Goal: Task Accomplishment & Management: Complete application form

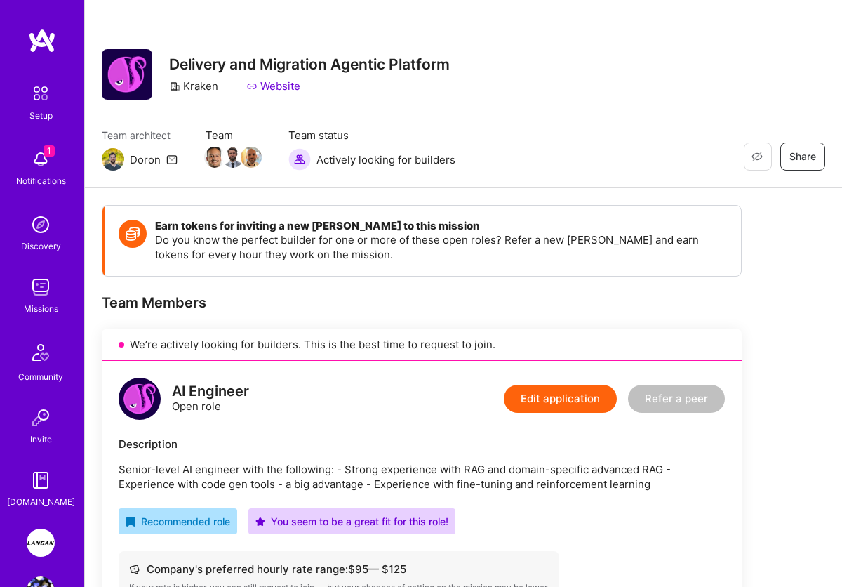
click at [34, 531] on img at bounding box center [41, 543] width 28 height 28
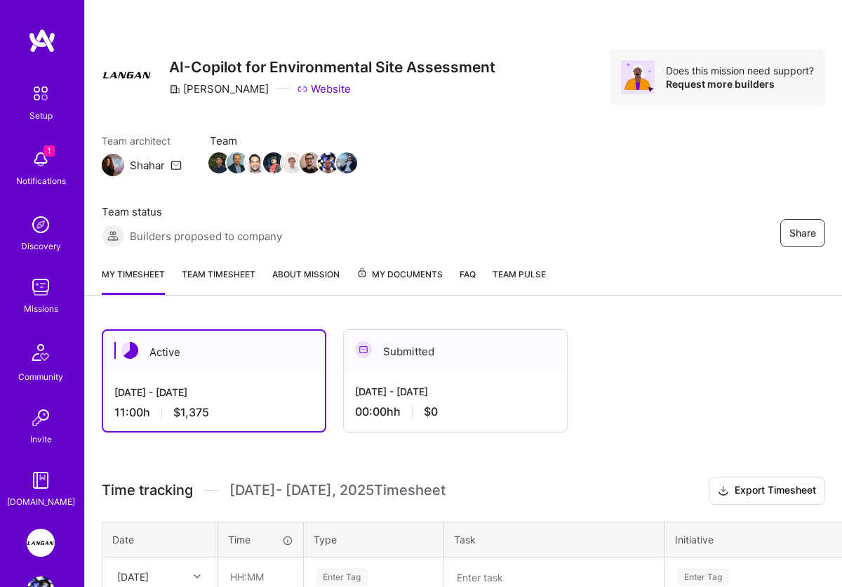
scroll to position [8, 0]
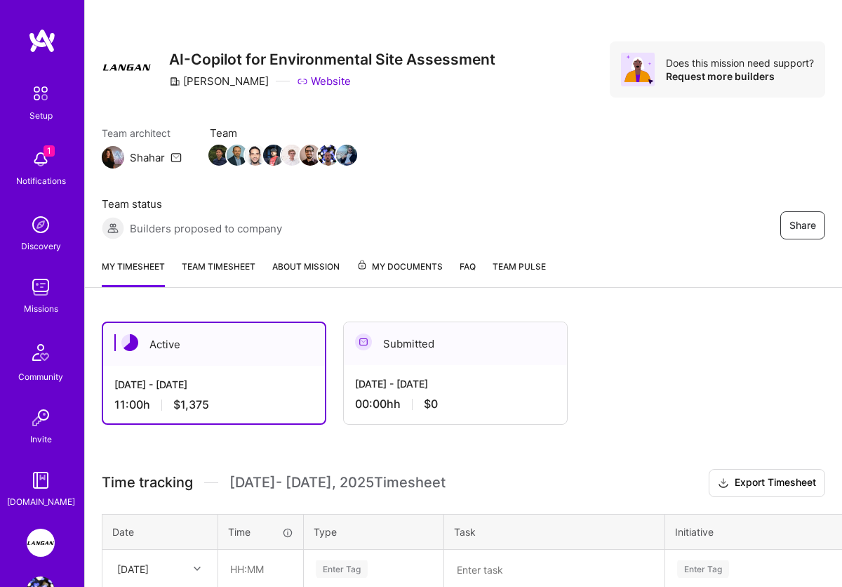
click at [251, 267] on link "Team timesheet" at bounding box center [219, 273] width 74 height 28
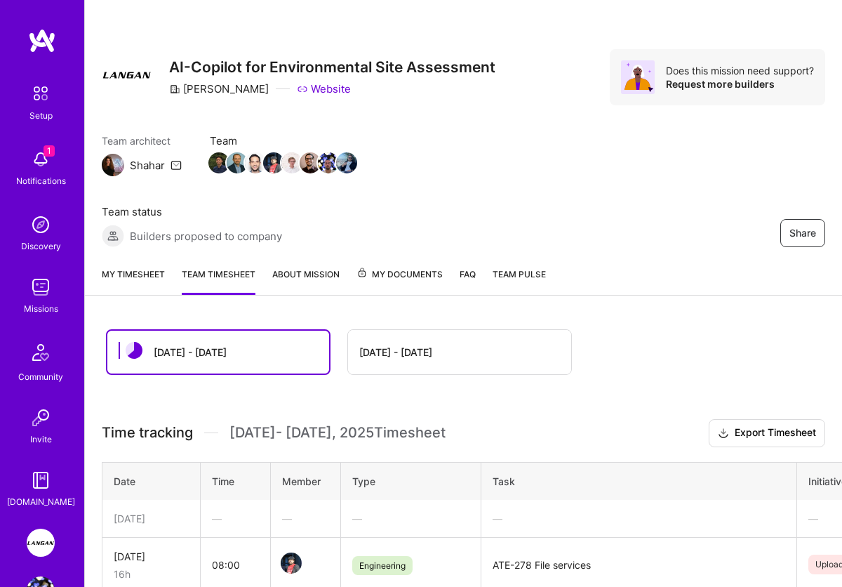
click at [118, 272] on link "My timesheet" at bounding box center [133, 281] width 63 height 28
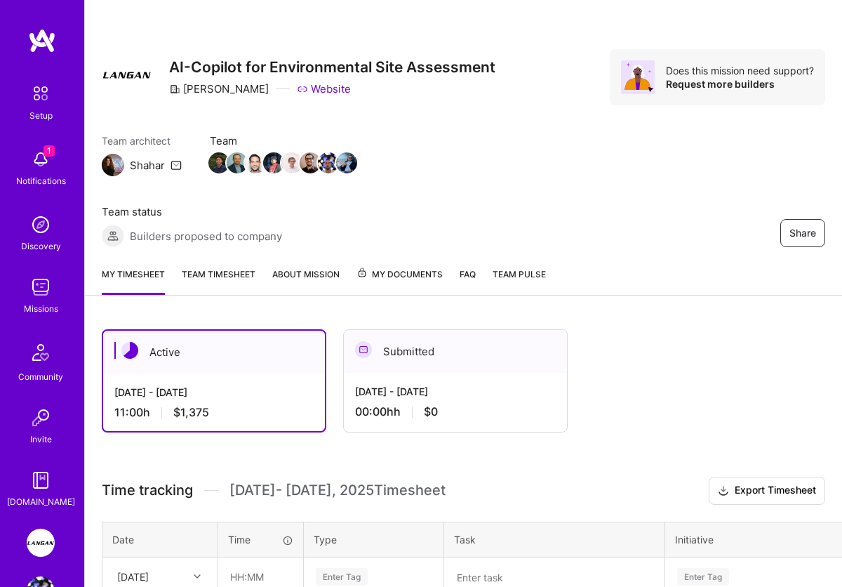
click at [118, 272] on link "My timesheet" at bounding box center [133, 281] width 63 height 28
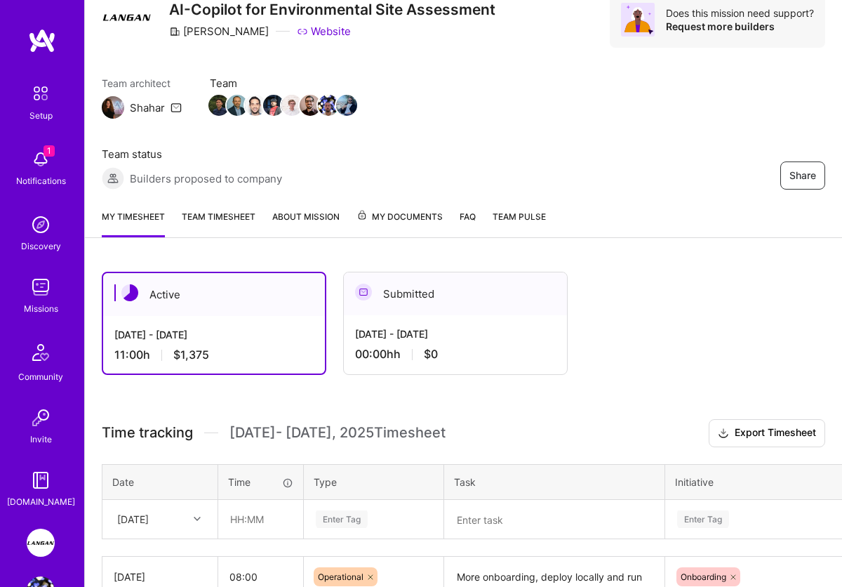
scroll to position [216, 0]
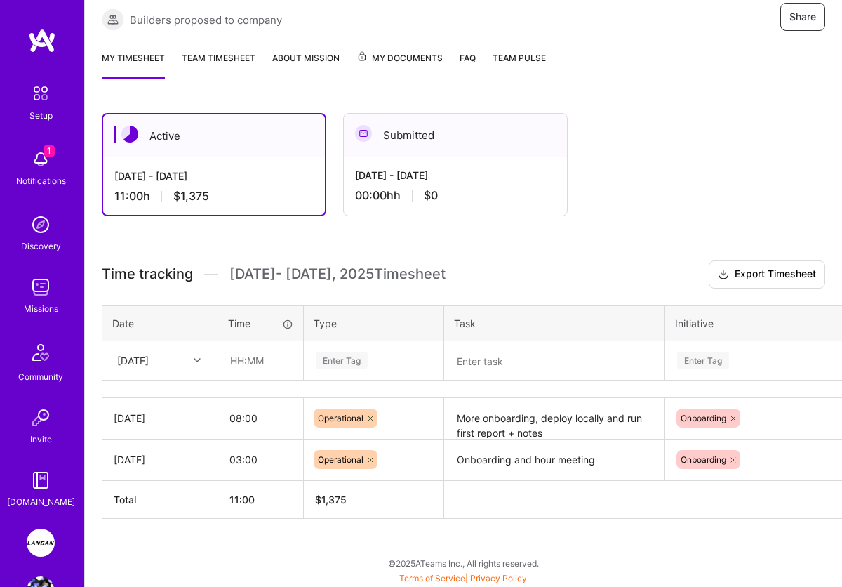
click at [149, 361] on div "[DATE]" at bounding box center [133, 360] width 32 height 15
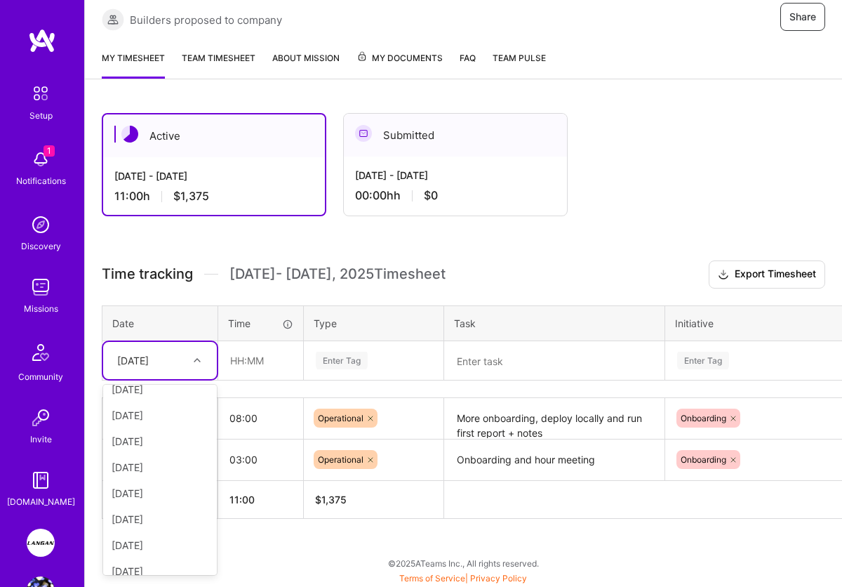
scroll to position [75, 0]
click at [157, 527] on div "[DATE]" at bounding box center [160, 533] width 114 height 26
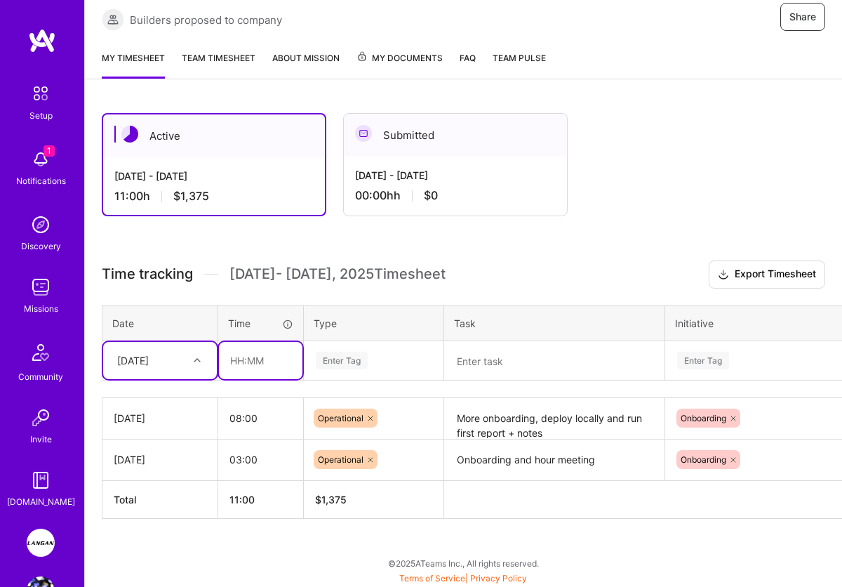
click at [260, 357] on input "text" at bounding box center [261, 360] width 84 height 37
type input "06:00"
click at [333, 360] on div "Enter Tag" at bounding box center [342, 361] width 52 height 22
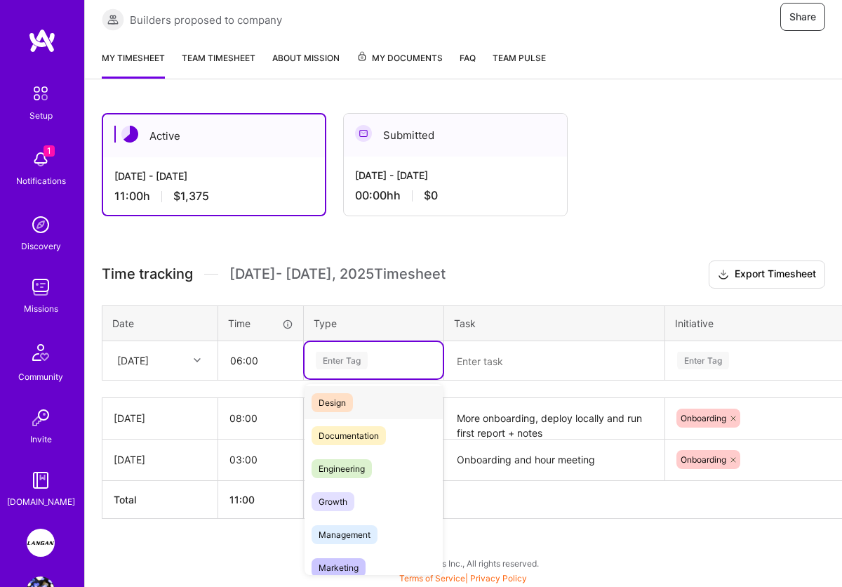
scroll to position [47, 0]
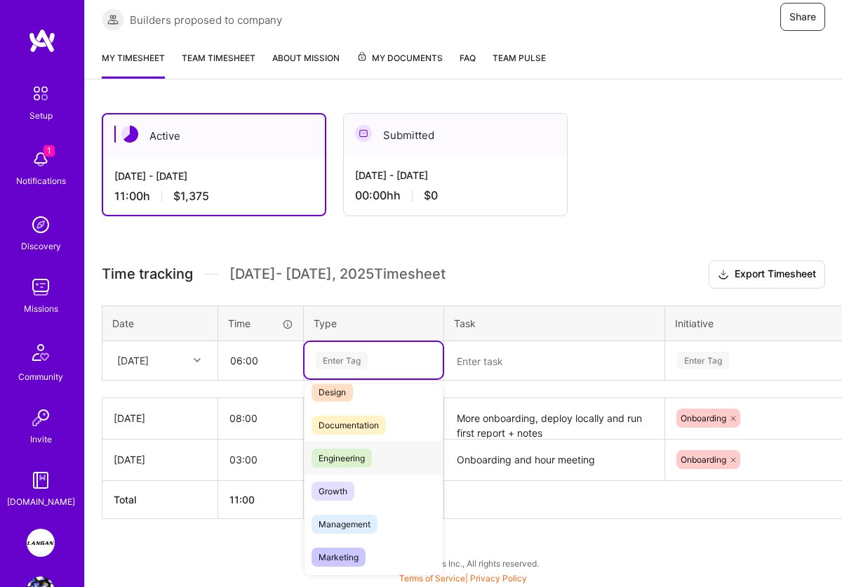
click at [366, 458] on span "Engineering" at bounding box center [342, 458] width 60 height 19
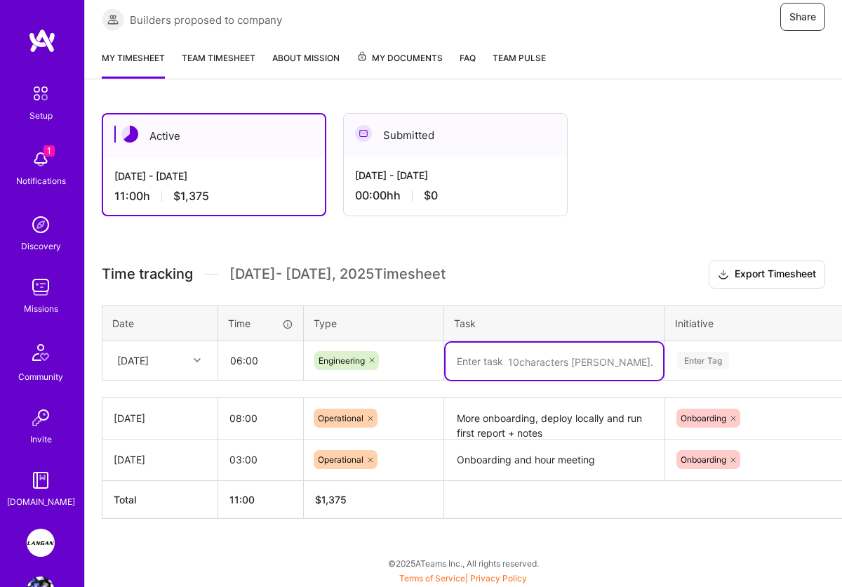
click at [501, 358] on textarea at bounding box center [555, 361] width 218 height 37
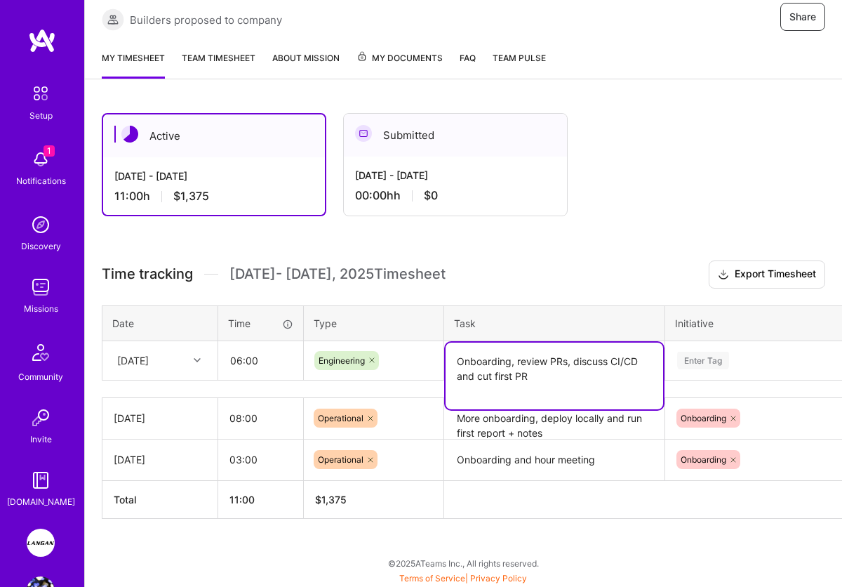
type textarea "Onboarding, review PRs, discuss CI/CD and cut first PR"
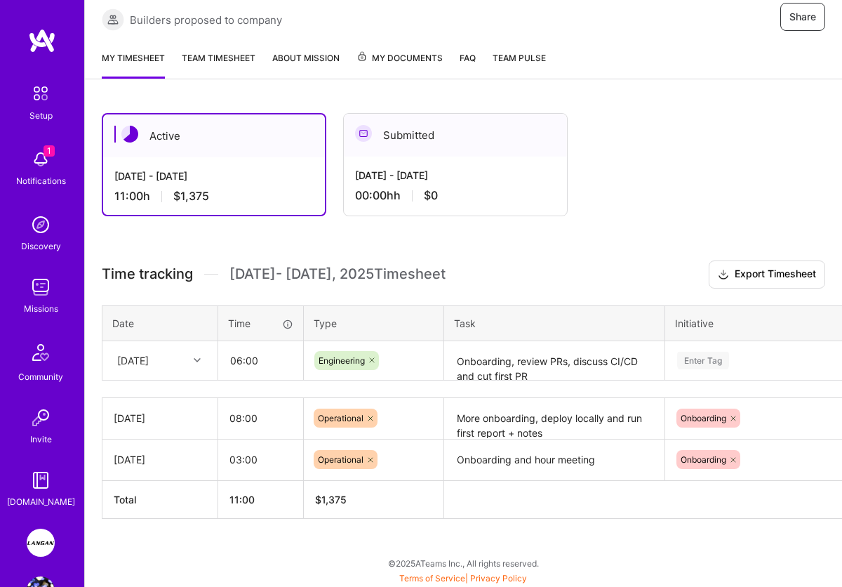
drag, startPoint x: 623, startPoint y: 267, endPoint x: 635, endPoint y: 277, distance: 15.0
click at [623, 267] on h3 "Time tracking [DATE] - [DATE] Timesheet Export Timesheet" at bounding box center [464, 274] width 724 height 28
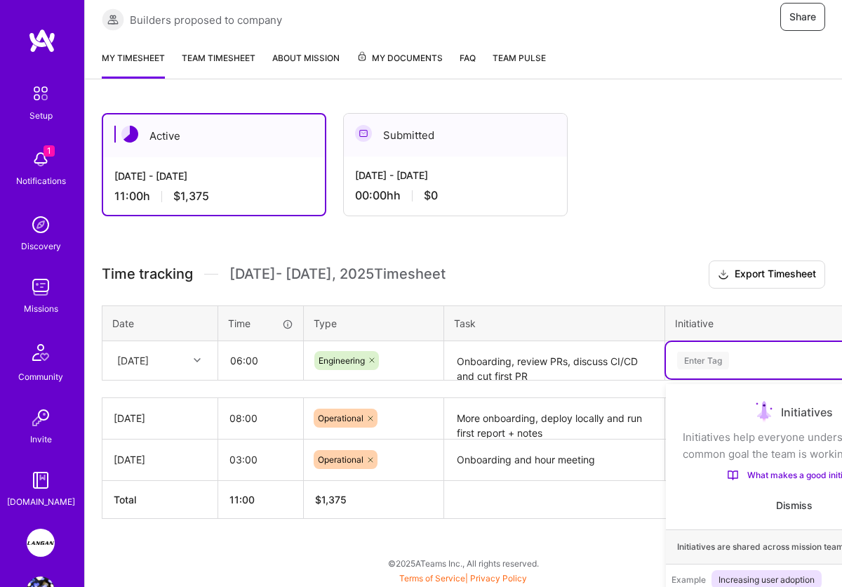
scroll to position [300, 0]
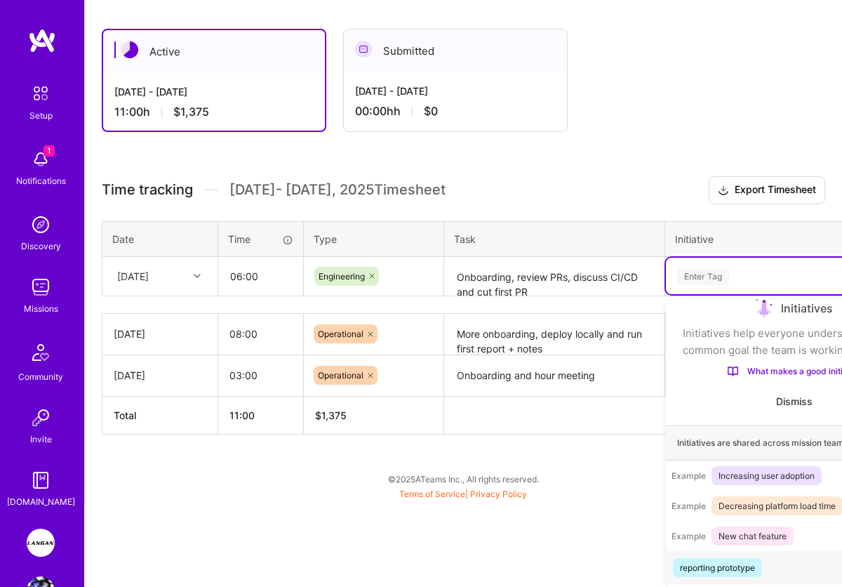
click at [694, 294] on div "option reporting prototype focused, 1 of 9. 9 results available. Use Up and Dow…" at bounding box center [794, 276] width 257 height 37
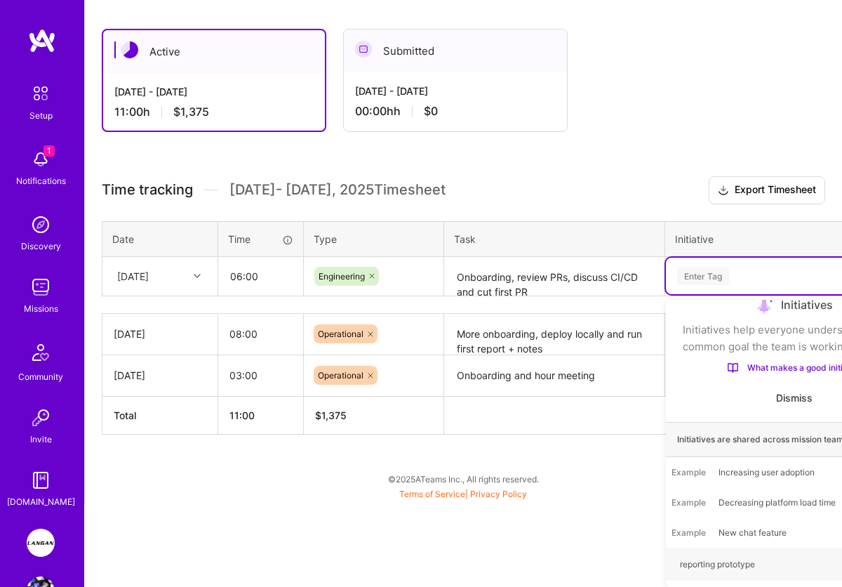
scroll to position [216, 0]
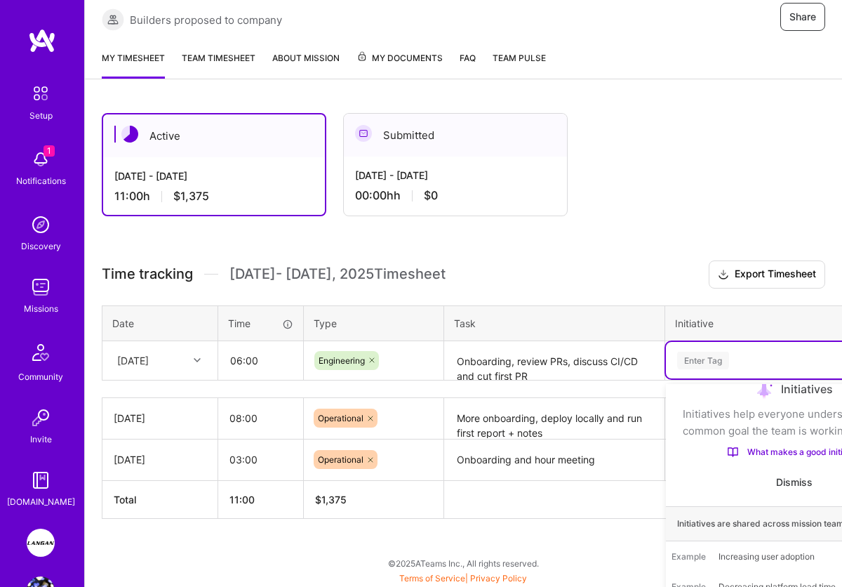
click at [665, 192] on div "Active [DATE] - [DATE] 11:00 h $1,375 Submitted [DATE] - [DATE] 00:00h h $0 Tim…" at bounding box center [463, 341] width 757 height 491
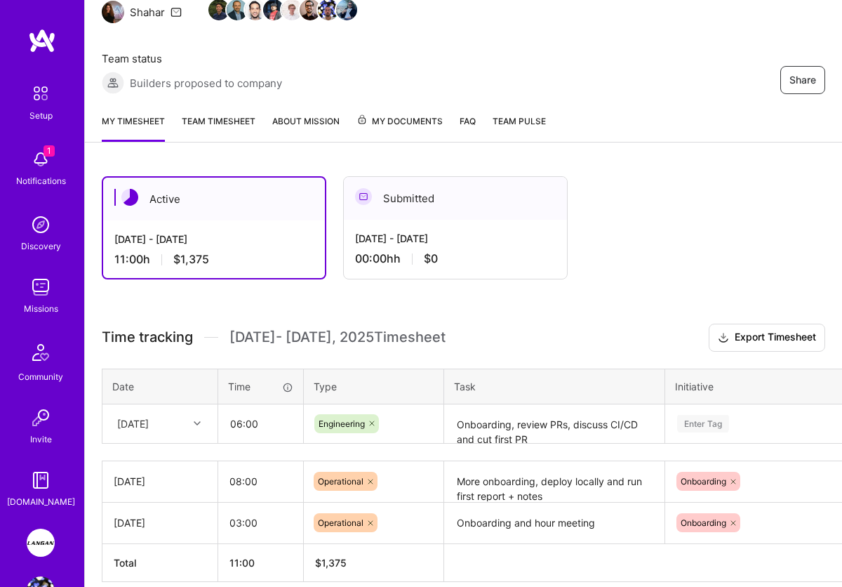
scroll to position [113, 0]
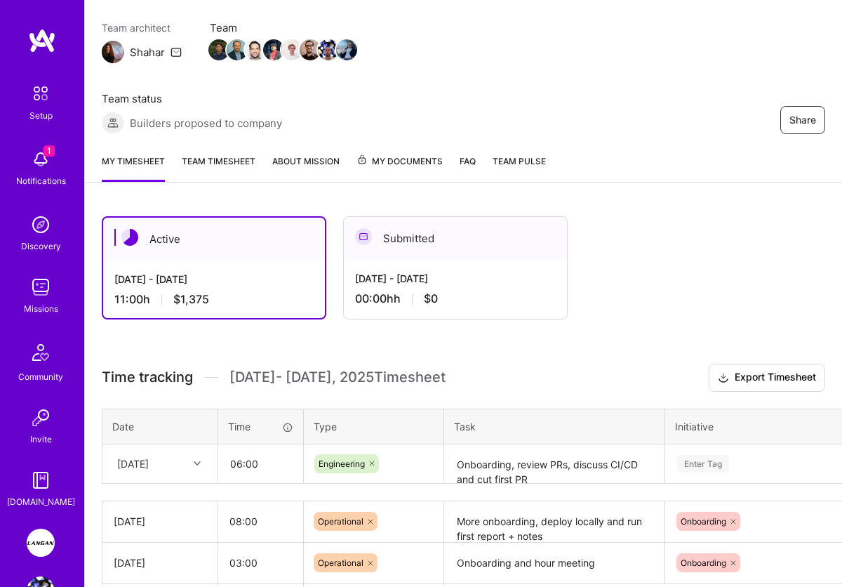
click at [663, 475] on textarea "Onboarding, review PRs, discuss CI/CD and cut first PR" at bounding box center [555, 464] width 218 height 37
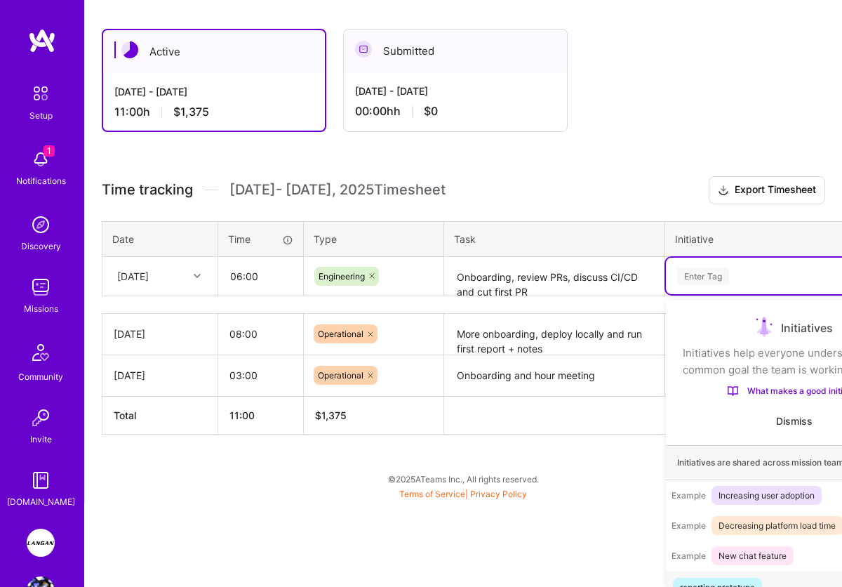
click at [707, 294] on div "option reporting prototype focused, 1 of 9. 9 results available. Use Up and Dow…" at bounding box center [794, 276] width 257 height 37
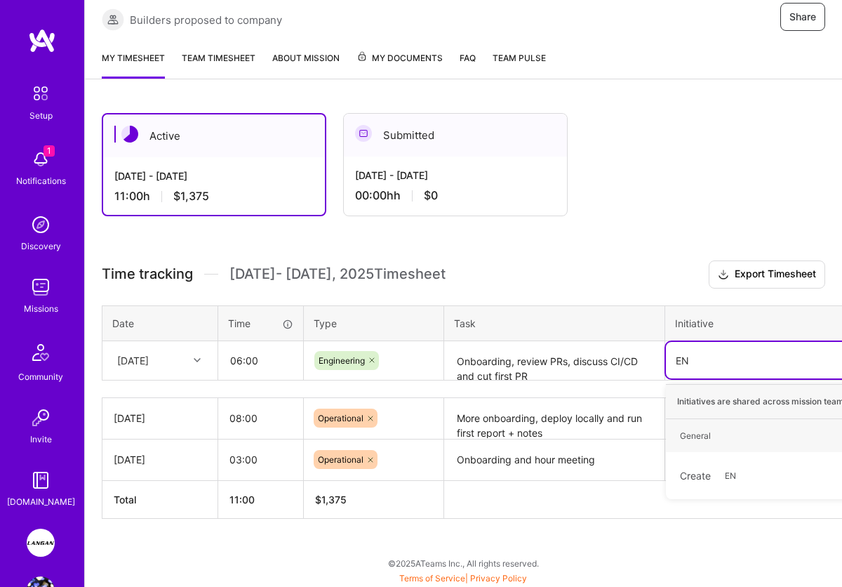
type input "E"
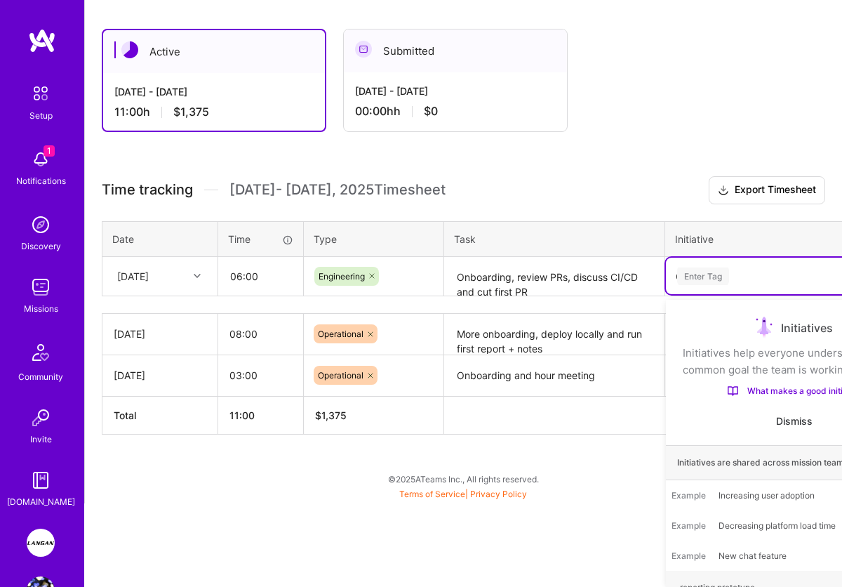
scroll to position [216, 0]
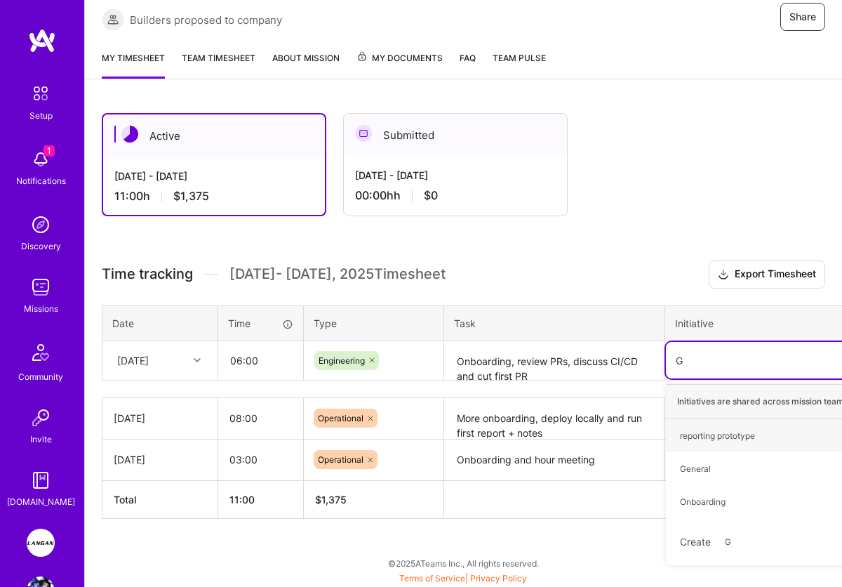
type input "Ge"
click at [698, 440] on div "General" at bounding box center [695, 435] width 31 height 15
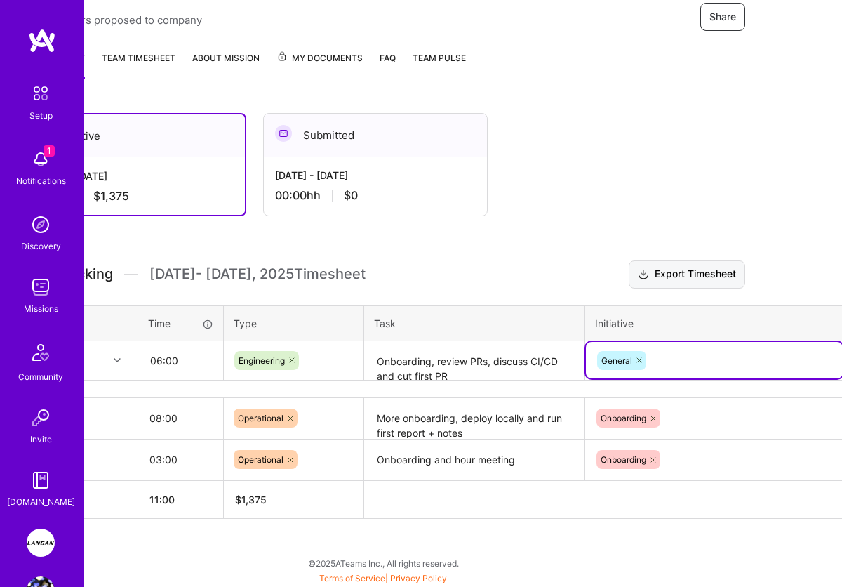
scroll to position [216, 129]
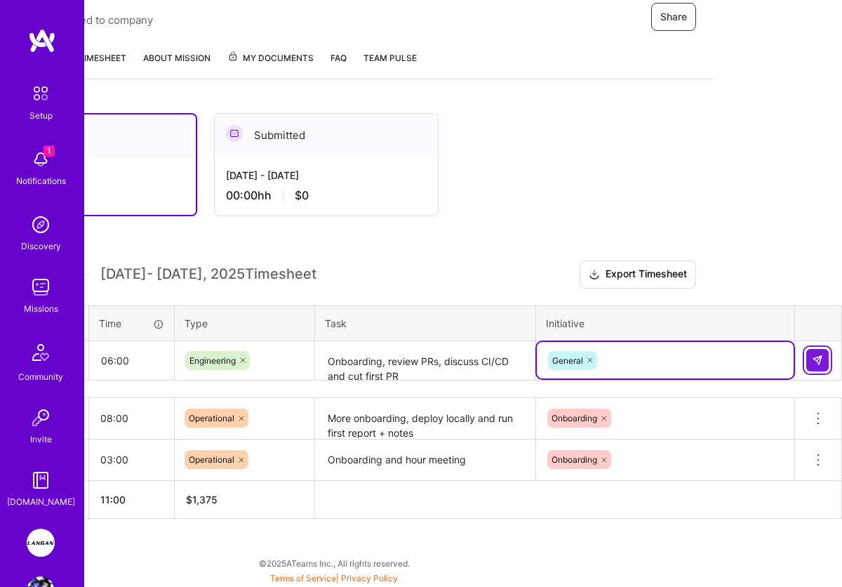
click at [816, 358] on img at bounding box center [817, 360] width 11 height 11
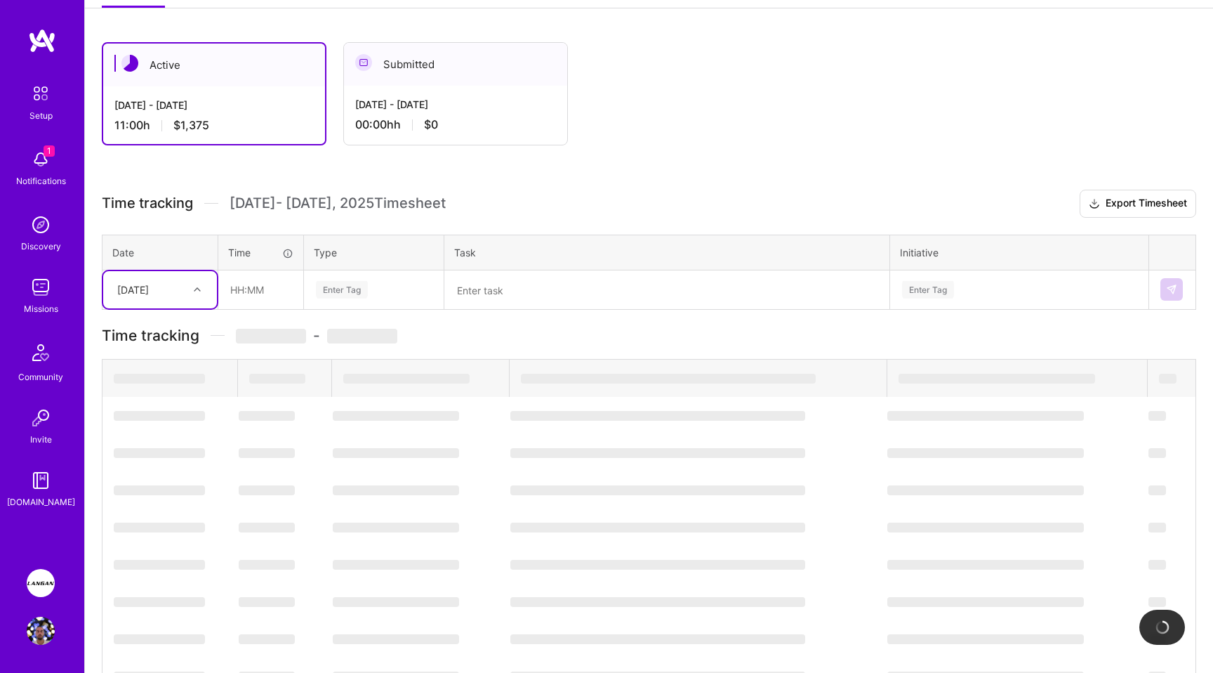
scroll to position [101, 0]
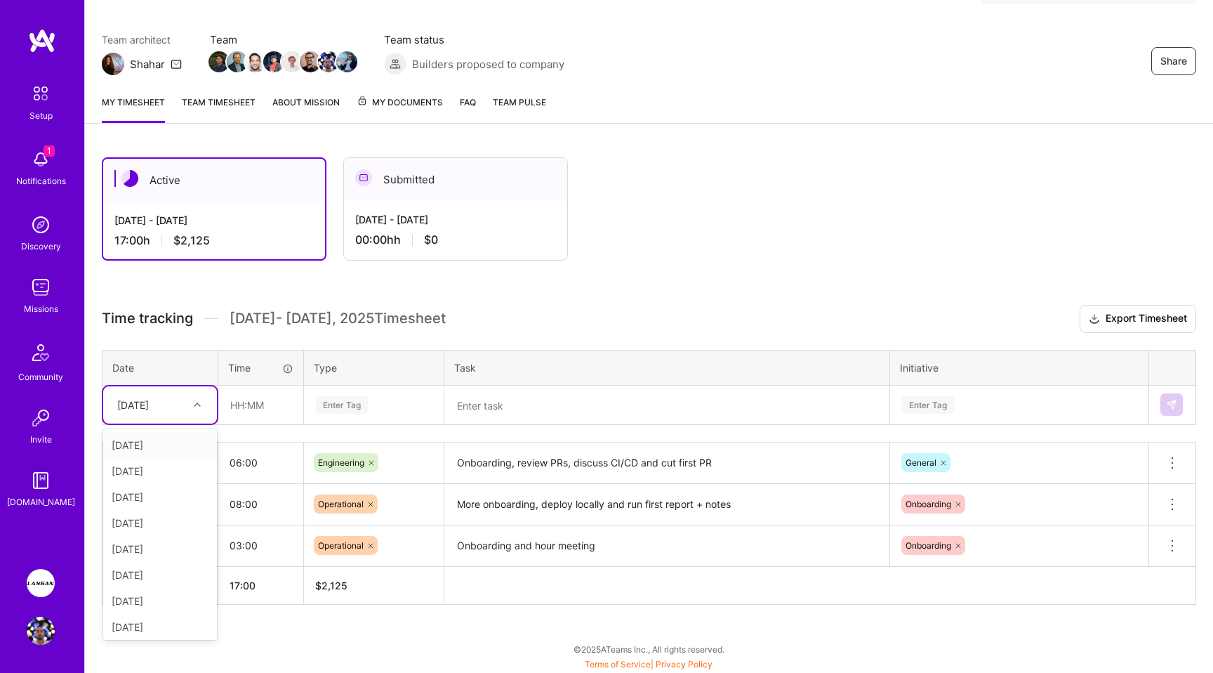
click at [149, 401] on div "[DATE]" at bounding box center [133, 404] width 32 height 15
click at [157, 586] on div "[DATE]" at bounding box center [160, 590] width 114 height 26
click at [260, 404] on input "text" at bounding box center [261, 404] width 84 height 37
type input "08:00"
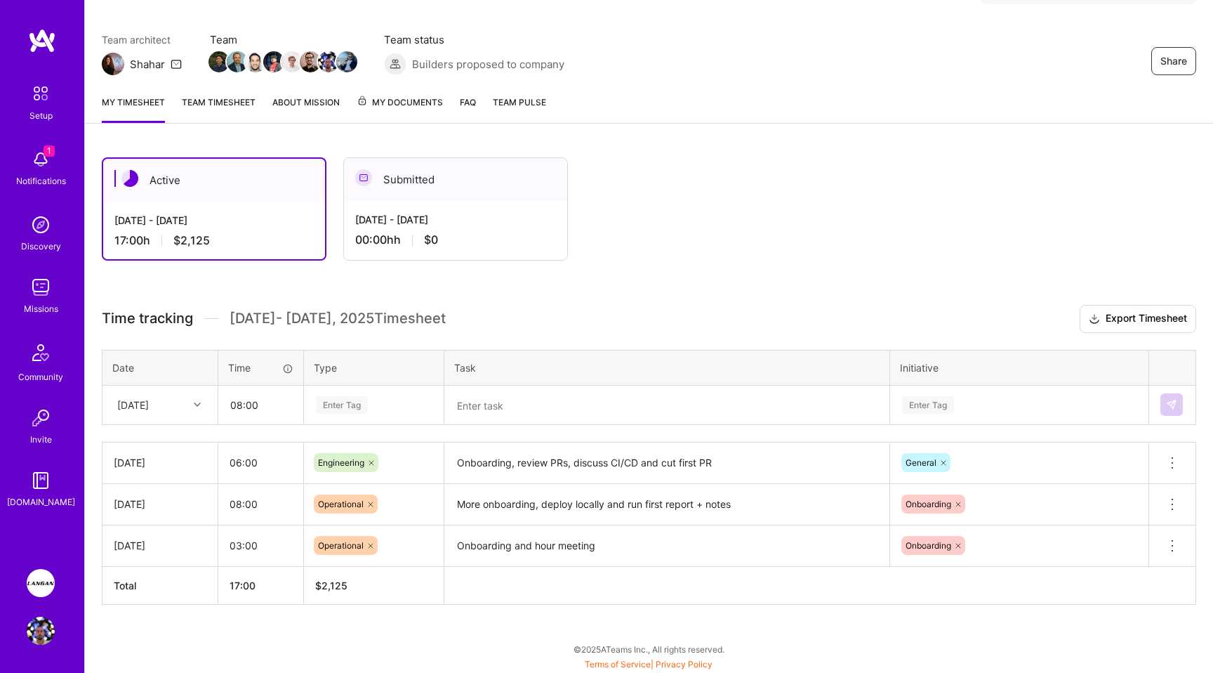
click at [345, 404] on div "Enter Tag" at bounding box center [342, 405] width 52 height 22
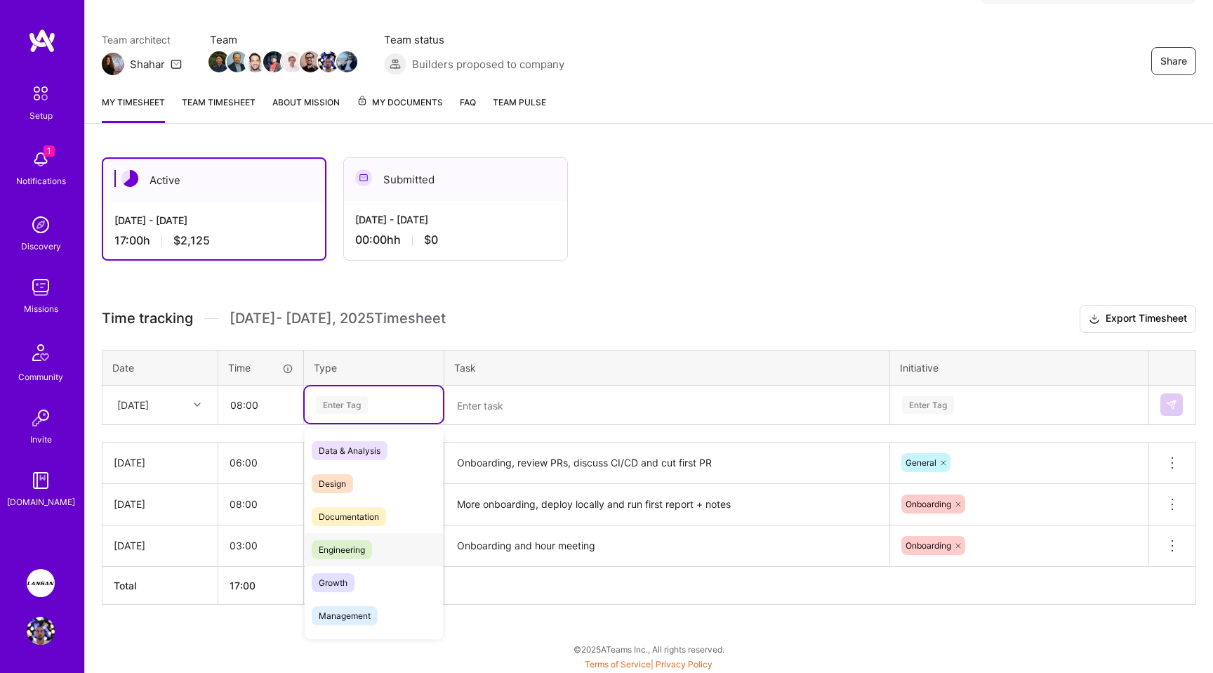
click at [348, 557] on span "Engineering" at bounding box center [342, 549] width 60 height 19
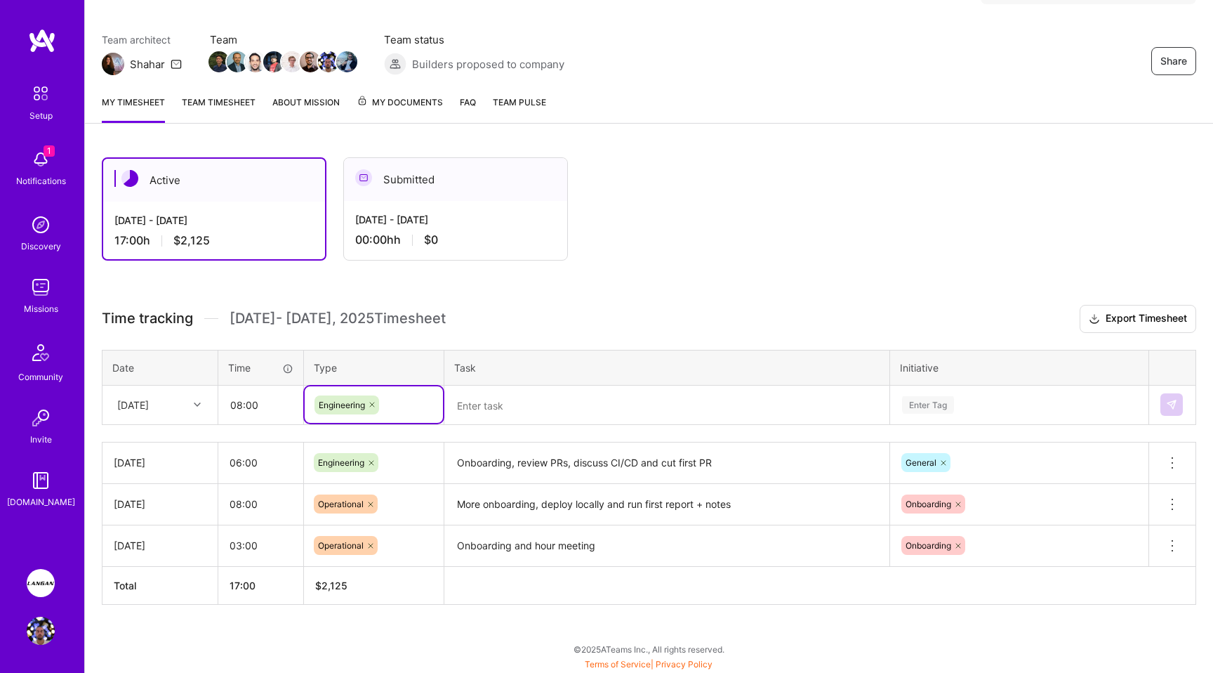
click at [493, 404] on textarea at bounding box center [667, 405] width 442 height 37
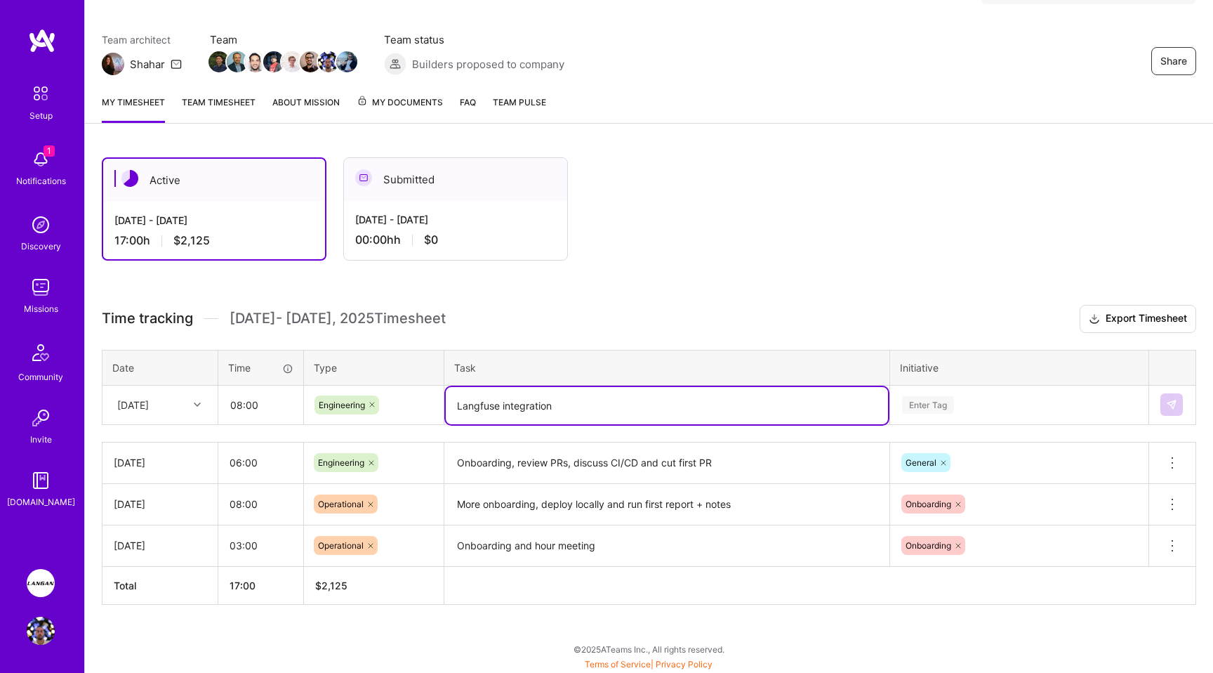
type textarea "Langfuse integration"
click at [842, 403] on div "Enter Tag" at bounding box center [1019, 403] width 257 height 37
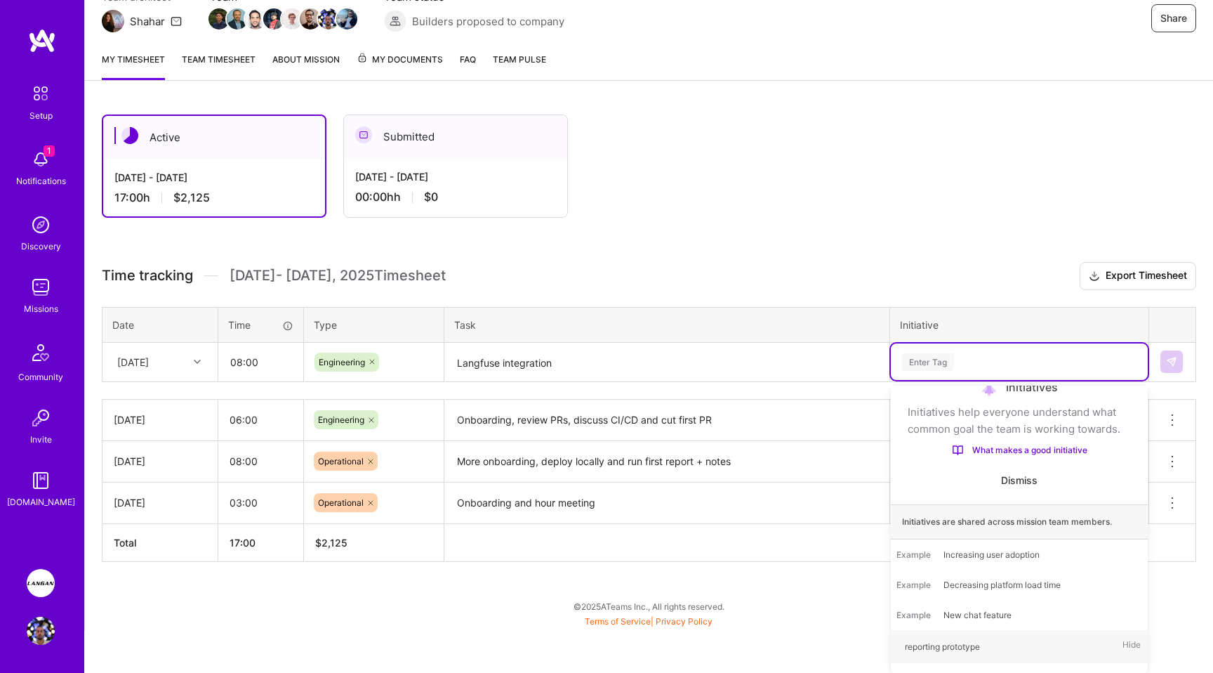
scroll to position [101, 0]
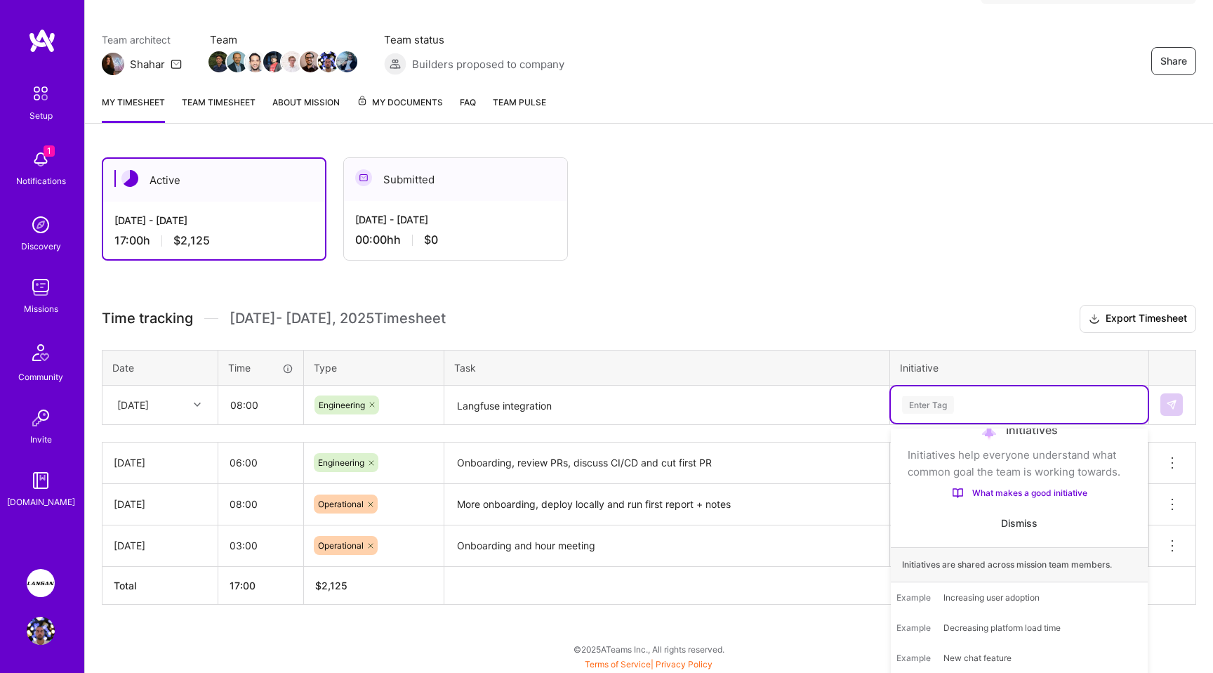
click at [842, 359] on table "Date Time Type Task Initiative [DATE] 08:00 Engineering Langfuse integration op…" at bounding box center [649, 387] width 1094 height 75
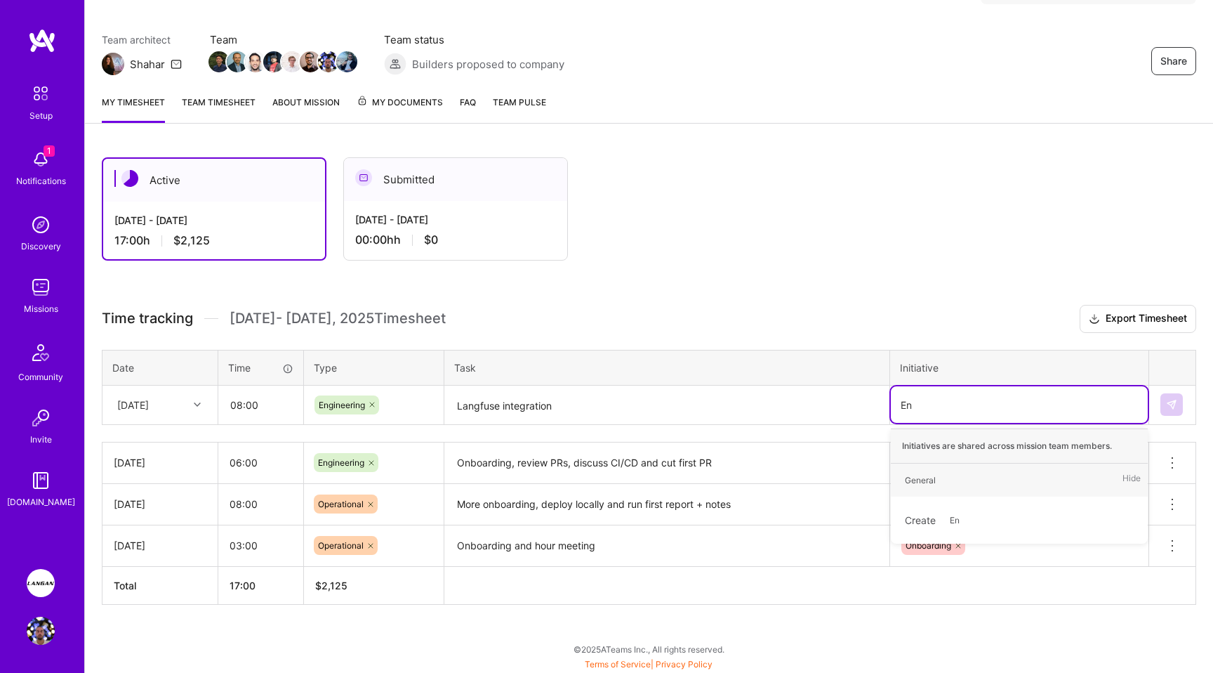
type input "E"
type input "Gen"
click at [842, 479] on div "General" at bounding box center [920, 479] width 31 height 15
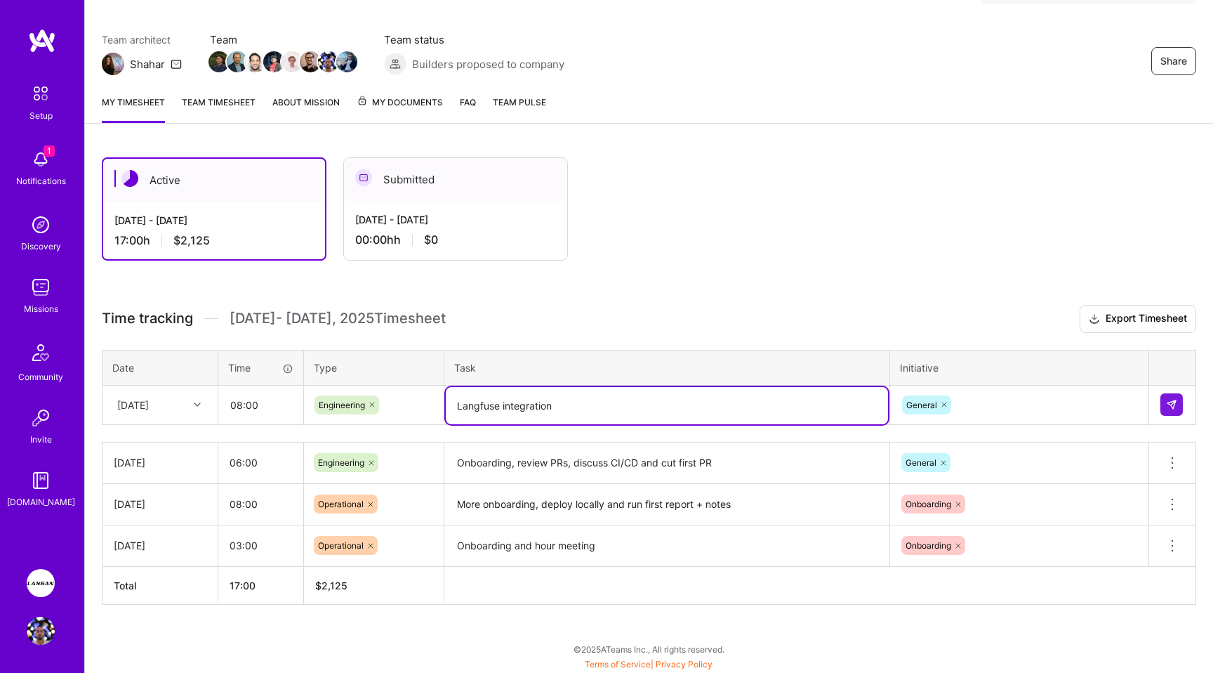
drag, startPoint x: 591, startPoint y: 405, endPoint x: 746, endPoint y: 25, distance: 410.2
click at [423, 390] on tr "[DATE] 08:00 Engineering Langfuse integration General" at bounding box center [649, 404] width 1094 height 39
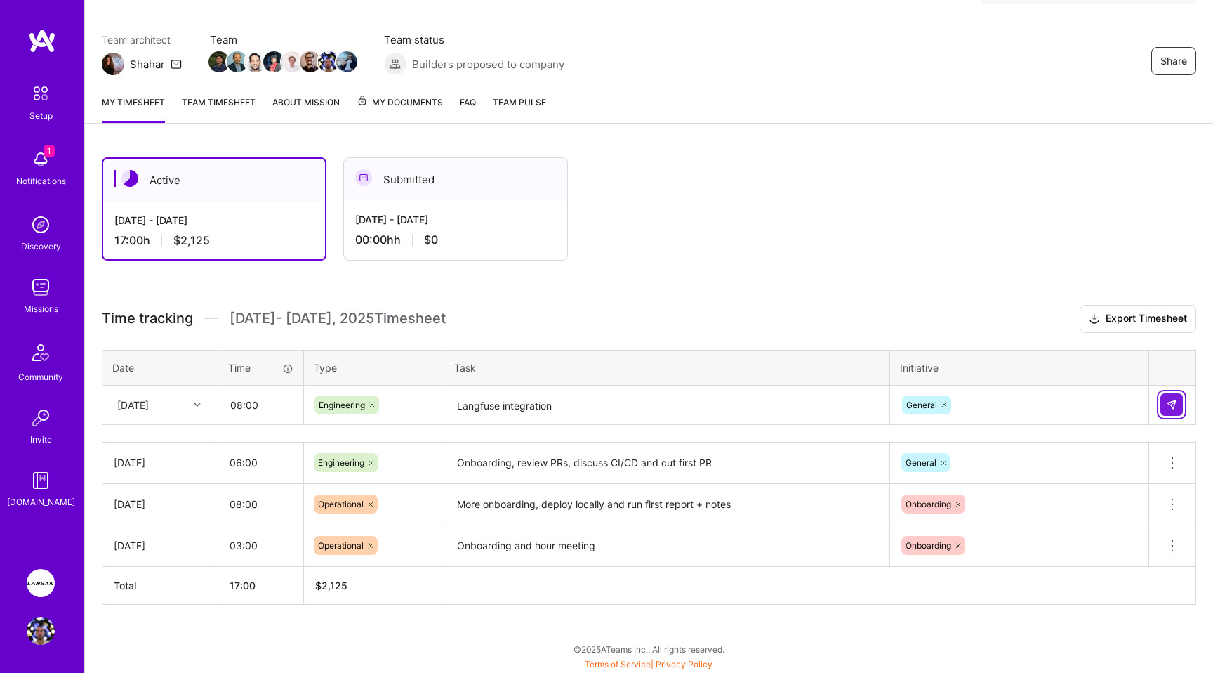
click at [842, 399] on button at bounding box center [1171, 404] width 22 height 22
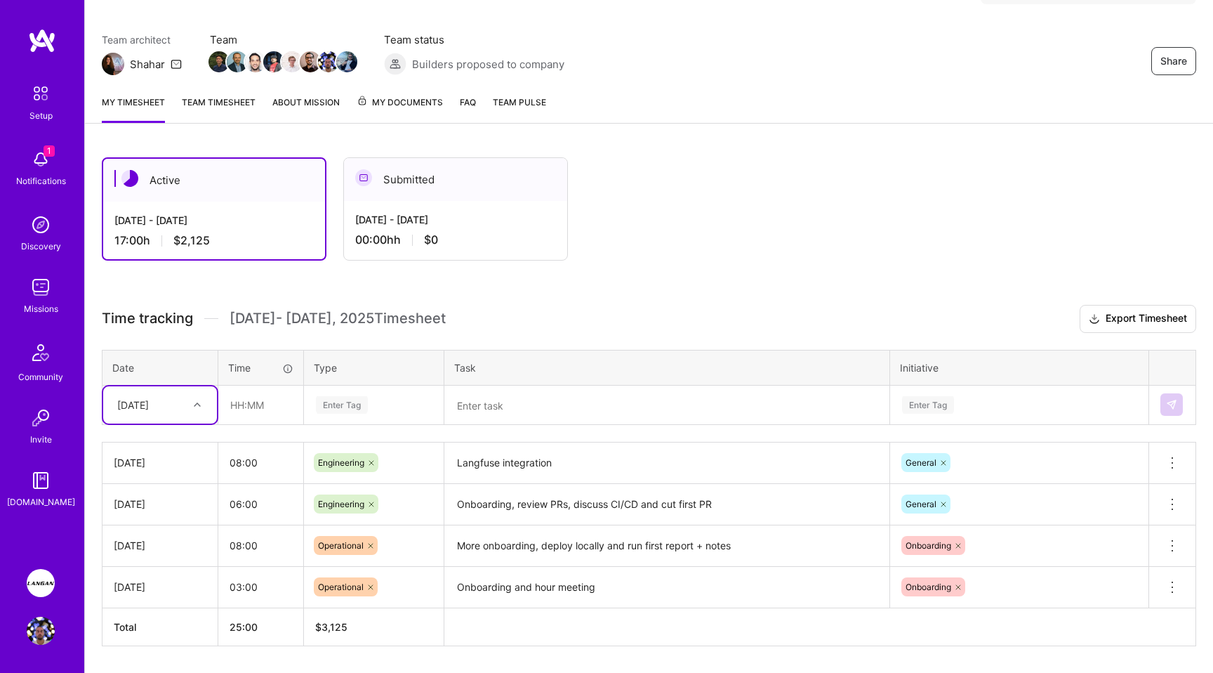
click at [177, 397] on div "[DATE]" at bounding box center [149, 404] width 78 height 23
click at [145, 519] on div "[DATE]" at bounding box center [160, 523] width 114 height 26
click at [246, 398] on input "text" at bounding box center [261, 404] width 84 height 37
type input "08:00"
click at [337, 403] on div "Enter Tag" at bounding box center [342, 405] width 52 height 22
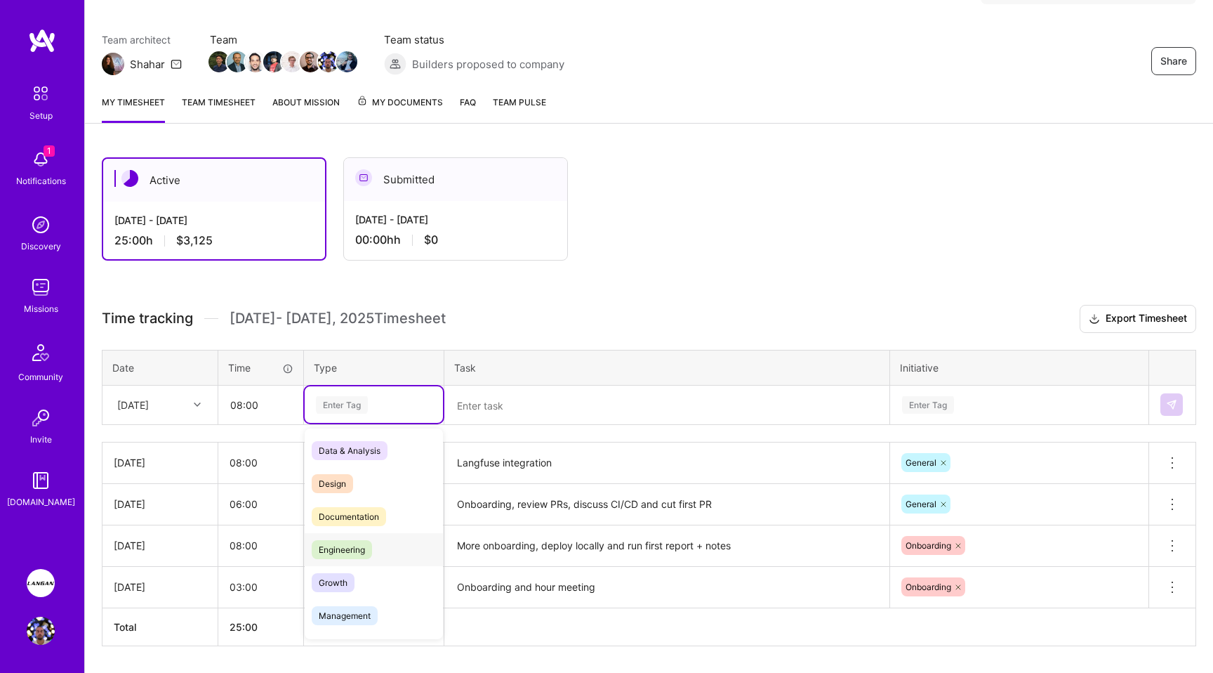
click at [340, 557] on span "Engineering" at bounding box center [342, 549] width 60 height 19
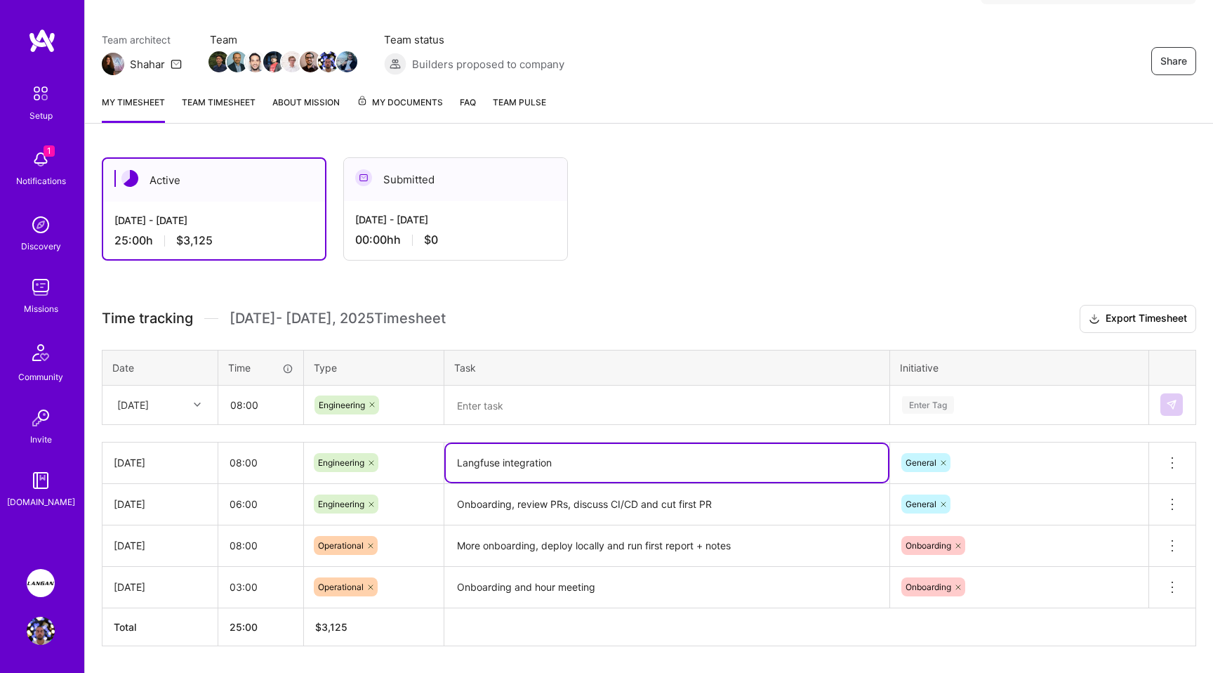
drag, startPoint x: 553, startPoint y: 461, endPoint x: 454, endPoint y: 444, distance: 100.3
click at [437, 461] on tr "[DATE] 08:00 Engineering Langfuse integration General Delete row" at bounding box center [649, 462] width 1094 height 41
click at [506, 408] on textarea at bounding box center [667, 405] width 442 height 37
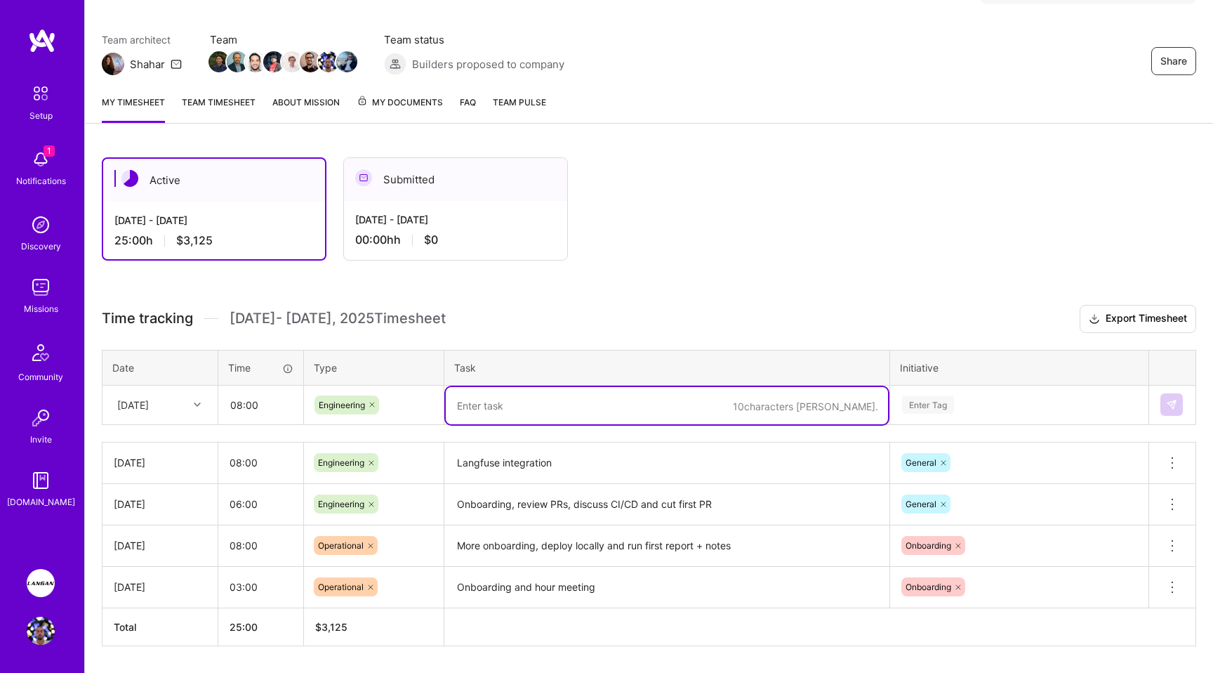
type textarea "F"
type textarea "C"
type textarea "Langfuse integration 2"
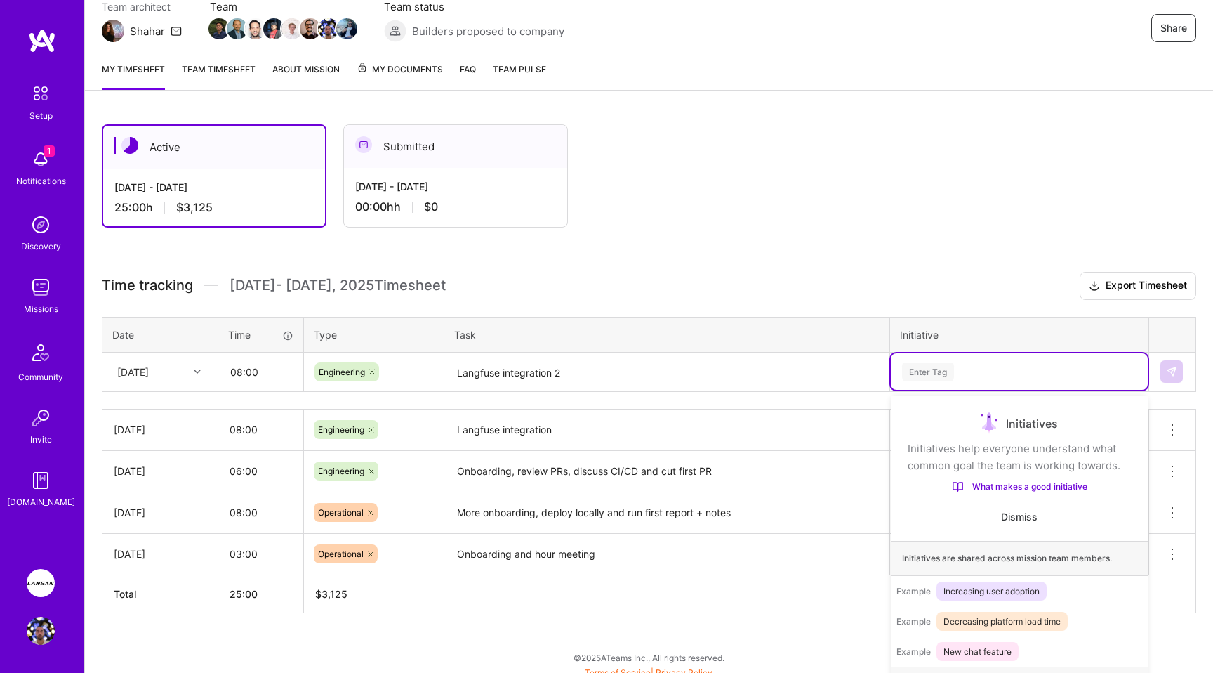
scroll to position [144, 0]
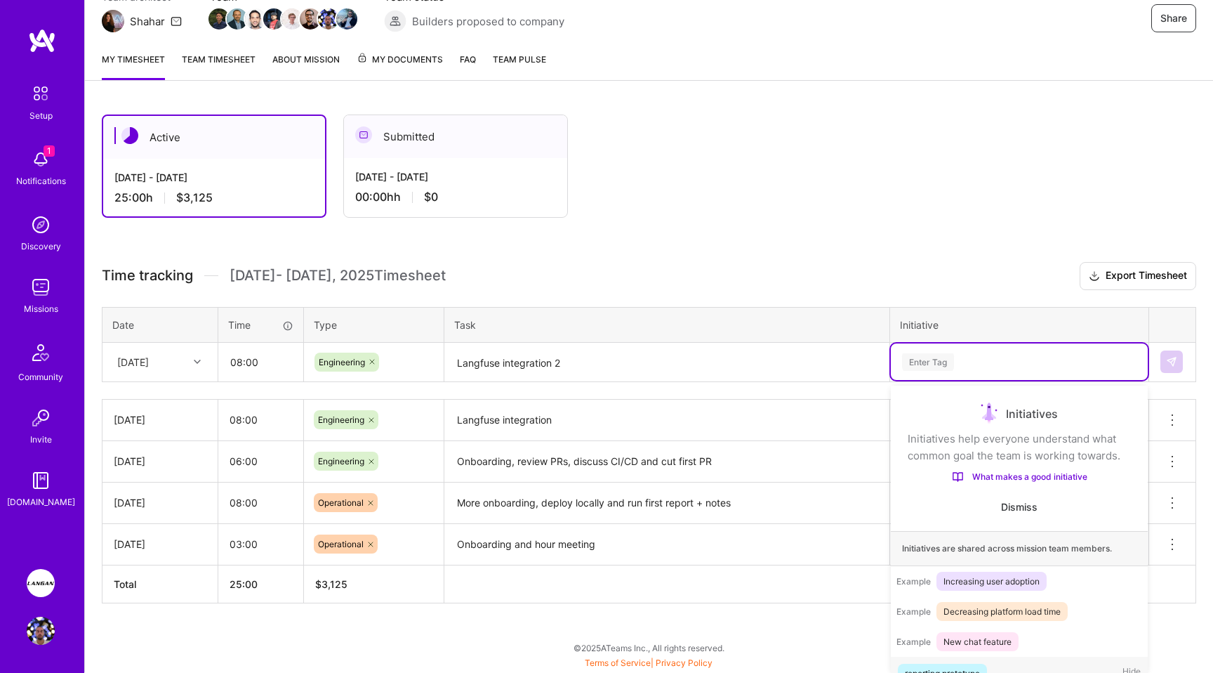
click at [842, 380] on div "option General, selected. option reporting prototype focused, 1 of 9. 9 results…" at bounding box center [1019, 361] width 257 height 37
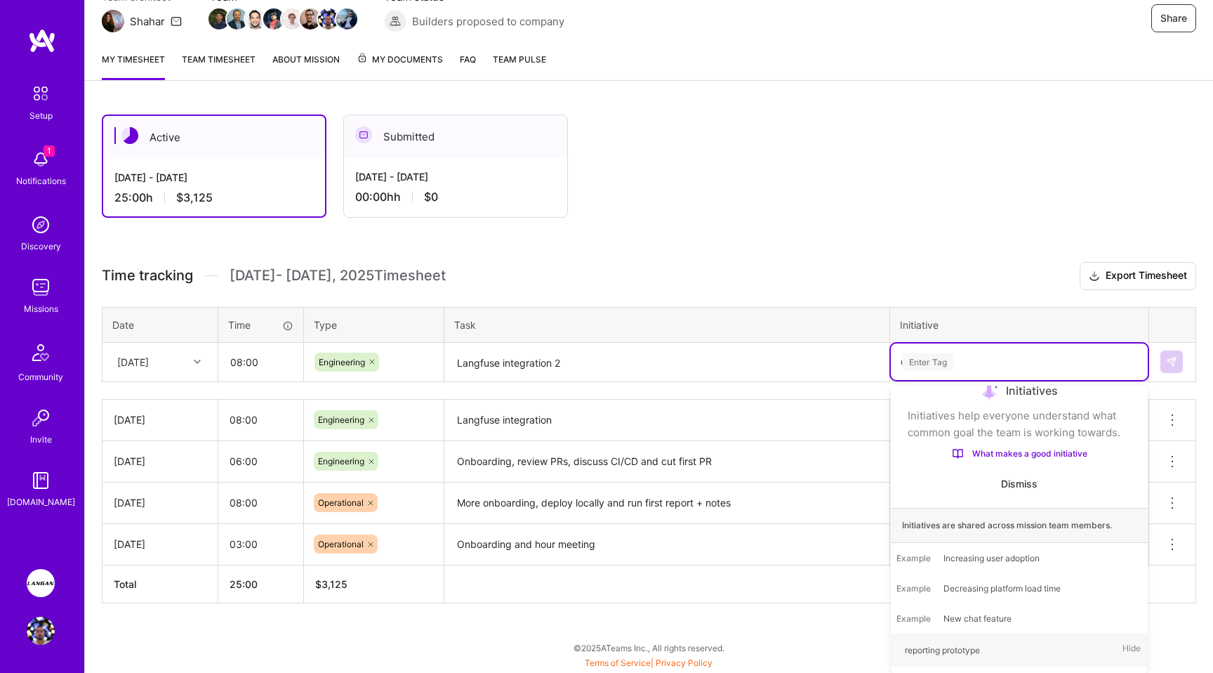
scroll to position [143, 0]
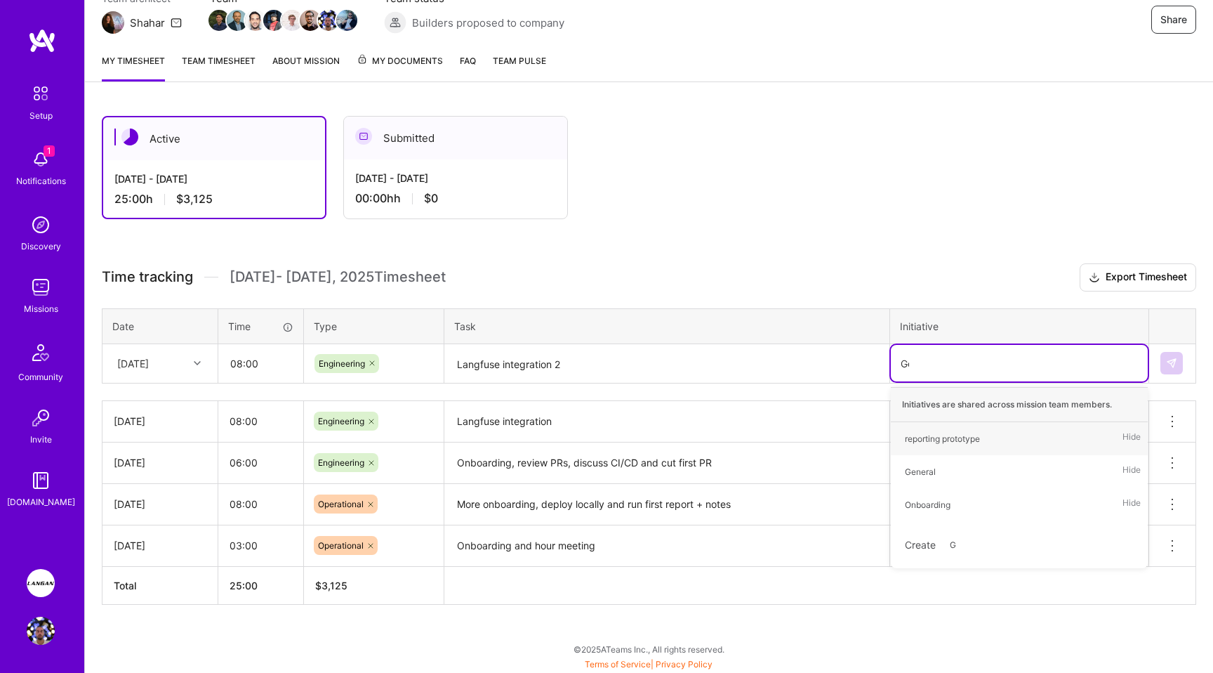
type input "Gen"
click at [842, 435] on div "General" at bounding box center [920, 438] width 31 height 15
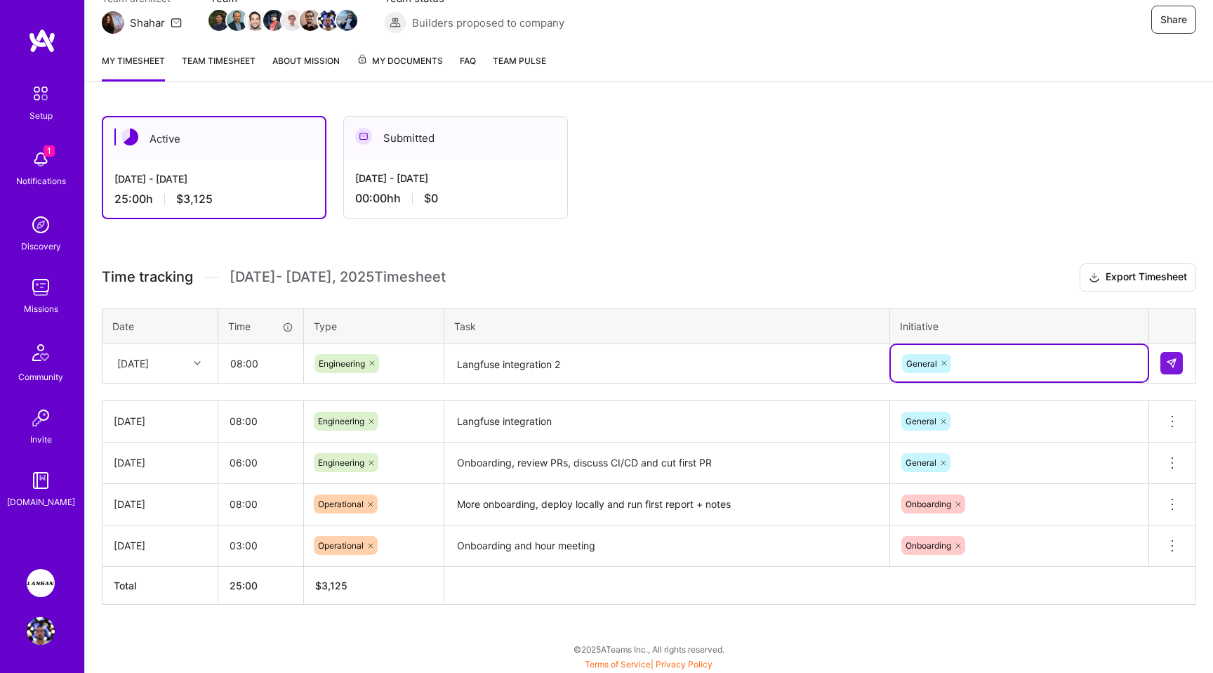
click at [602, 362] on textarea "Langfuse integration 2" at bounding box center [667, 363] width 442 height 37
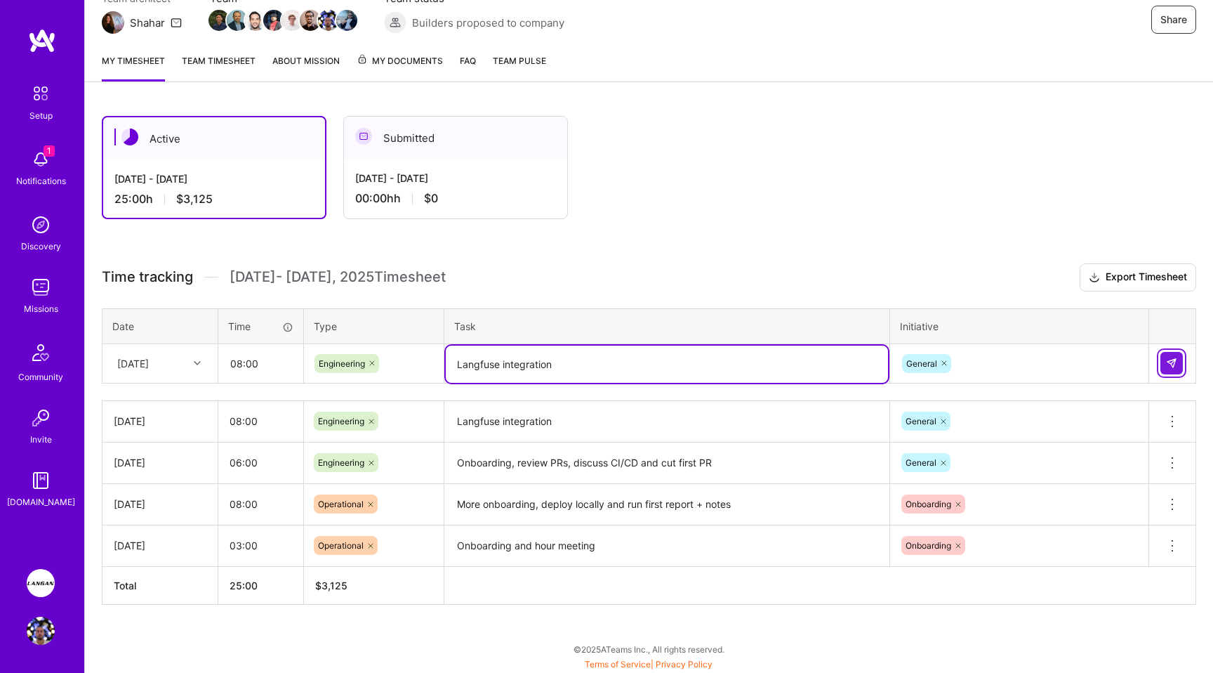
type textarea "Langfuse integration"
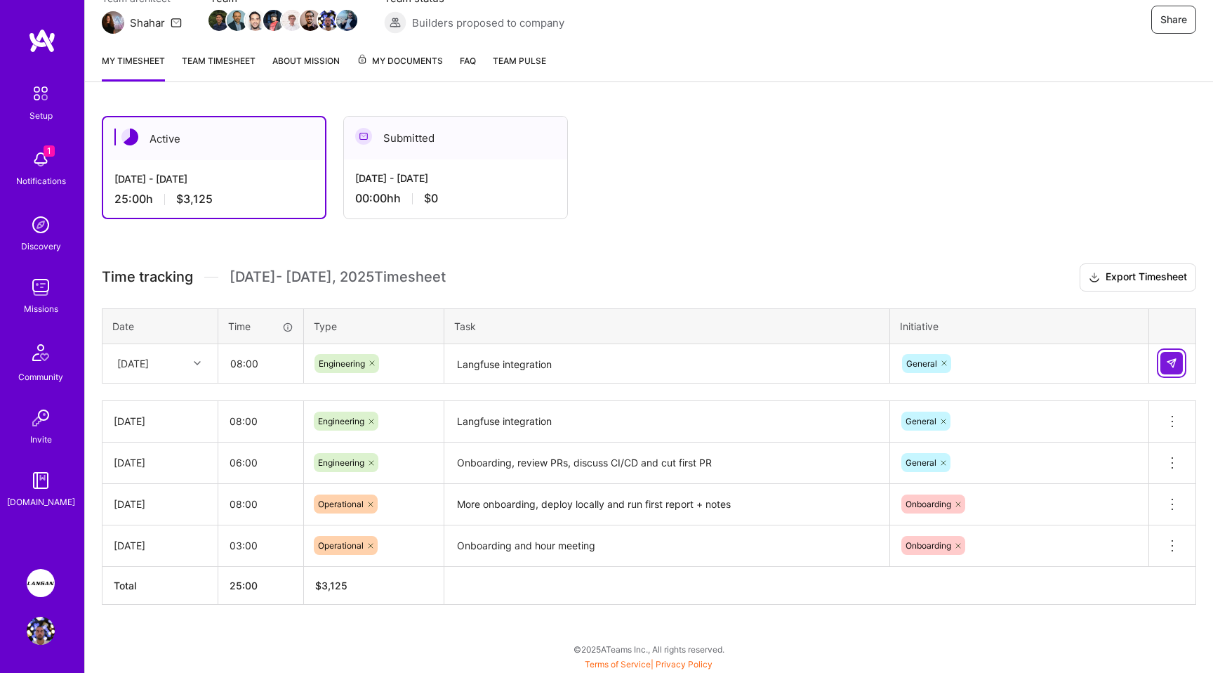
click at [842, 358] on img at bounding box center [1171, 362] width 11 height 11
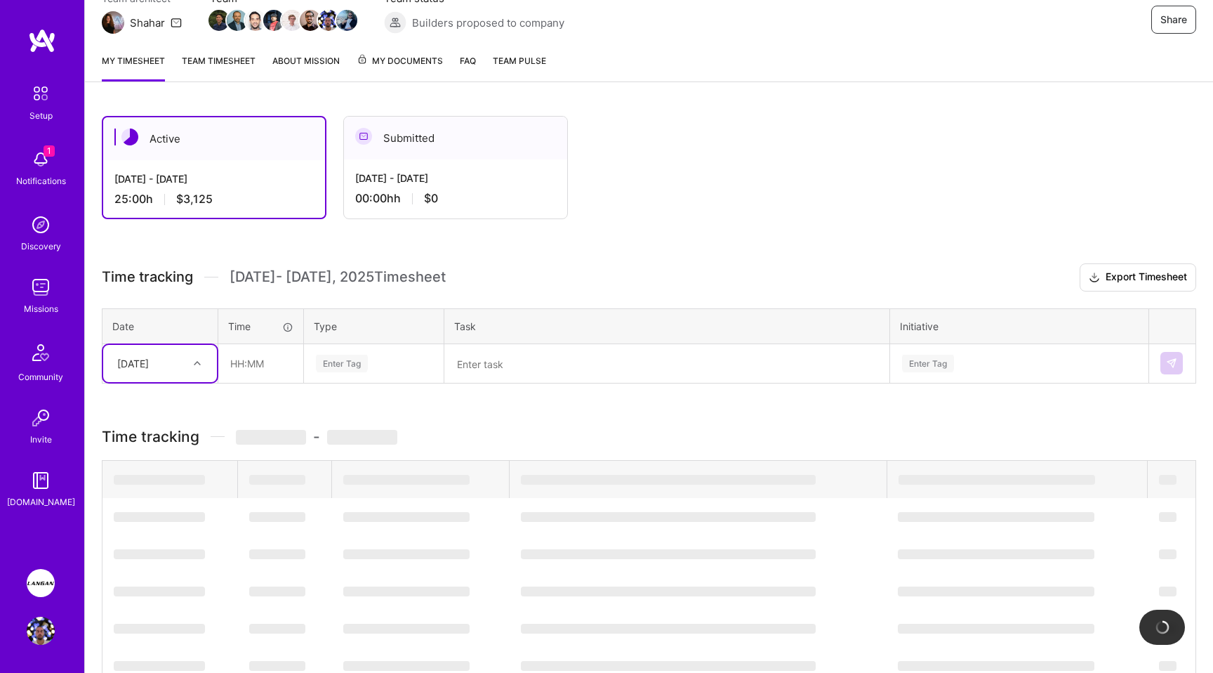
click at [139, 362] on div "[DATE]" at bounding box center [133, 363] width 32 height 15
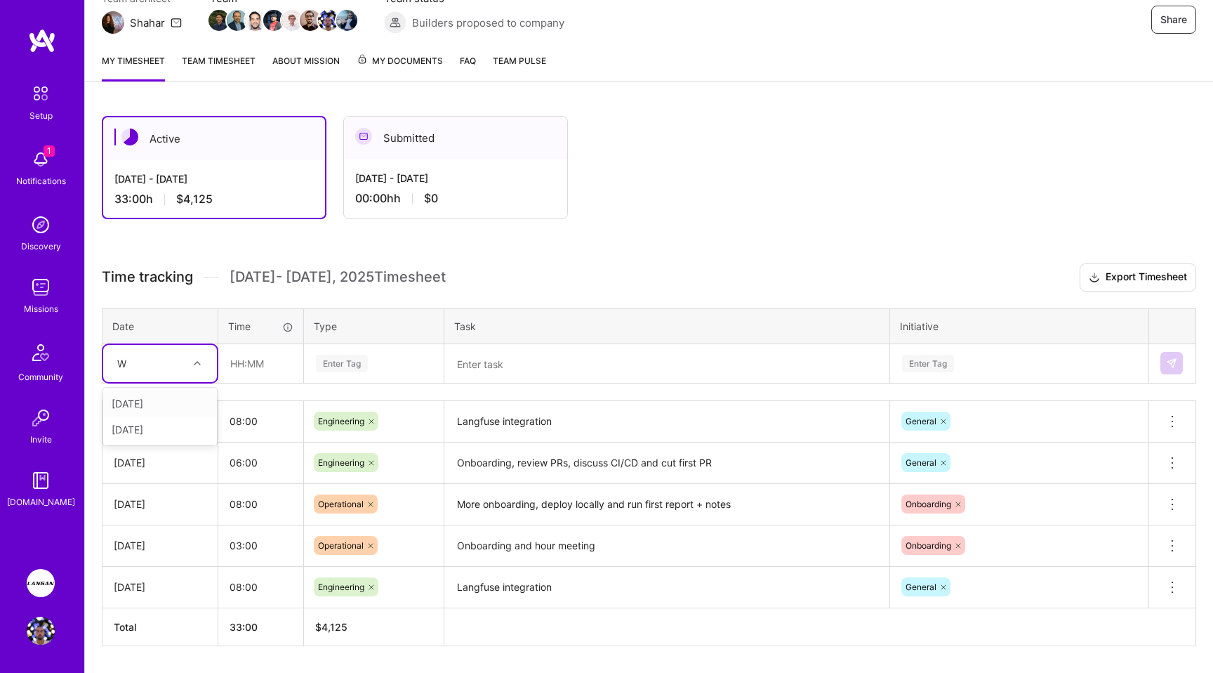
type input "W"
click at [251, 359] on input "text" at bounding box center [261, 363] width 84 height 37
drag, startPoint x: 181, startPoint y: 419, endPoint x: 94, endPoint y: 419, distance: 87.0
click at [94, 419] on div "Active [DATE] - [DATE] 33:00 h $4,125 Submitted [DATE] - [DATE] 00:00h h $0 Tim…" at bounding box center [649, 407] width 1128 height 616
drag, startPoint x: 145, startPoint y: 366, endPoint x: 168, endPoint y: 365, distance: 23.2
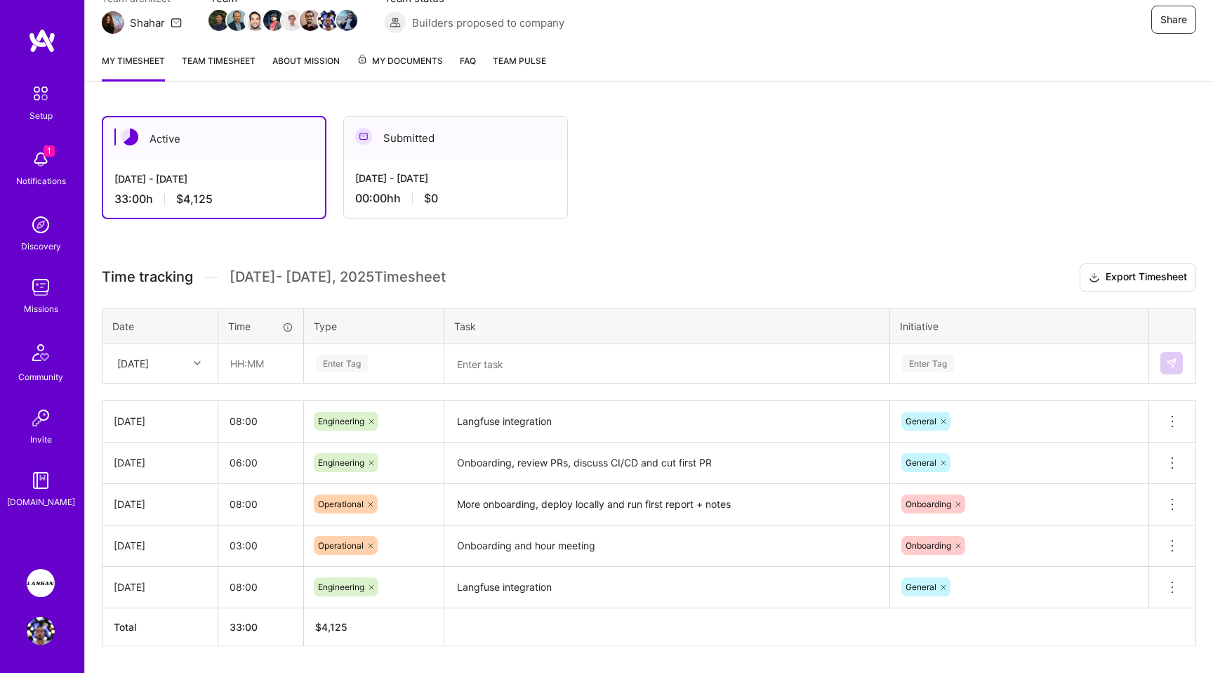
click at [147, 366] on div "[DATE]" at bounding box center [133, 363] width 32 height 15
click at [222, 261] on div "Active [DATE] - [DATE] 33:00 h $4,125 Submitted [DATE] - [DATE] 00:00h h $0 Tim…" at bounding box center [649, 407] width 1128 height 616
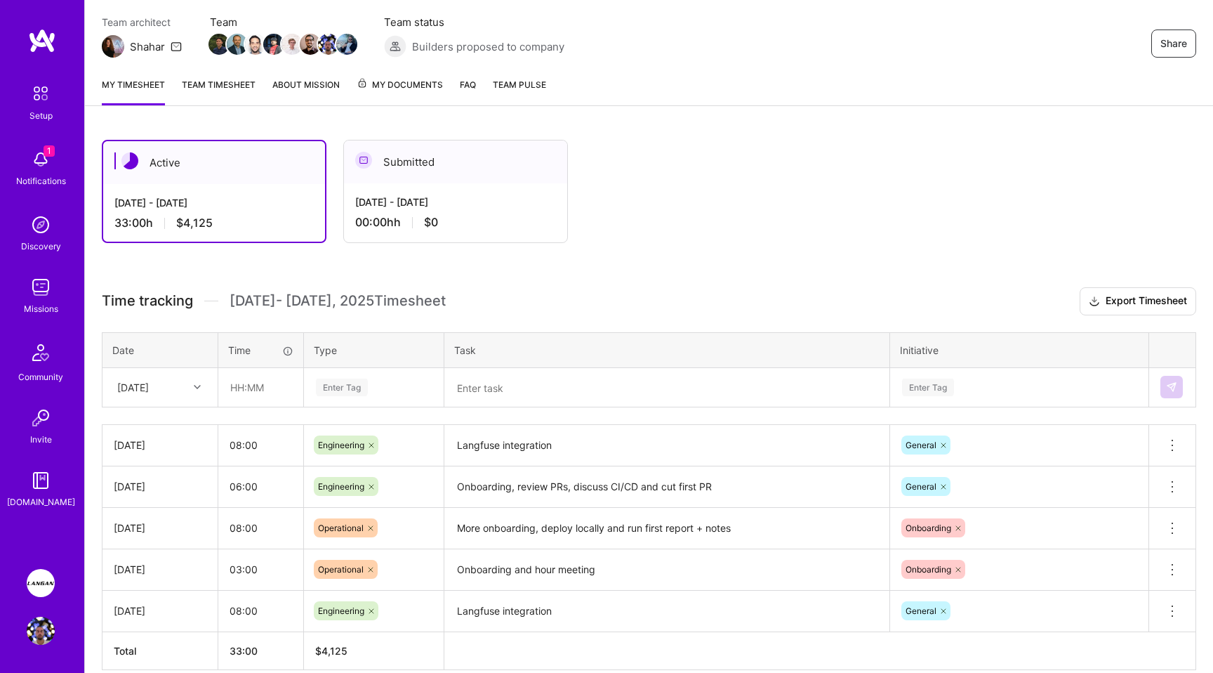
scroll to position [126, 0]
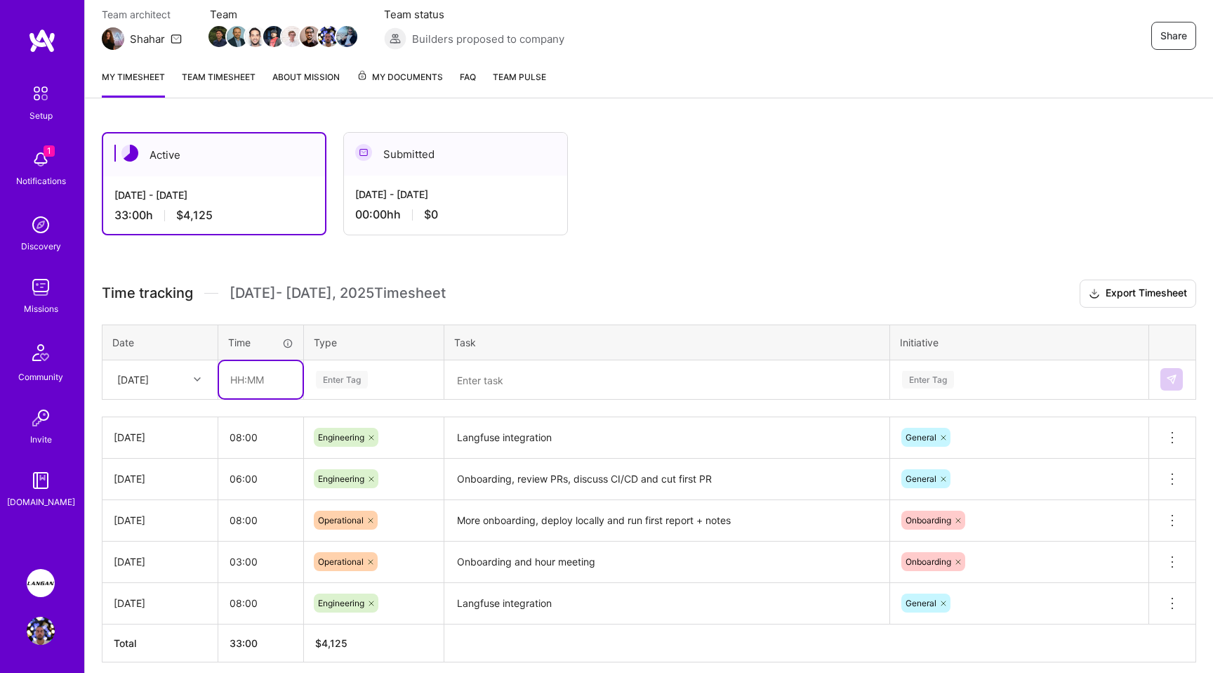
click at [237, 380] on input "text" at bounding box center [261, 379] width 84 height 37
type input "08:00"
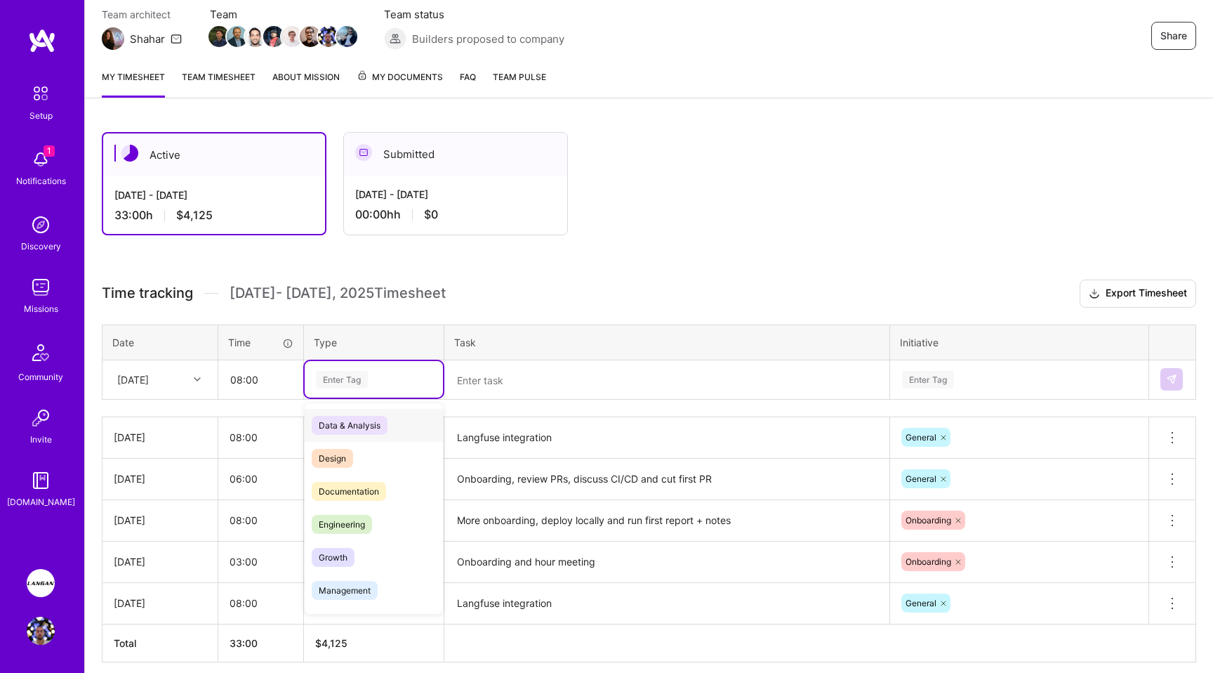
click at [345, 378] on div "Enter Tag" at bounding box center [342, 380] width 52 height 22
click at [349, 520] on span "Engineering" at bounding box center [342, 524] width 60 height 19
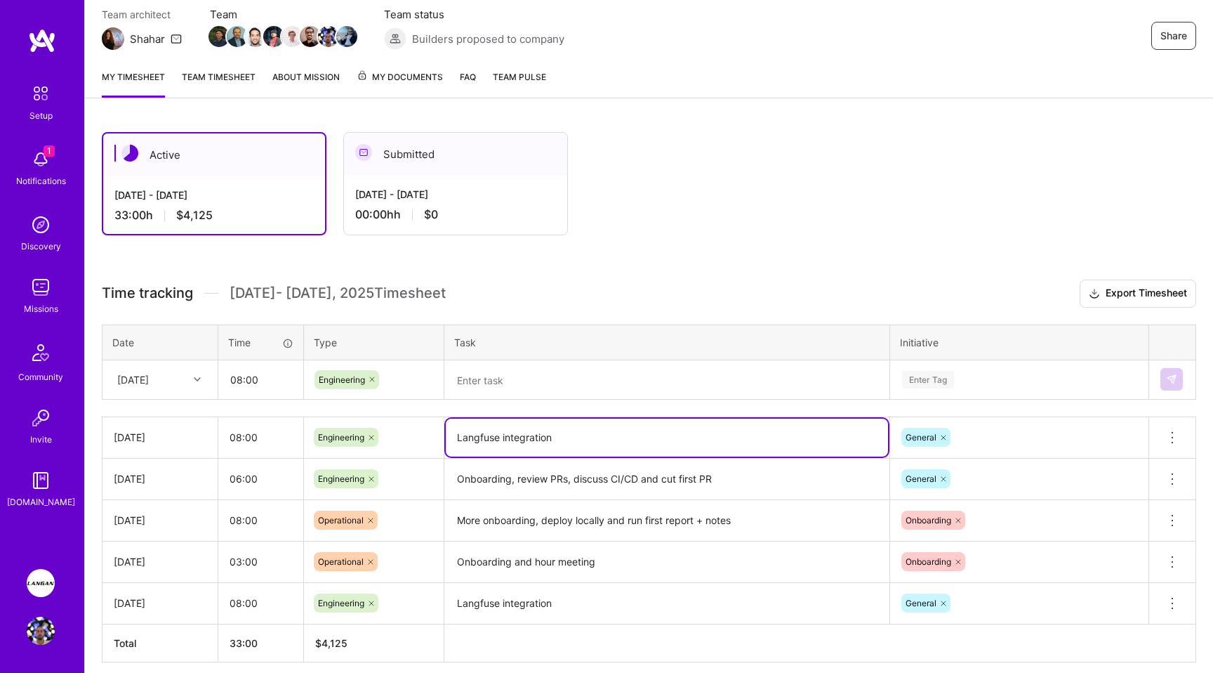
drag, startPoint x: 566, startPoint y: 438, endPoint x: 444, endPoint y: 437, distance: 121.4
click at [444, 437] on td "Langfuse integration" at bounding box center [667, 436] width 446 height 41
click at [513, 371] on textarea at bounding box center [667, 380] width 442 height 37
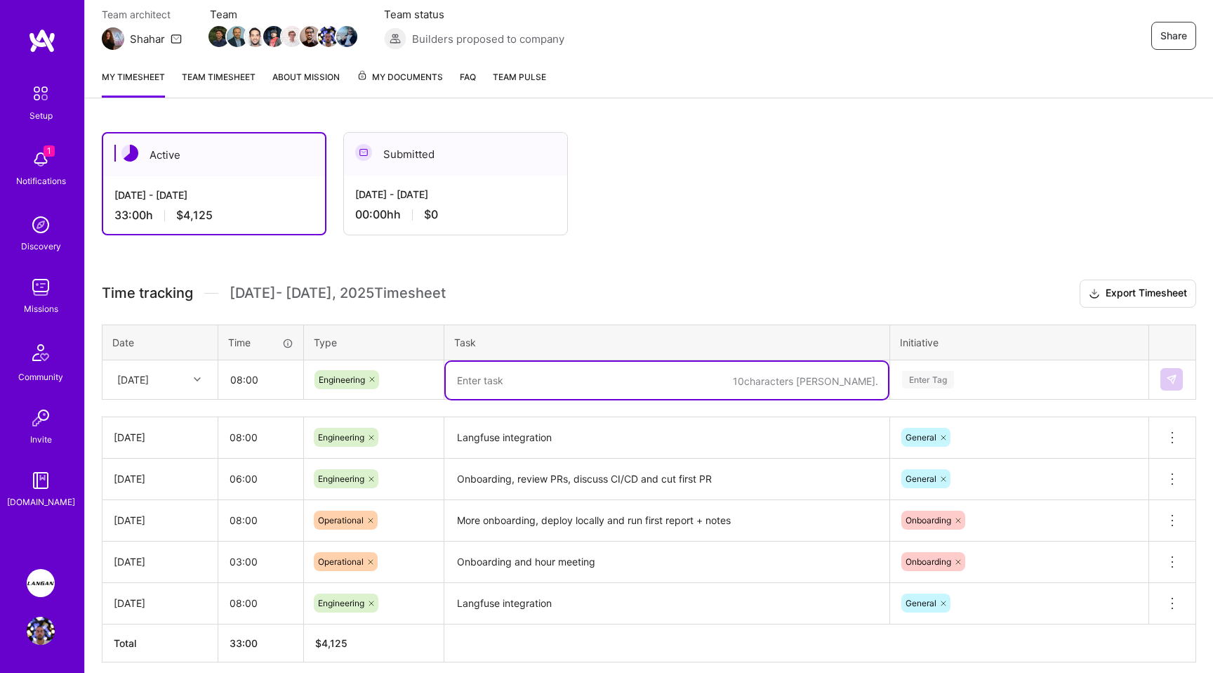
paste textarea "Langfuse integration"
type textarea "Langfuse integration"
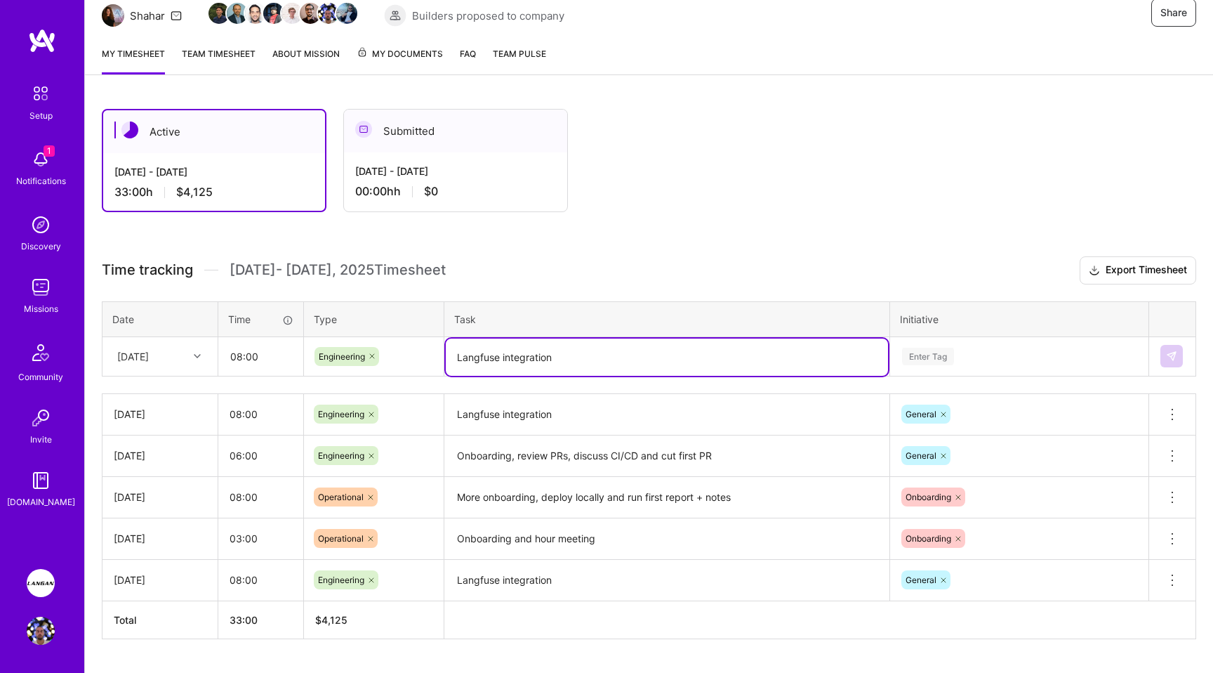
click at [842, 375] on table "Date Time Type Task Initiative [DATE] 08:00 Engineering Langfuse integration En…" at bounding box center [649, 338] width 1094 height 75
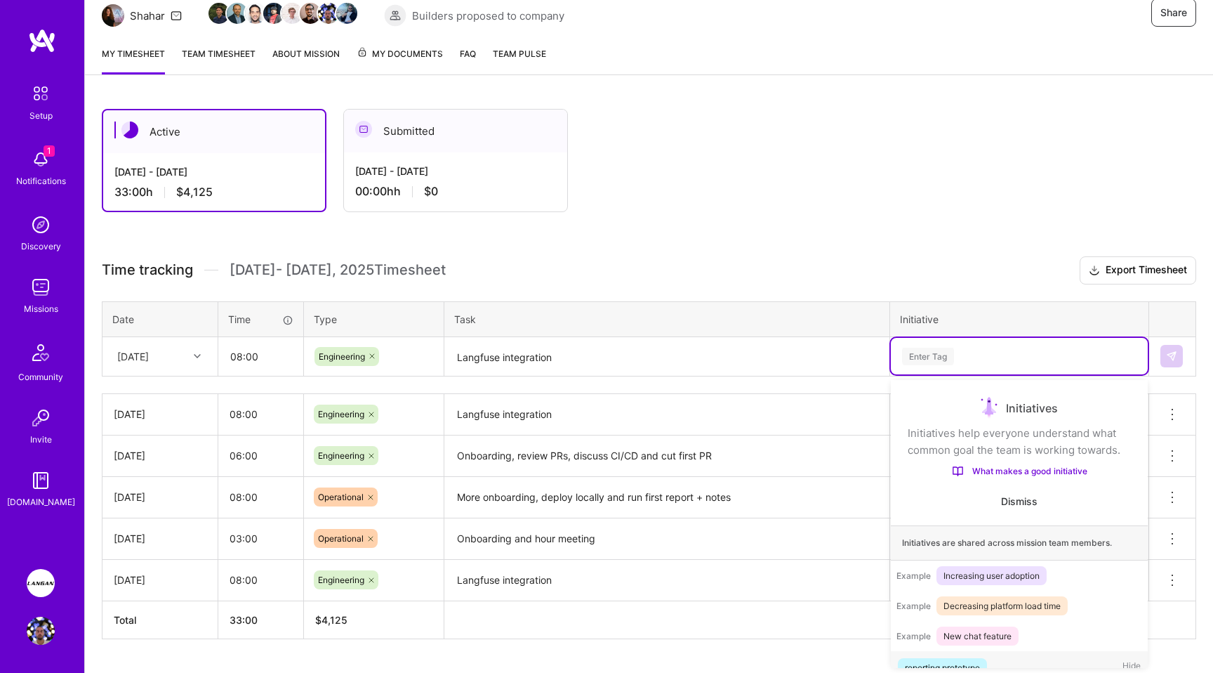
scroll to position [27, 0]
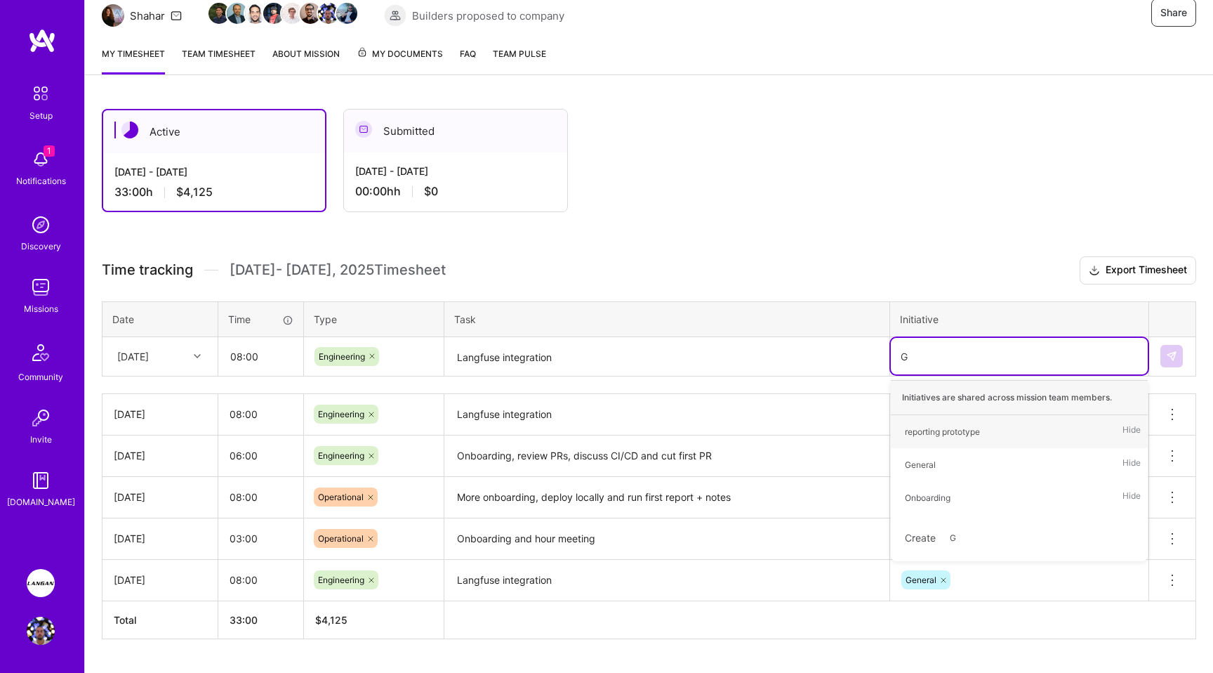
type input "Ge"
click at [842, 430] on div "General" at bounding box center [920, 431] width 31 height 15
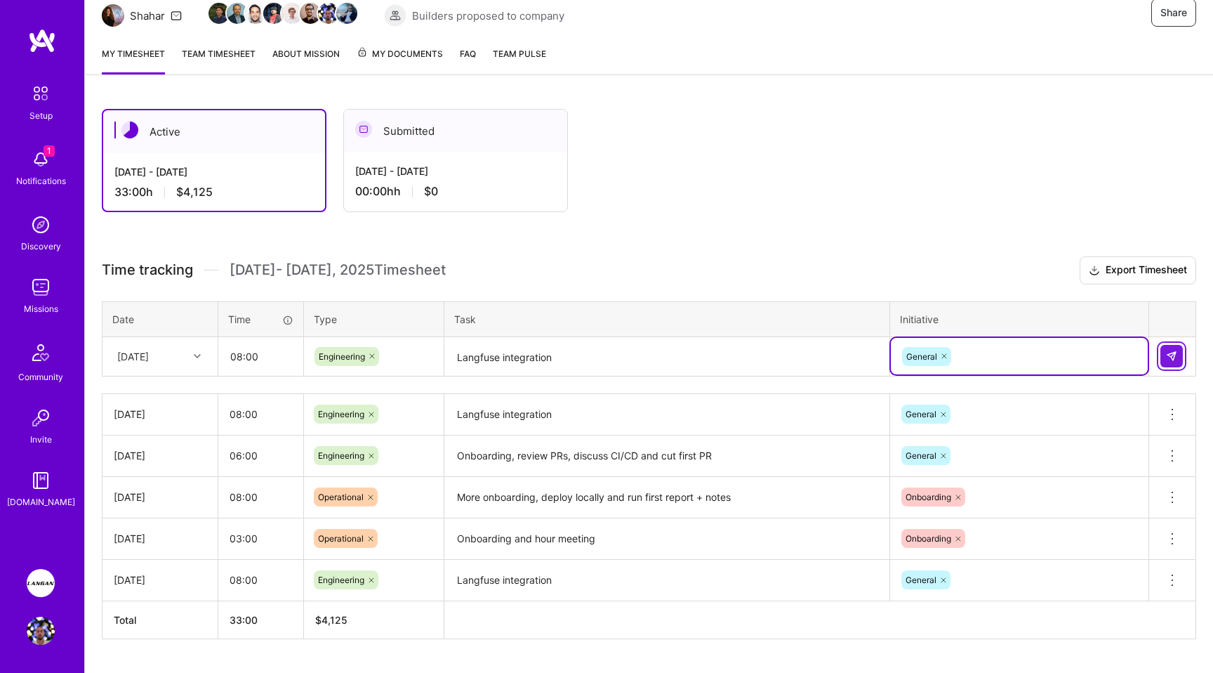
click at [842, 348] on button at bounding box center [1171, 356] width 22 height 22
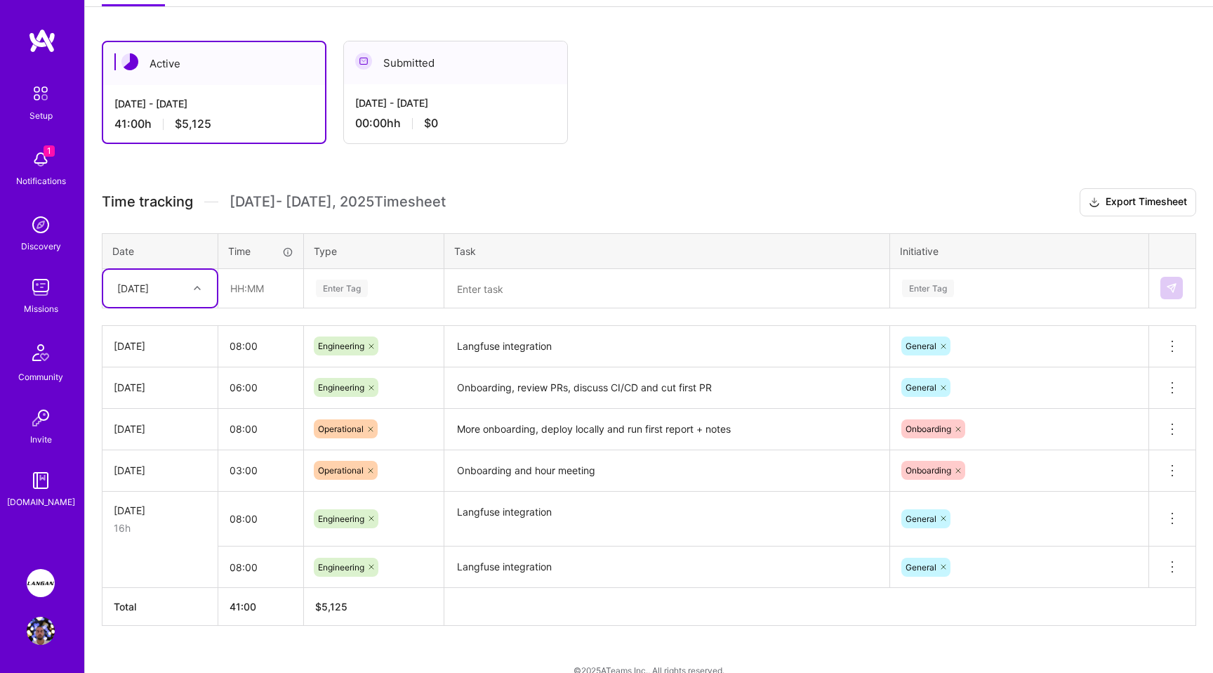
scroll to position [239, 0]
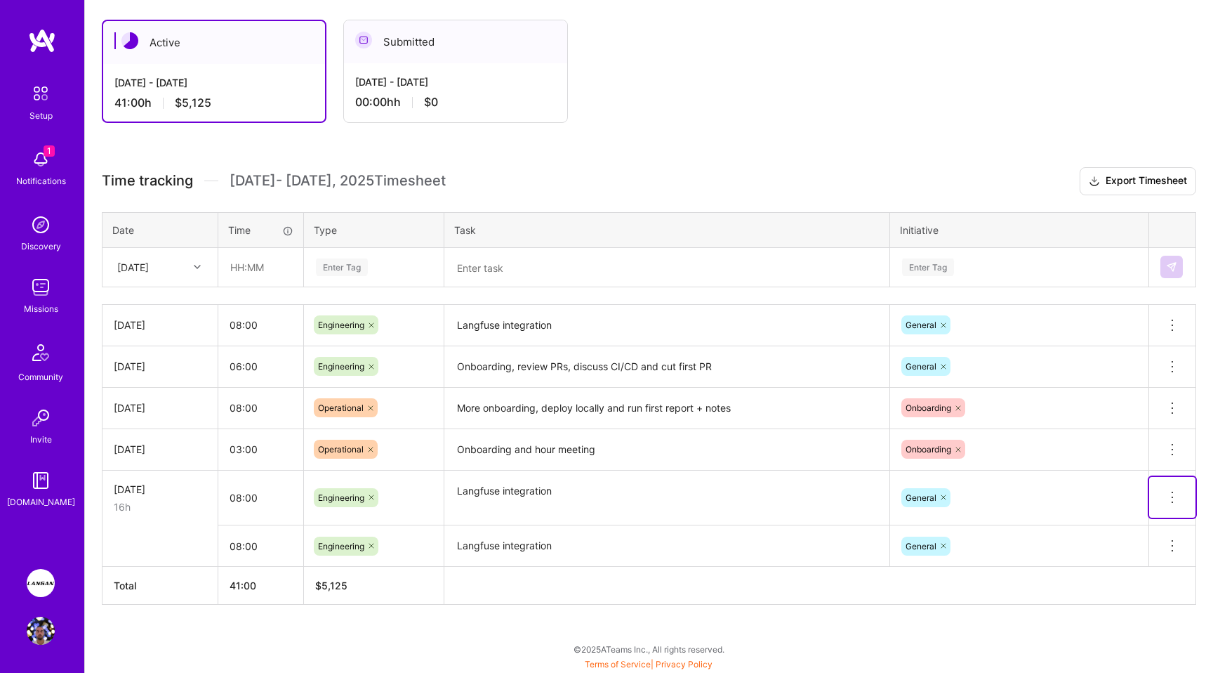
click at [842, 498] on icon at bounding box center [1172, 497] width 17 height 17
click at [842, 522] on button "Delete row" at bounding box center [1137, 521] width 73 height 34
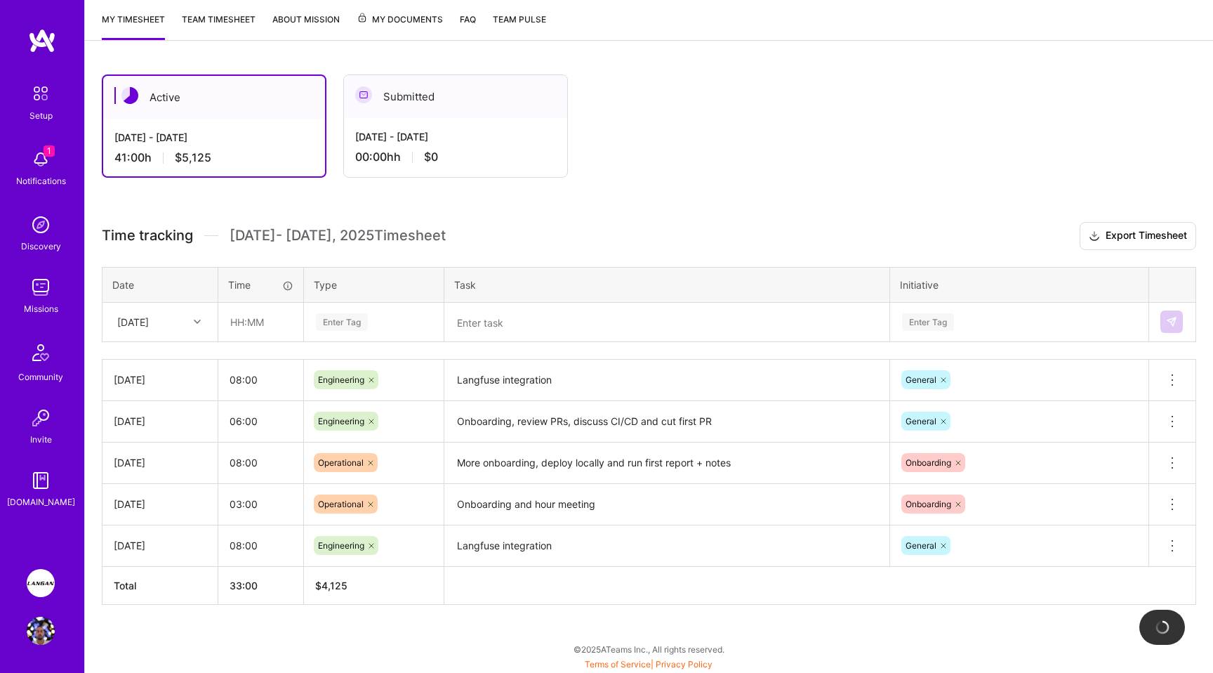
click at [149, 540] on div "[DATE]" at bounding box center [160, 545] width 93 height 15
click at [157, 542] on div "[DATE]" at bounding box center [160, 545] width 93 height 15
click at [842, 543] on icon at bounding box center [1172, 545] width 17 height 17
click at [842, 566] on button "Delete row" at bounding box center [1137, 569] width 73 height 34
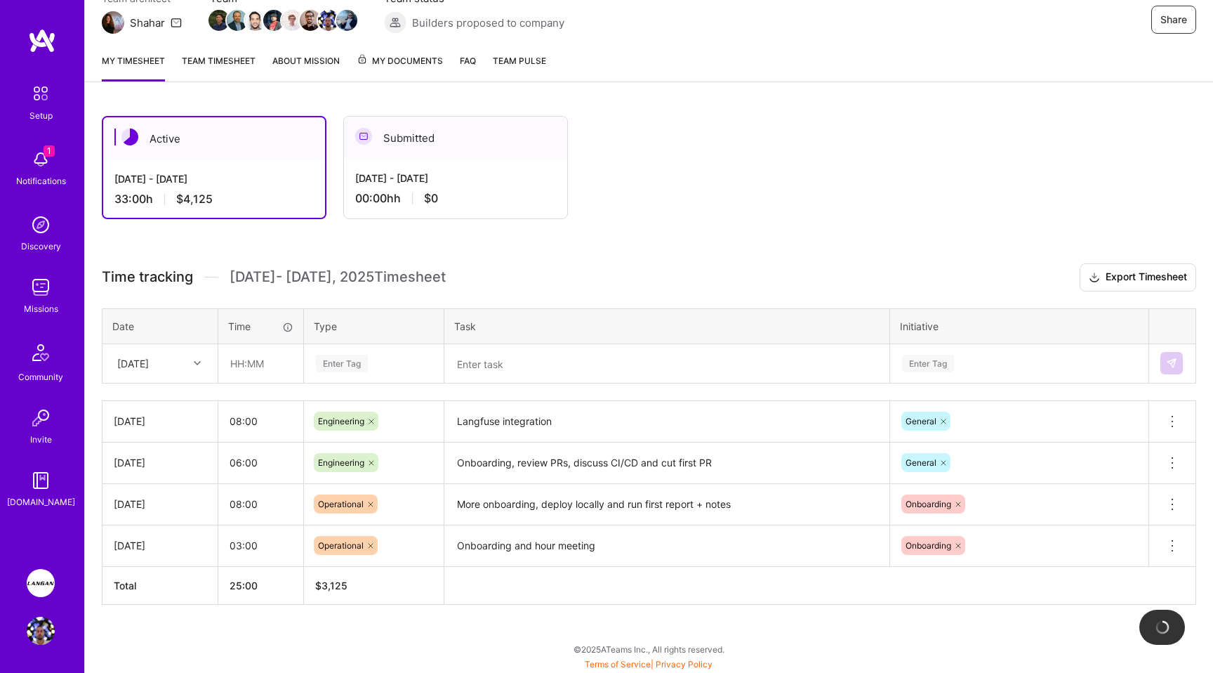
click at [176, 363] on div "[DATE]" at bounding box center [149, 363] width 78 height 23
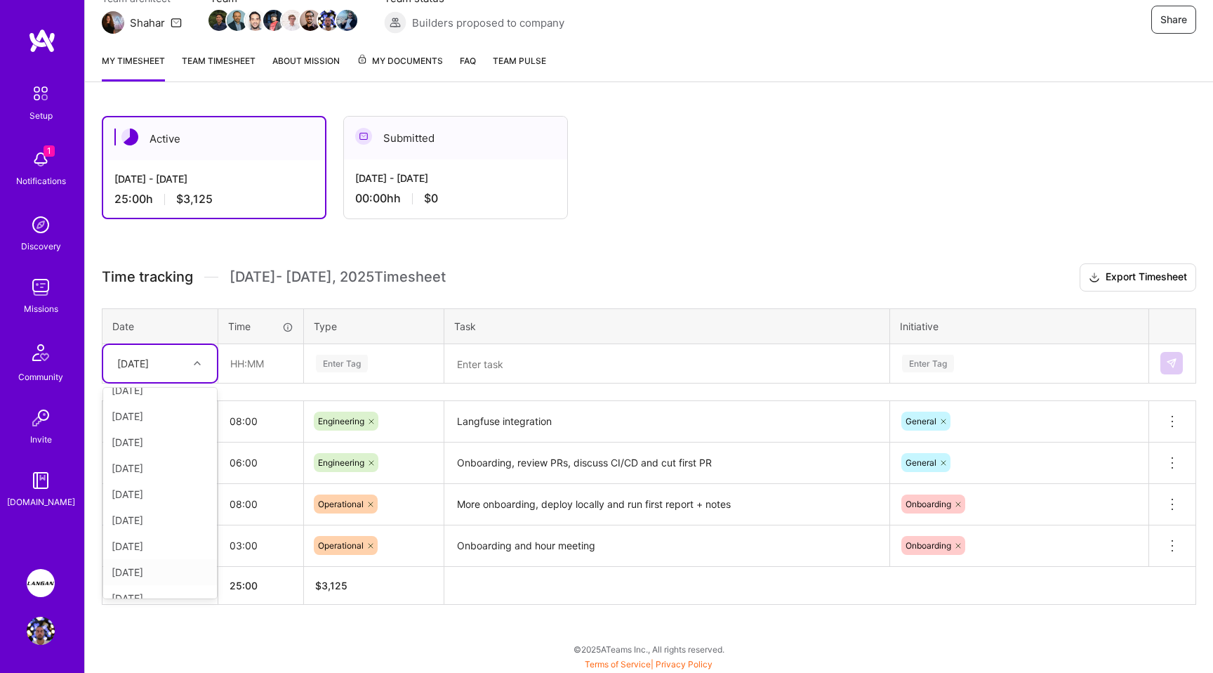
scroll to position [67, 0]
click at [158, 571] on div "[DATE]" at bounding box center [160, 570] width 114 height 26
click at [249, 364] on input "text" at bounding box center [261, 363] width 84 height 37
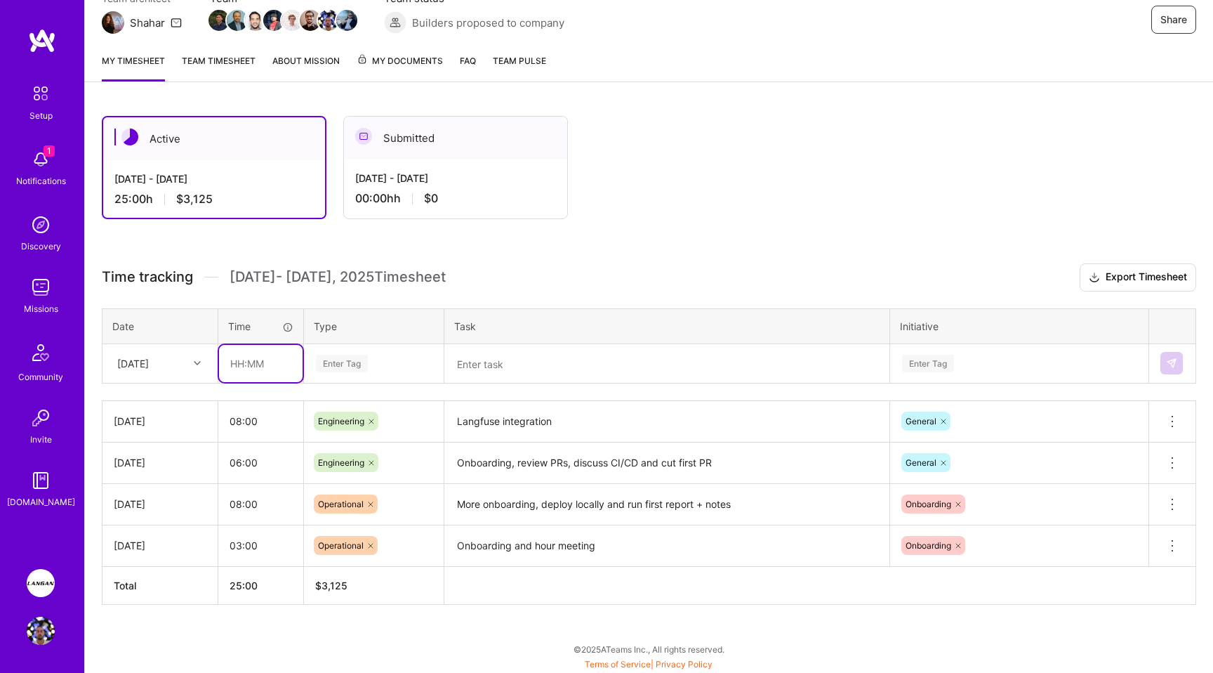
type input "08:00"
click at [362, 353] on div "Enter Tag" at bounding box center [342, 363] width 52 height 22
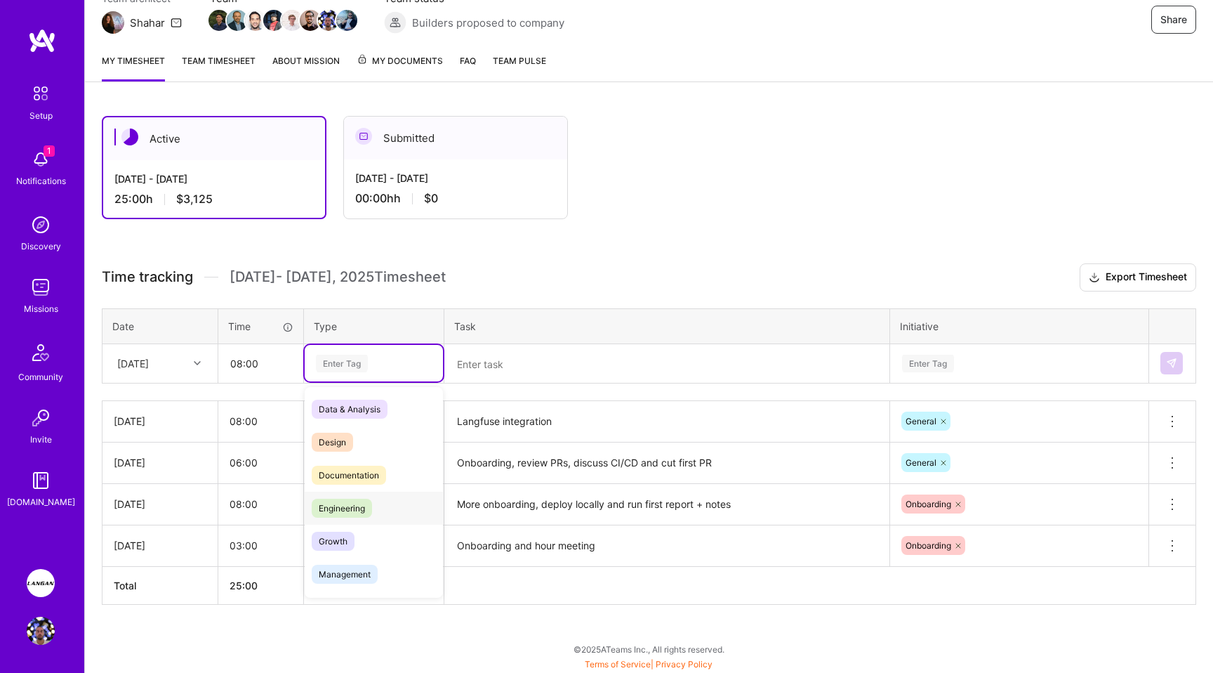
click at [366, 504] on span "Engineering" at bounding box center [342, 507] width 60 height 19
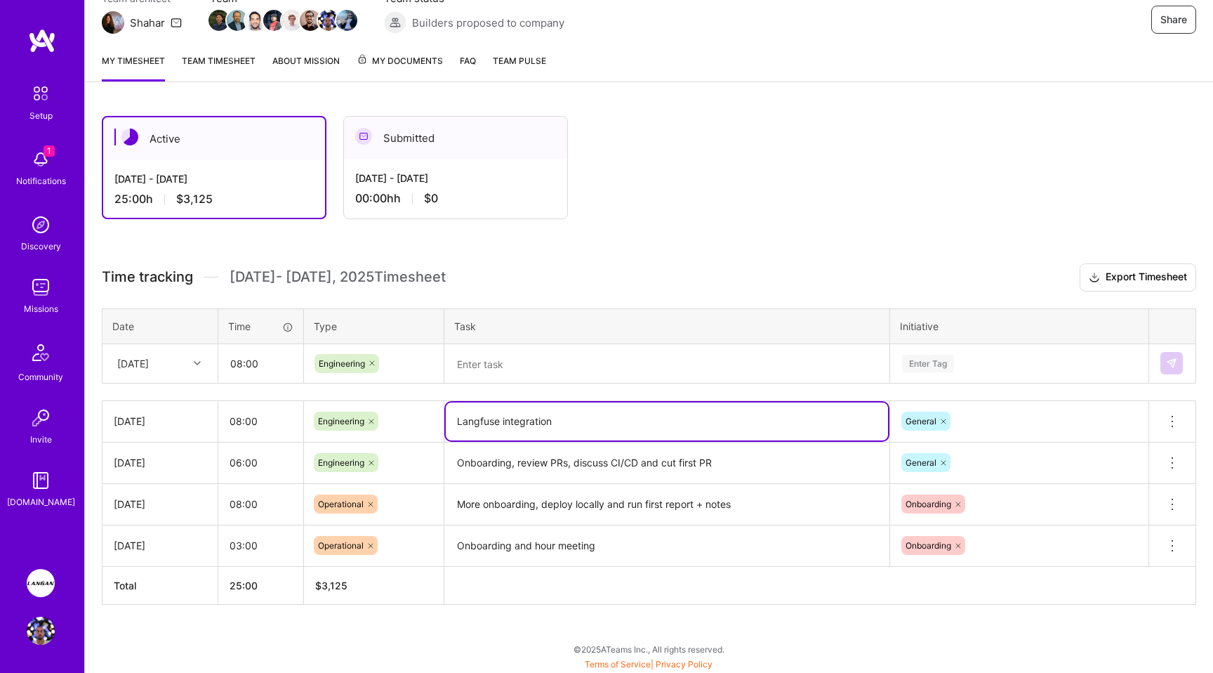
drag, startPoint x: 567, startPoint y: 423, endPoint x: 420, endPoint y: 413, distance: 146.3
click at [420, 413] on tr "[DATE] 08:00 Engineering Langfuse integration General Delete row" at bounding box center [649, 420] width 1094 height 41
click at [550, 365] on textarea at bounding box center [667, 363] width 442 height 37
paste textarea "Langfuse integration"
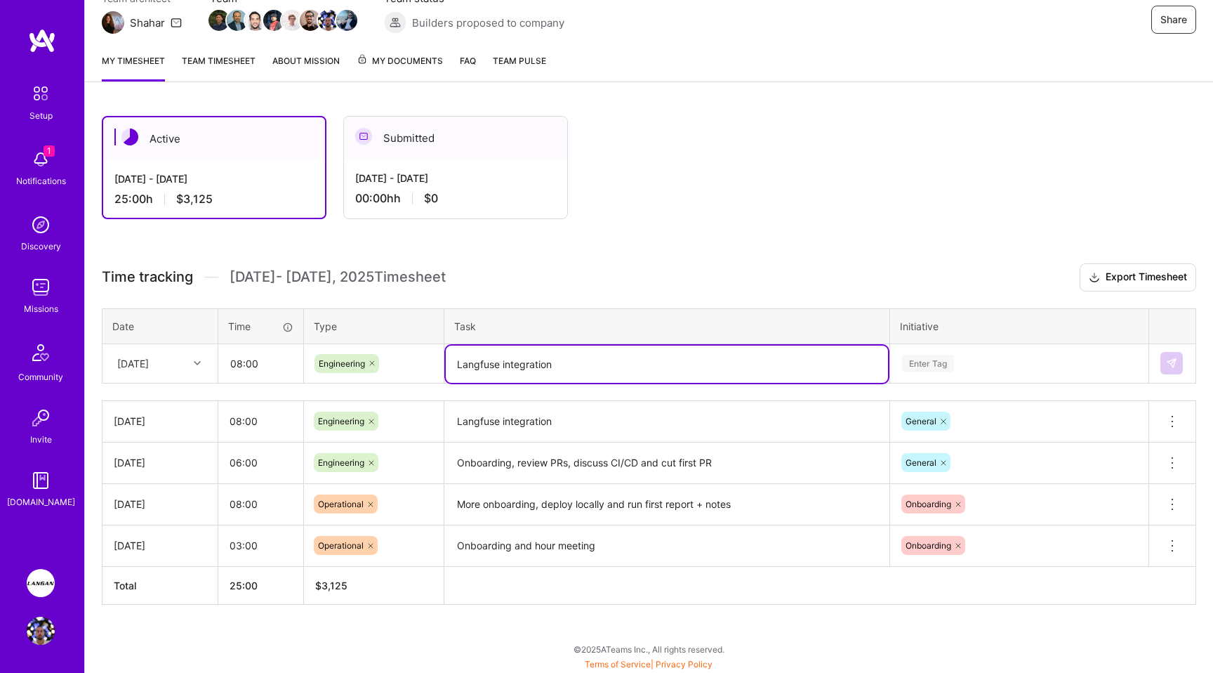
type textarea "Langfuse integration"
click at [842, 362] on div "Enter Tag" at bounding box center [928, 363] width 52 height 22
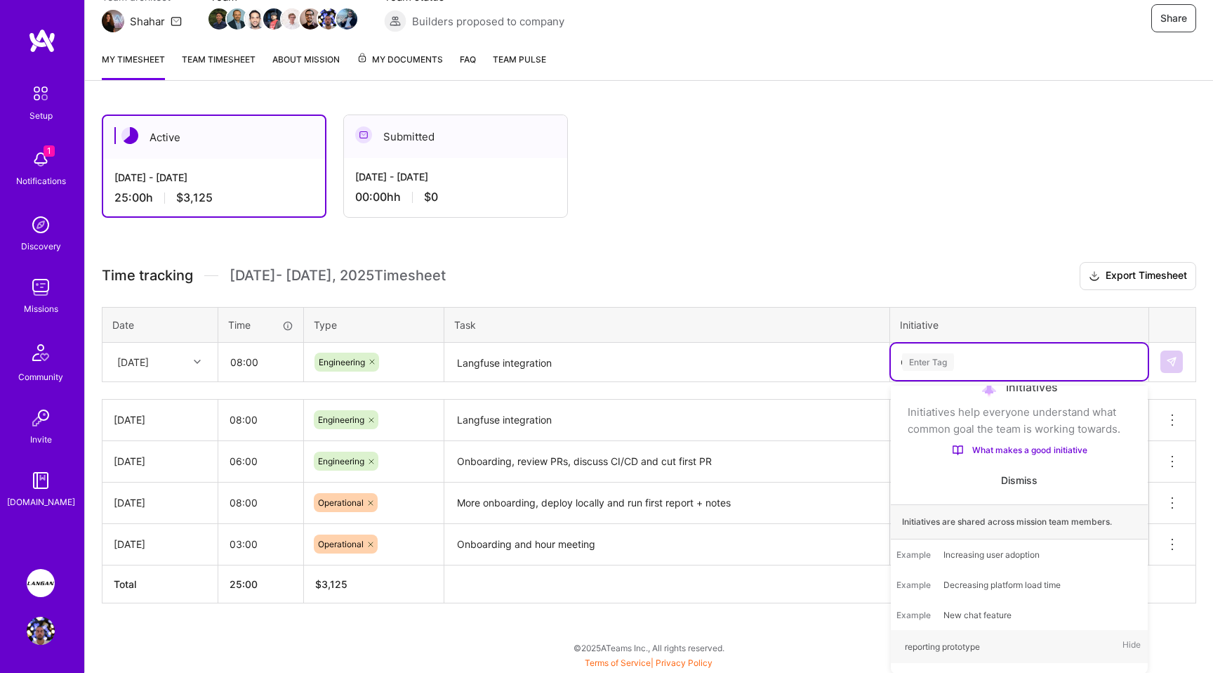
scroll to position [143, 0]
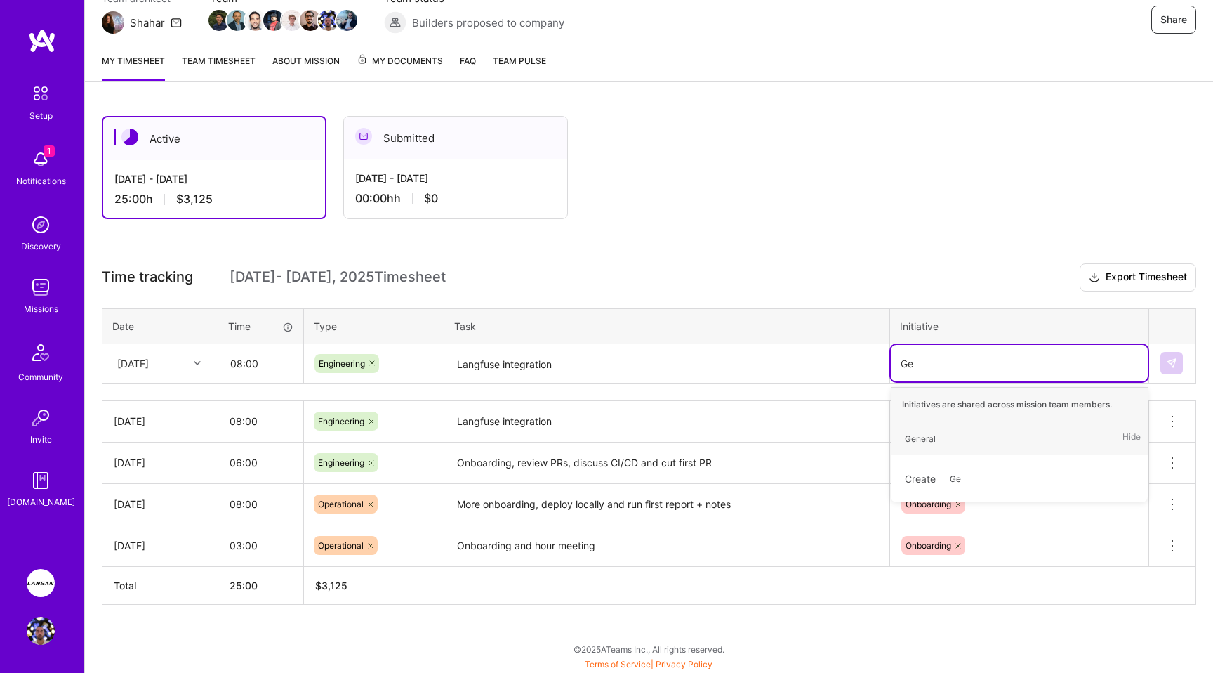
type input "Gen"
click at [842, 444] on div "General Hide" at bounding box center [1019, 438] width 257 height 33
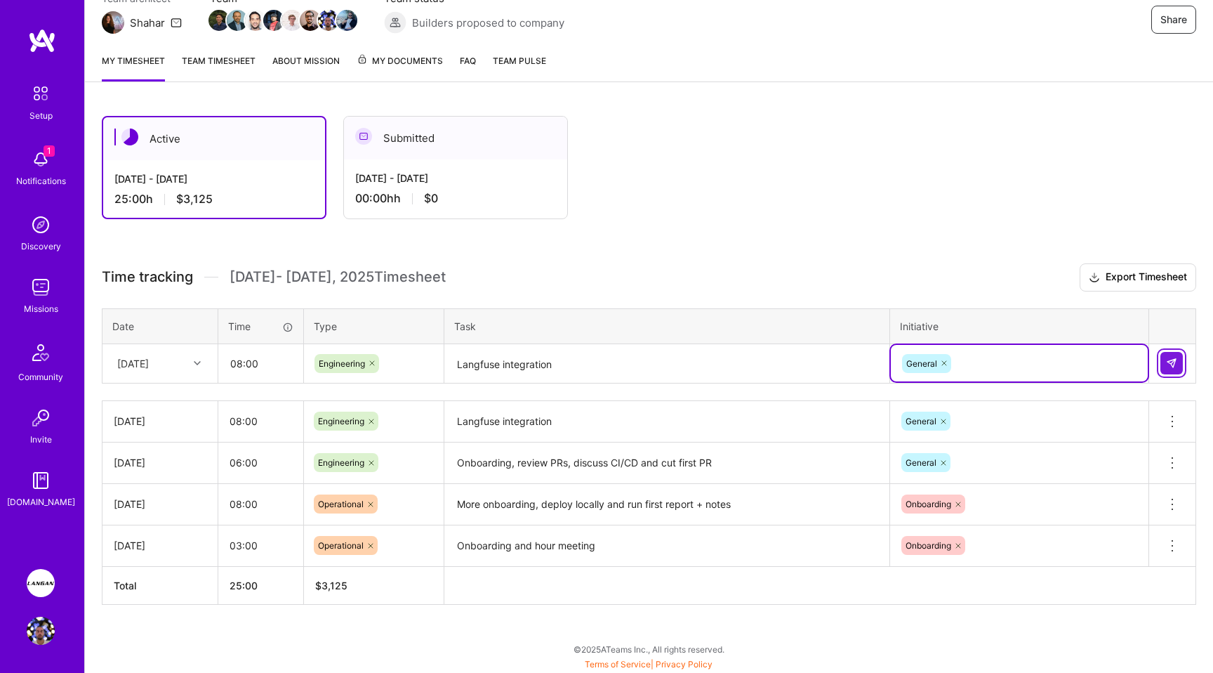
click at [842, 362] on button at bounding box center [1171, 363] width 22 height 22
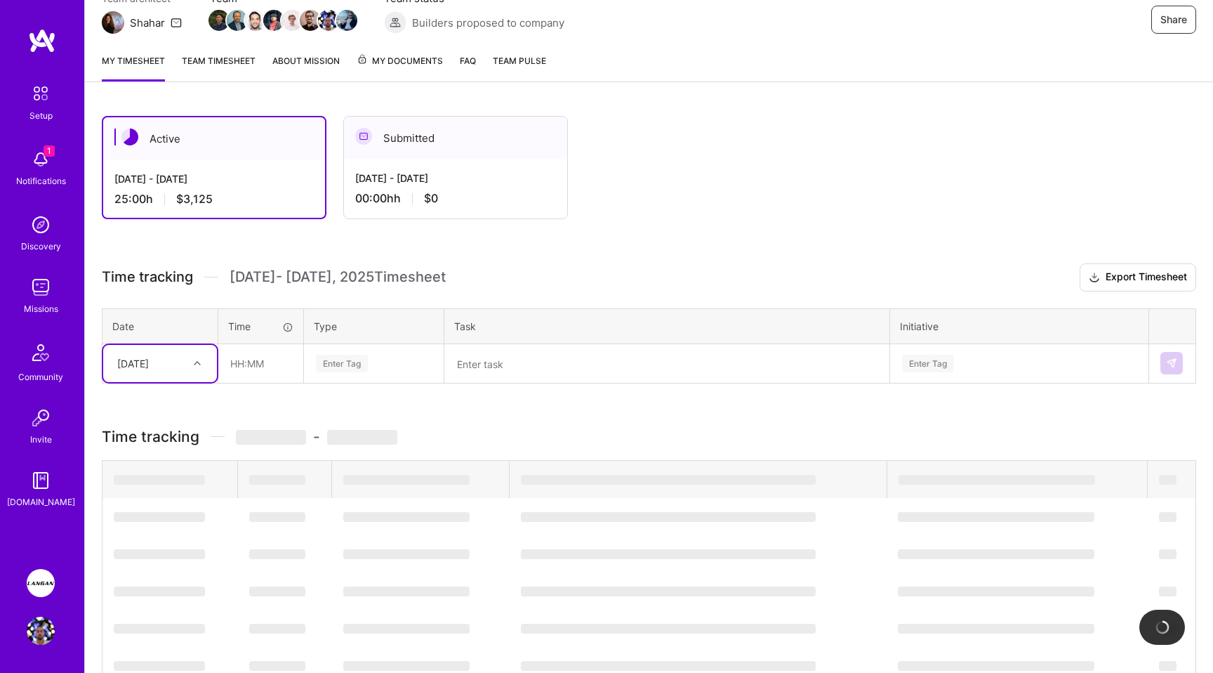
click at [202, 357] on div at bounding box center [199, 363] width 22 height 18
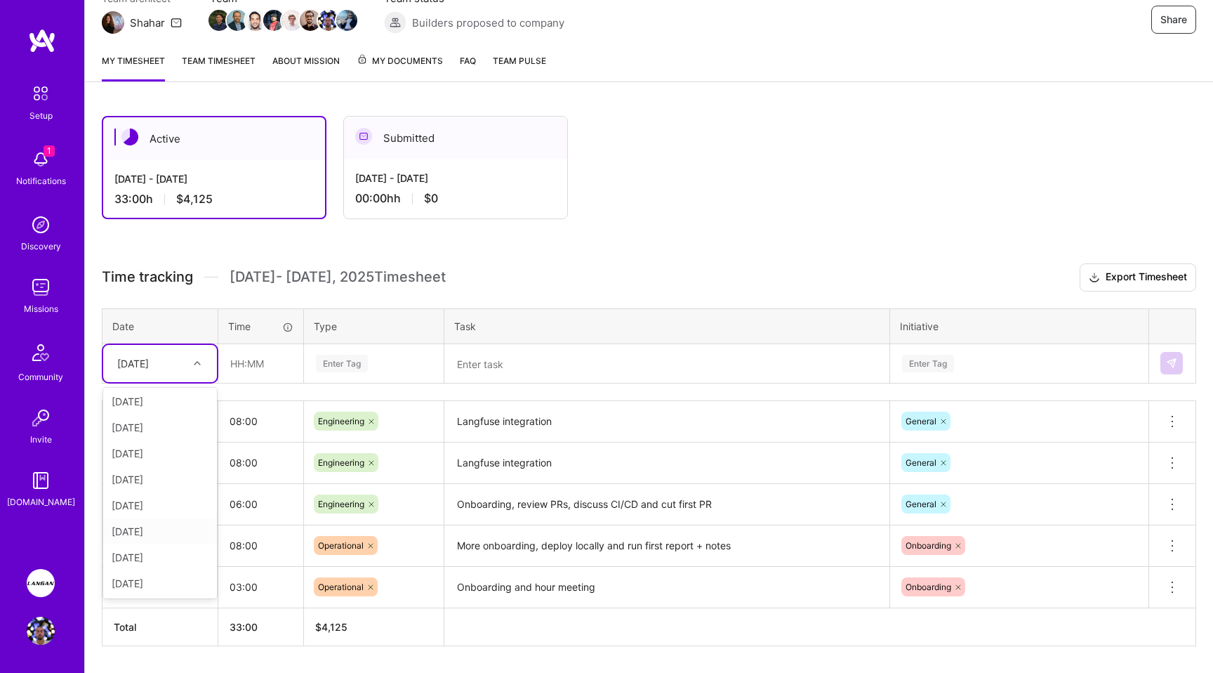
scroll to position [133, 0]
click at [157, 529] on div "[DATE]" at bounding box center [160, 530] width 114 height 26
click at [251, 365] on input "text" at bounding box center [261, 363] width 84 height 37
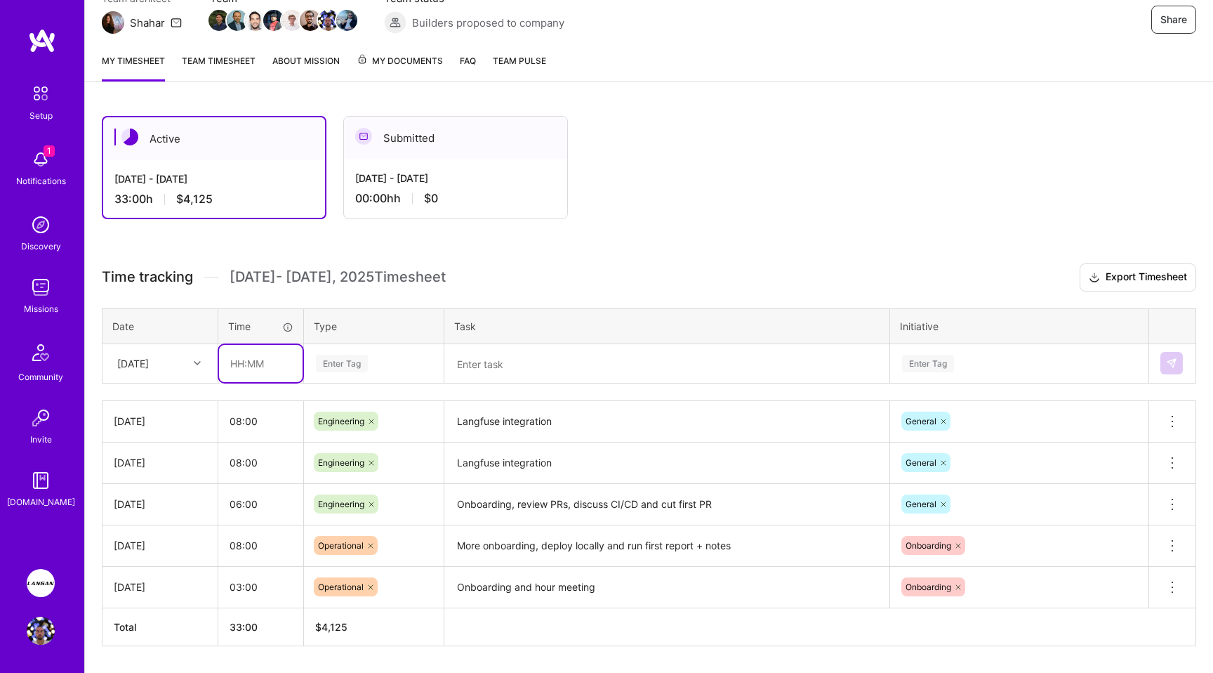
type input "08:00"
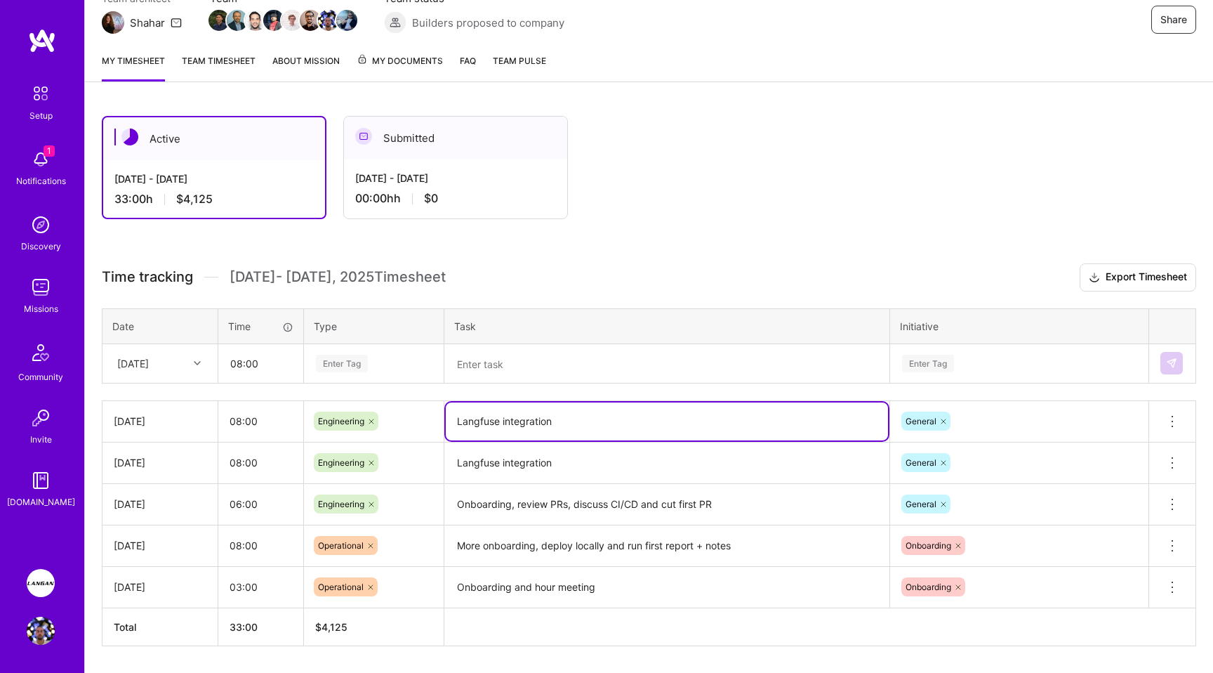
drag, startPoint x: 506, startPoint y: 415, endPoint x: 432, endPoint y: 406, distance: 75.0
click at [430, 406] on tr "[DATE] 08:00 Engineering Langfuse integration General Delete row" at bounding box center [649, 420] width 1094 height 41
click at [518, 366] on textarea at bounding box center [667, 363] width 442 height 37
paste textarea "Langfuse integration"
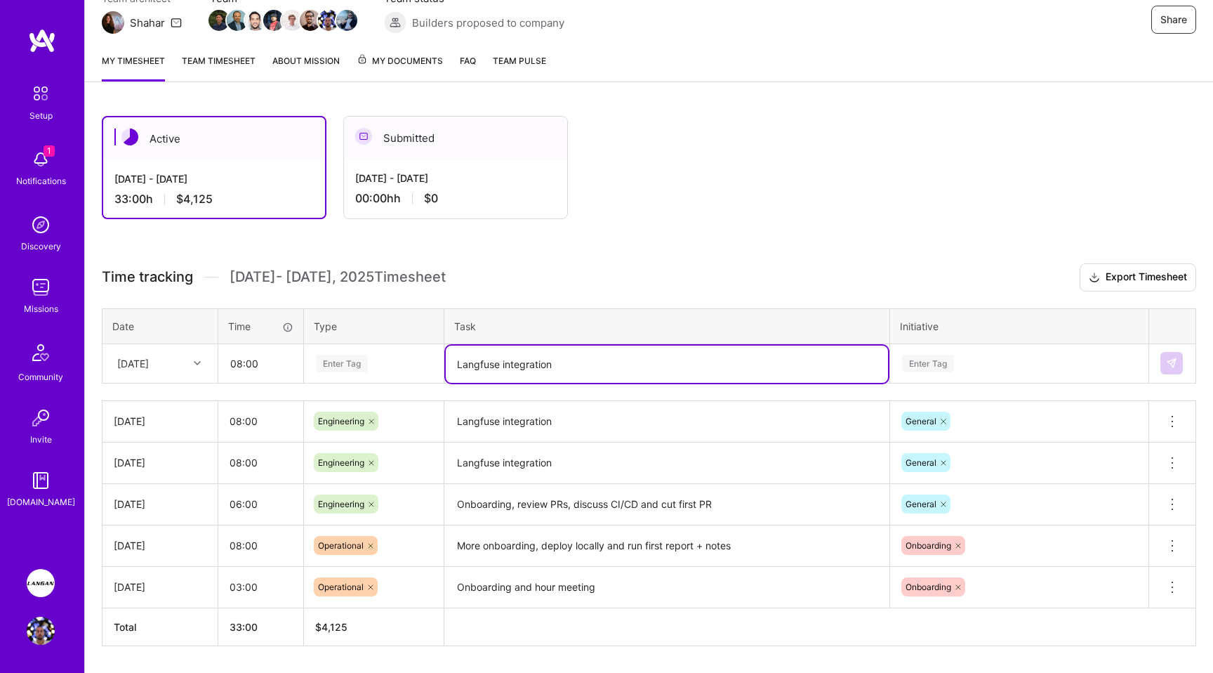
click at [375, 356] on div "Enter Tag" at bounding box center [373, 364] width 119 height 18
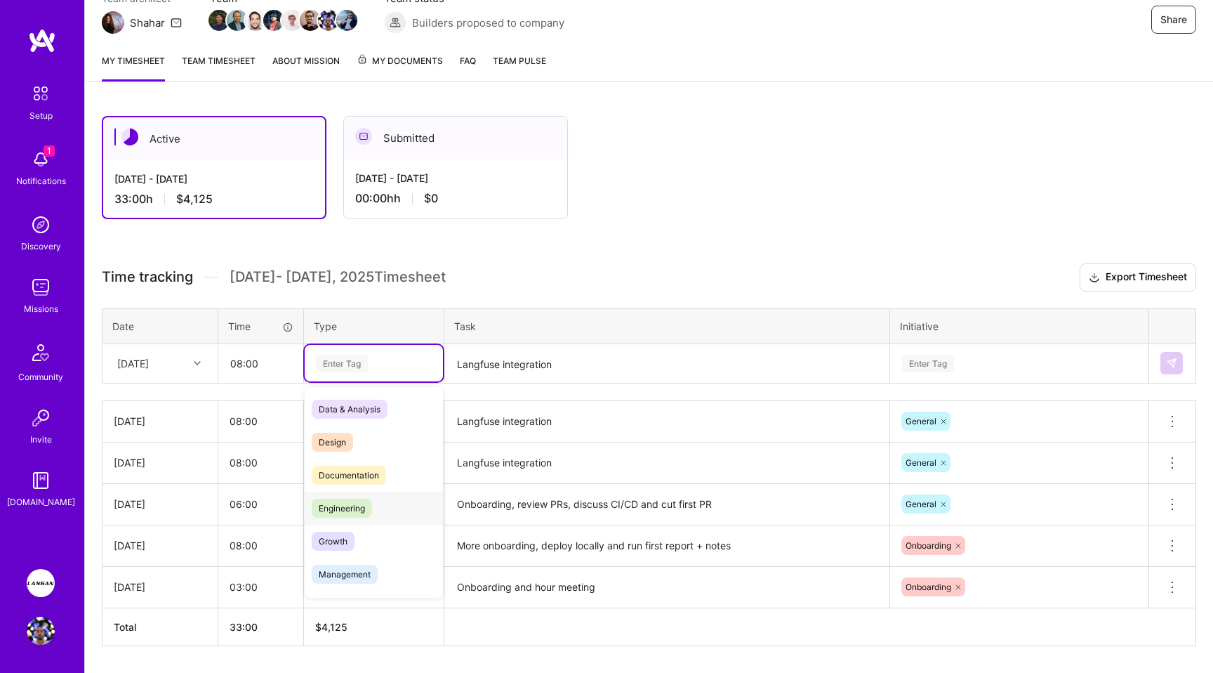
click at [362, 508] on span "Engineering" at bounding box center [342, 507] width 60 height 19
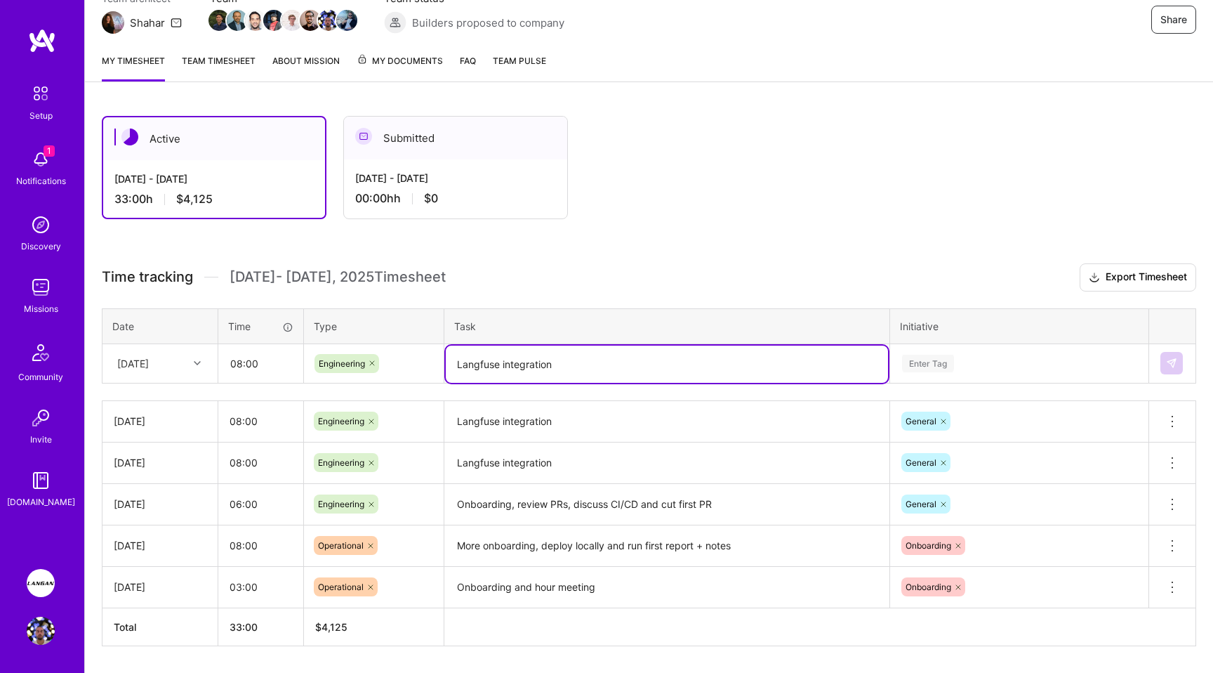
click at [653, 365] on textarea "Langfuse integration" at bounding box center [667, 363] width 442 height 37
type textarea "Langfuse integration"
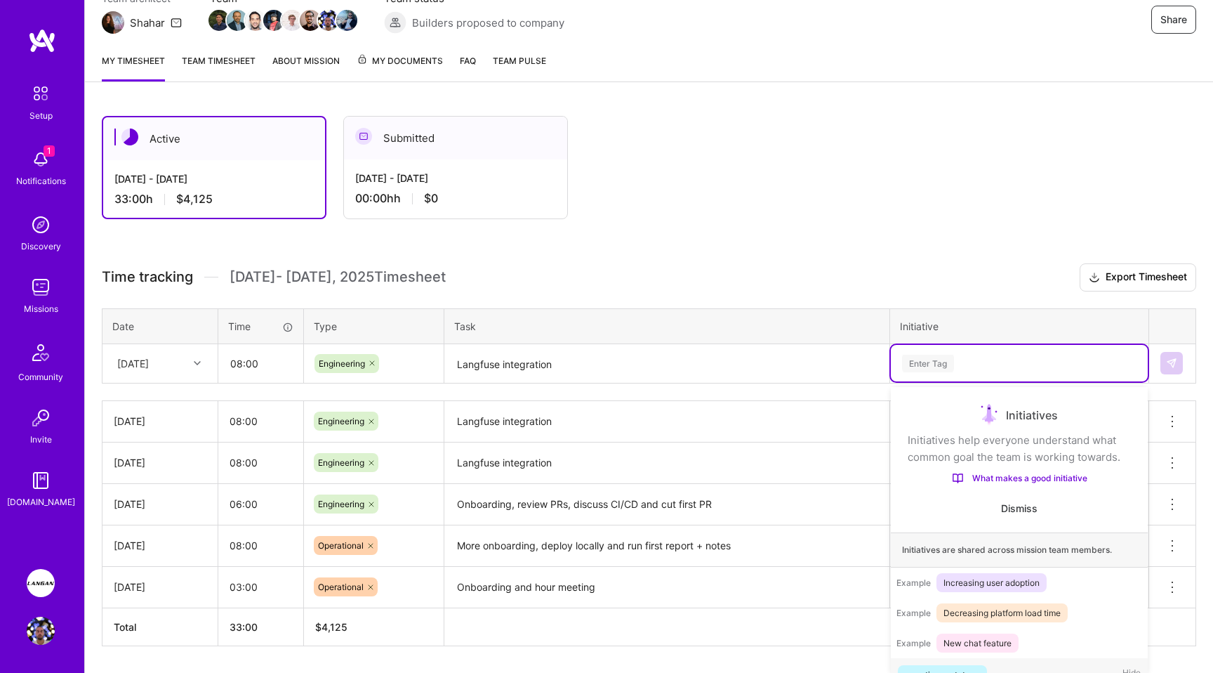
scroll to position [150, 0]
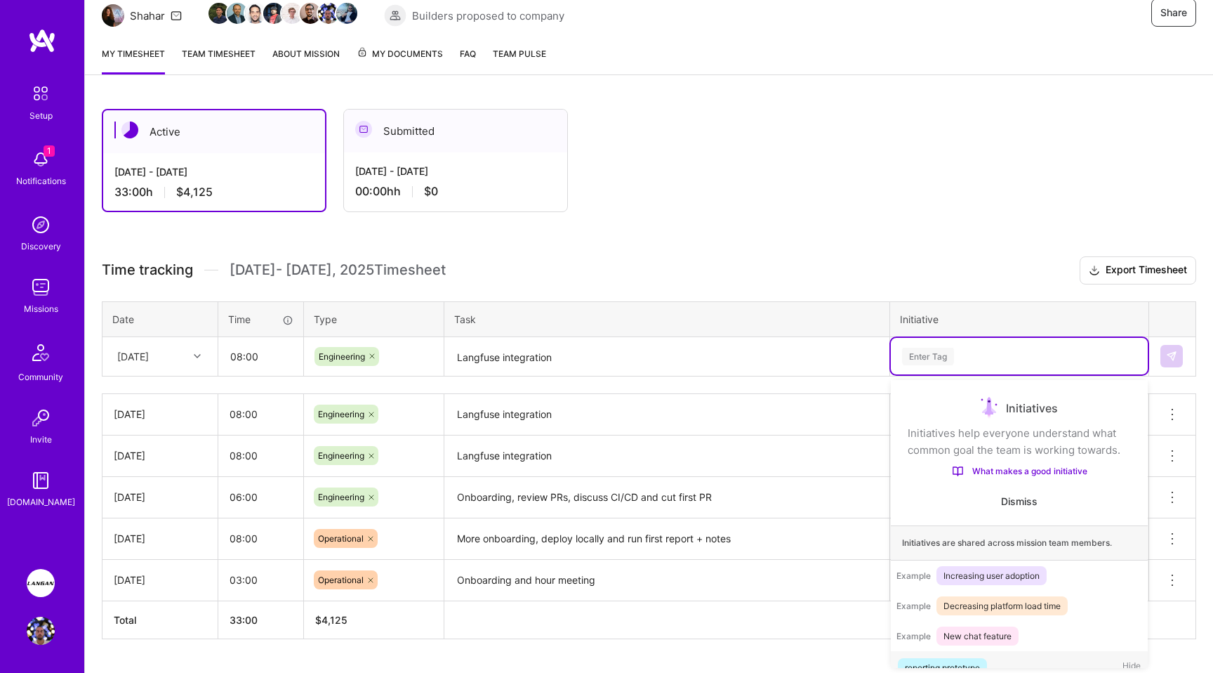
click at [842, 368] on div "Enter Tag" at bounding box center [1019, 356] width 257 height 37
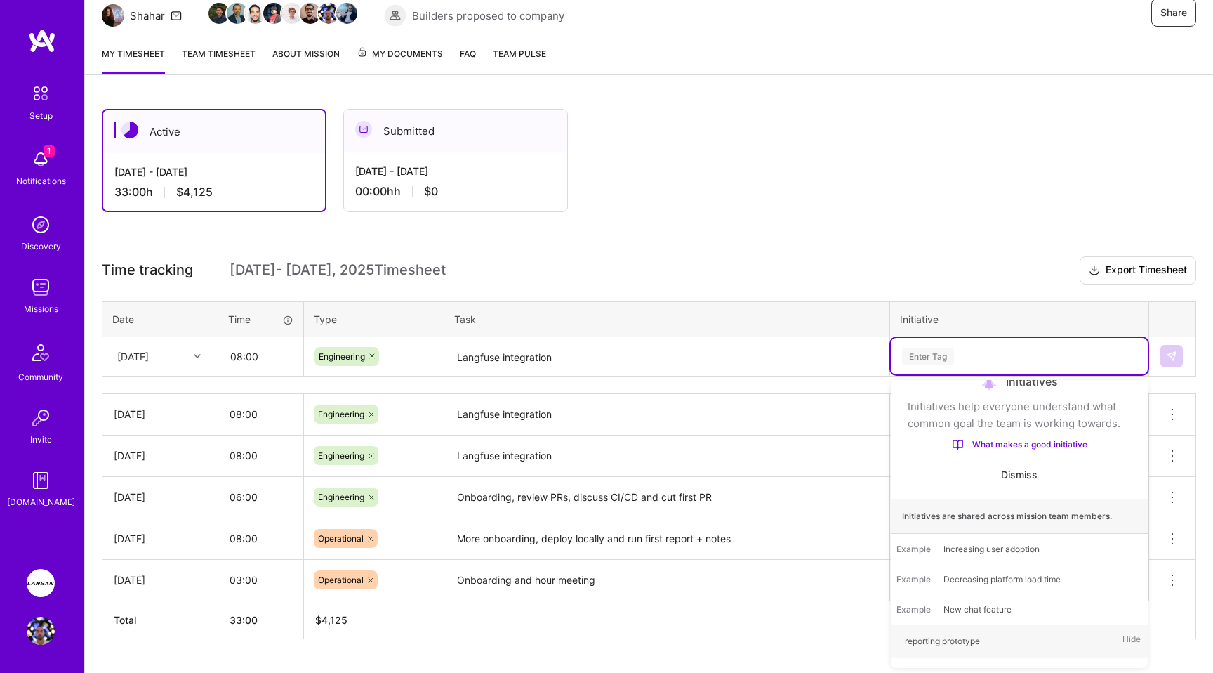
type input "G"
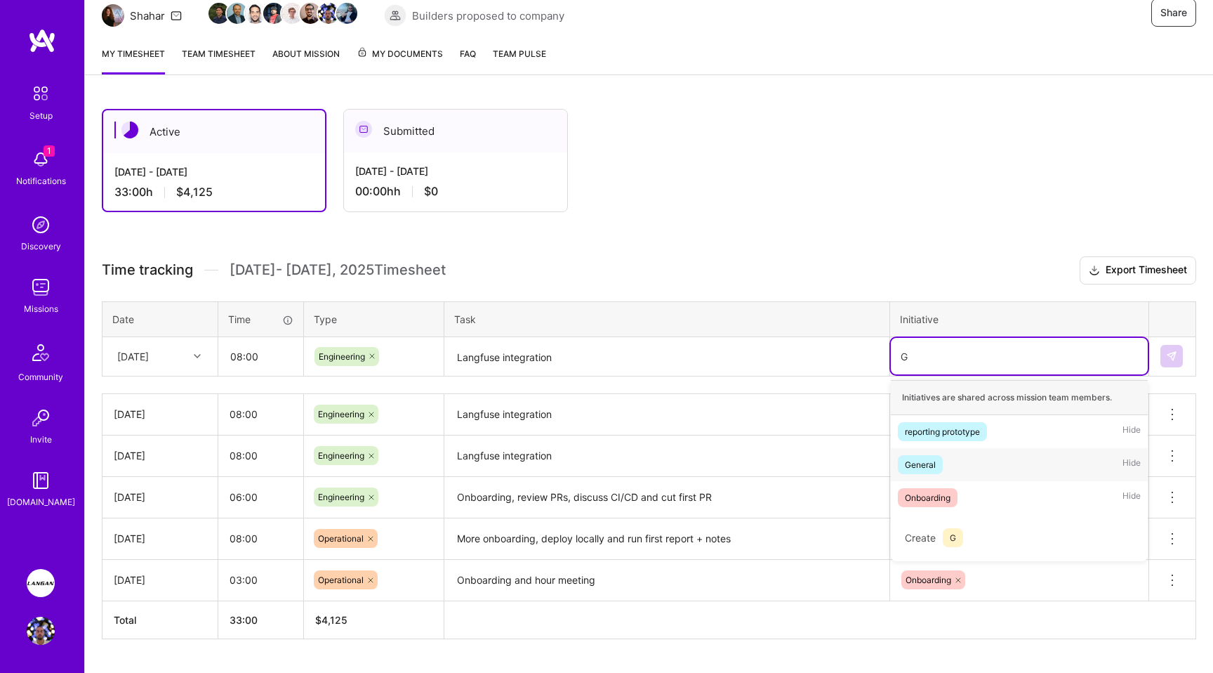
drag, startPoint x: 927, startPoint y: 461, endPoint x: 880, endPoint y: 458, distance: 47.1
click at [842, 461] on div "General" at bounding box center [920, 464] width 31 height 15
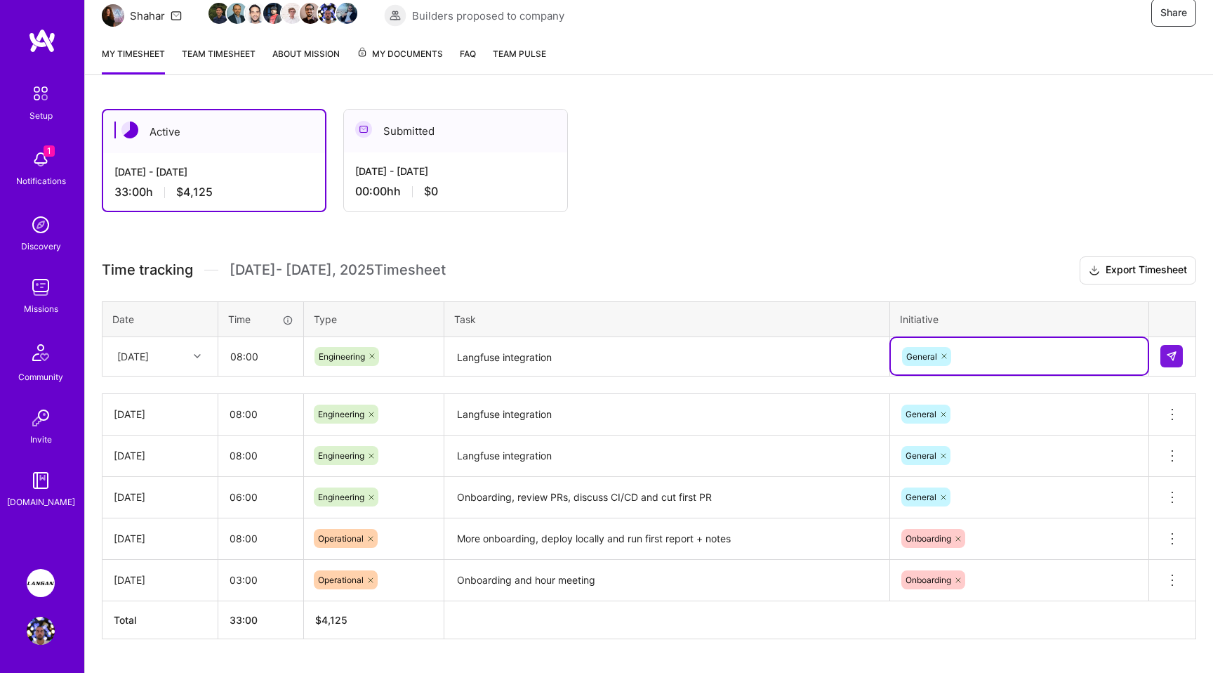
click at [602, 359] on textarea "Langfuse integration" at bounding box center [667, 356] width 442 height 37
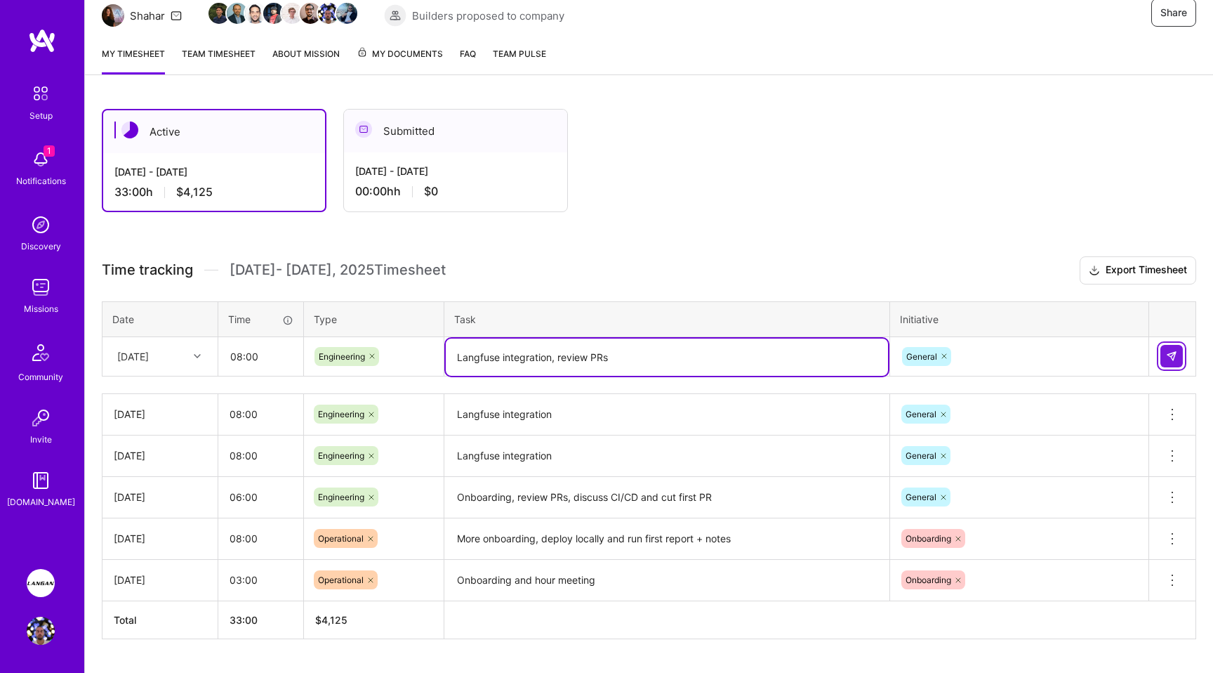
type textarea "Langfuse integration, review PRs"
click at [842, 352] on img at bounding box center [1171, 355] width 11 height 11
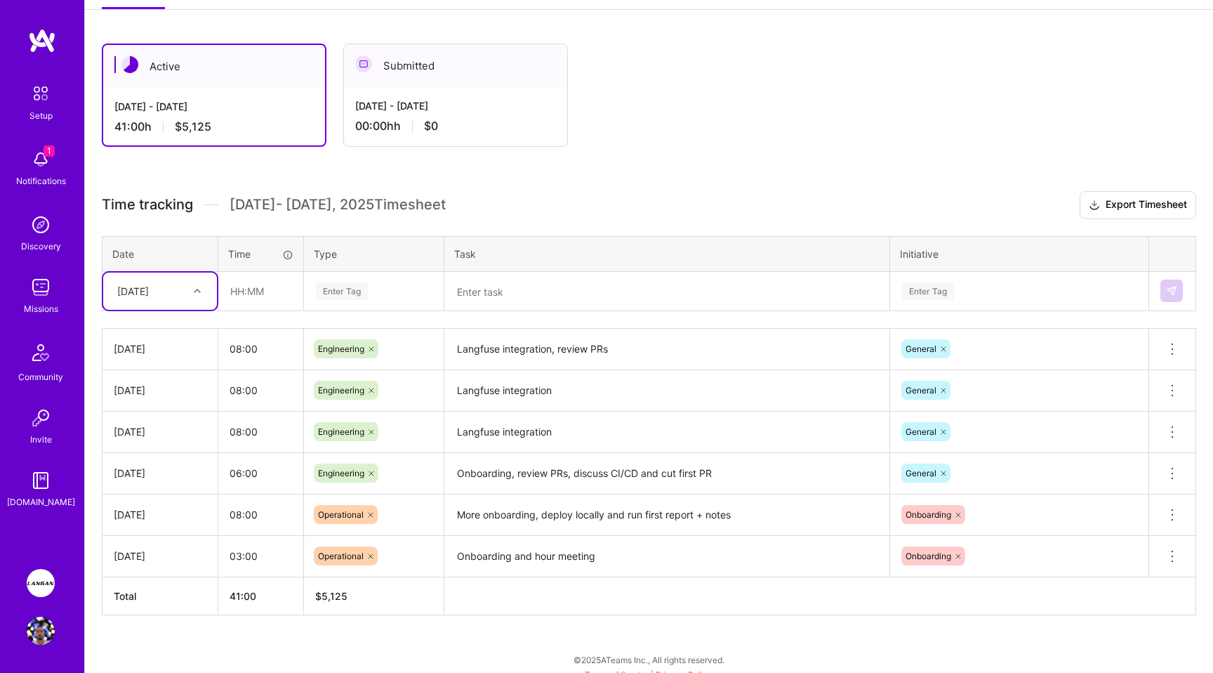
scroll to position [225, 0]
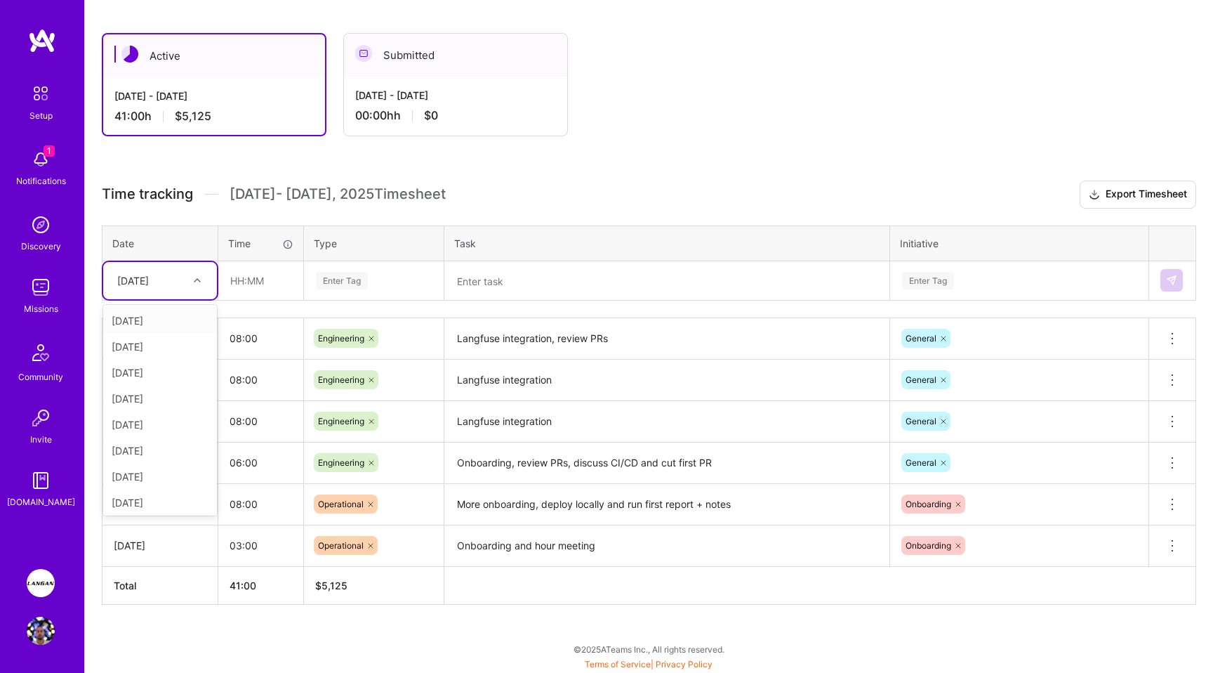
click at [186, 279] on div "[DATE]" at bounding box center [149, 280] width 78 height 23
click at [145, 448] on div "[DATE]" at bounding box center [160, 450] width 114 height 26
click at [252, 283] on input "text" at bounding box center [261, 280] width 84 height 37
type input "08:00"
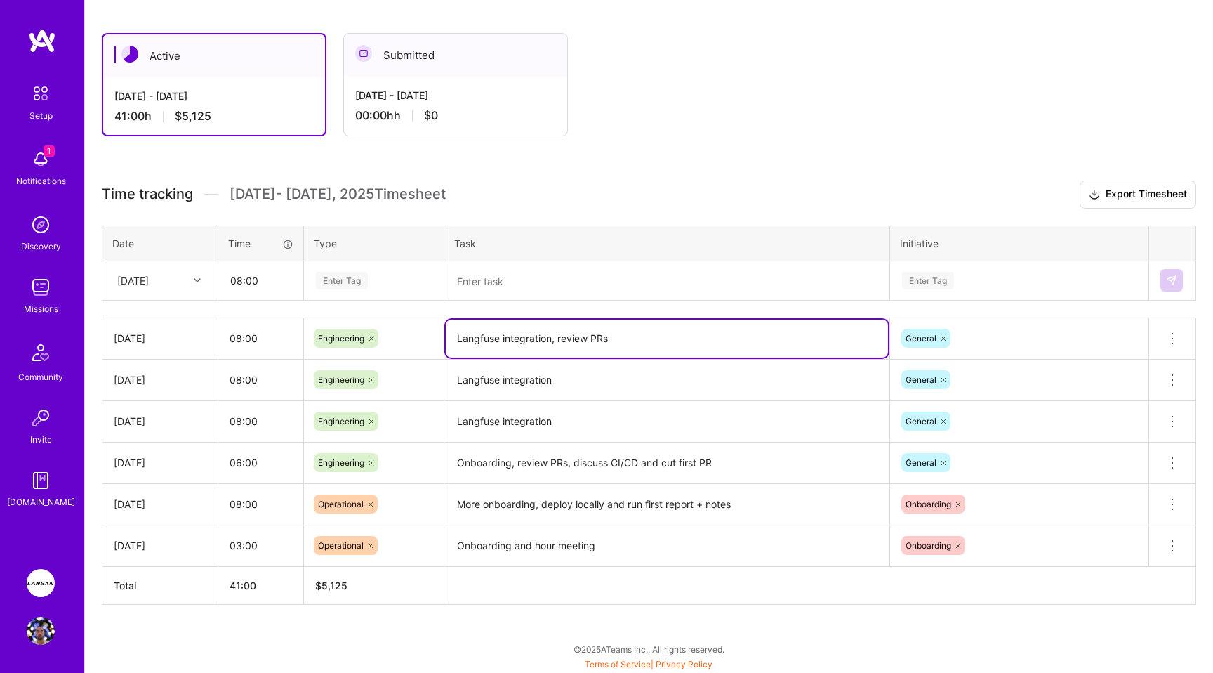
drag, startPoint x: 556, startPoint y: 338, endPoint x: 458, endPoint y: 329, distance: 98.0
click at [458, 329] on textarea "Langfuse integration, review PRs" at bounding box center [667, 338] width 442 height 38
drag, startPoint x: 457, startPoint y: 331, endPoint x: 551, endPoint y: 335, distance: 94.2
click at [551, 335] on textarea "Langfuse integration, review PRs" at bounding box center [667, 338] width 442 height 38
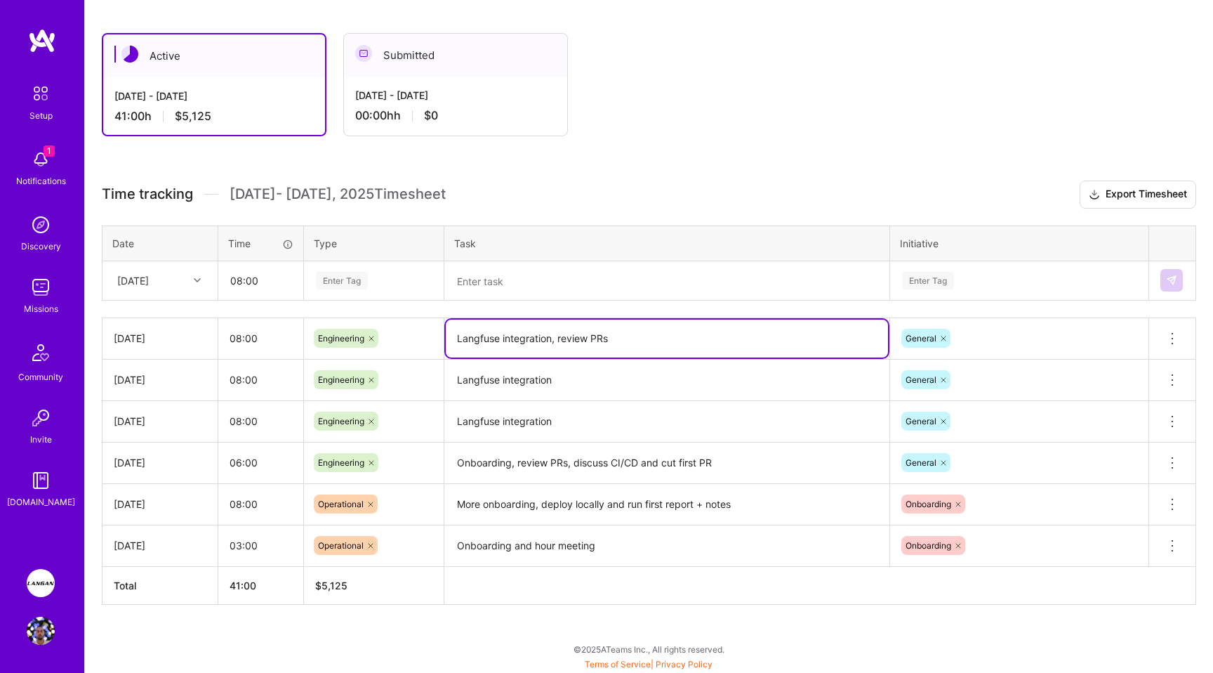
click at [357, 275] on div "Enter Tag" at bounding box center [342, 281] width 52 height 22
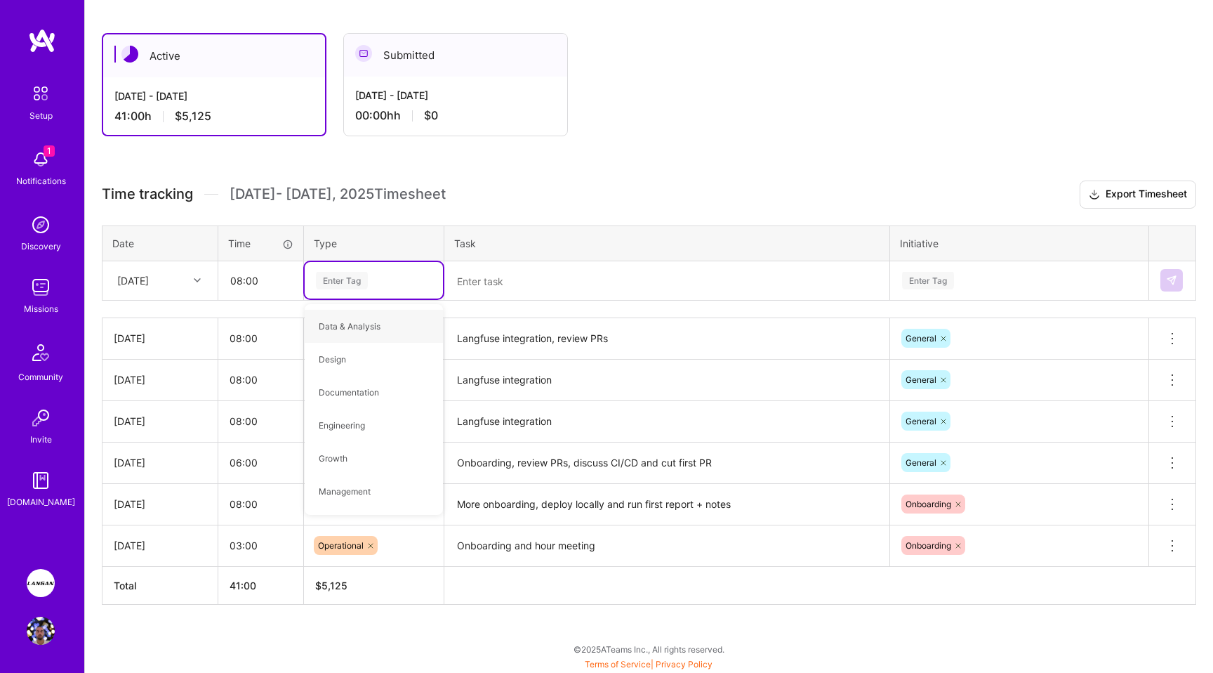
click at [500, 339] on textarea "Langfuse integration, review PRs" at bounding box center [667, 338] width 442 height 39
click at [335, 281] on div "Enter Tag" at bounding box center [342, 281] width 52 height 22
click at [345, 285] on div "Enter Tag" at bounding box center [342, 281] width 52 height 22
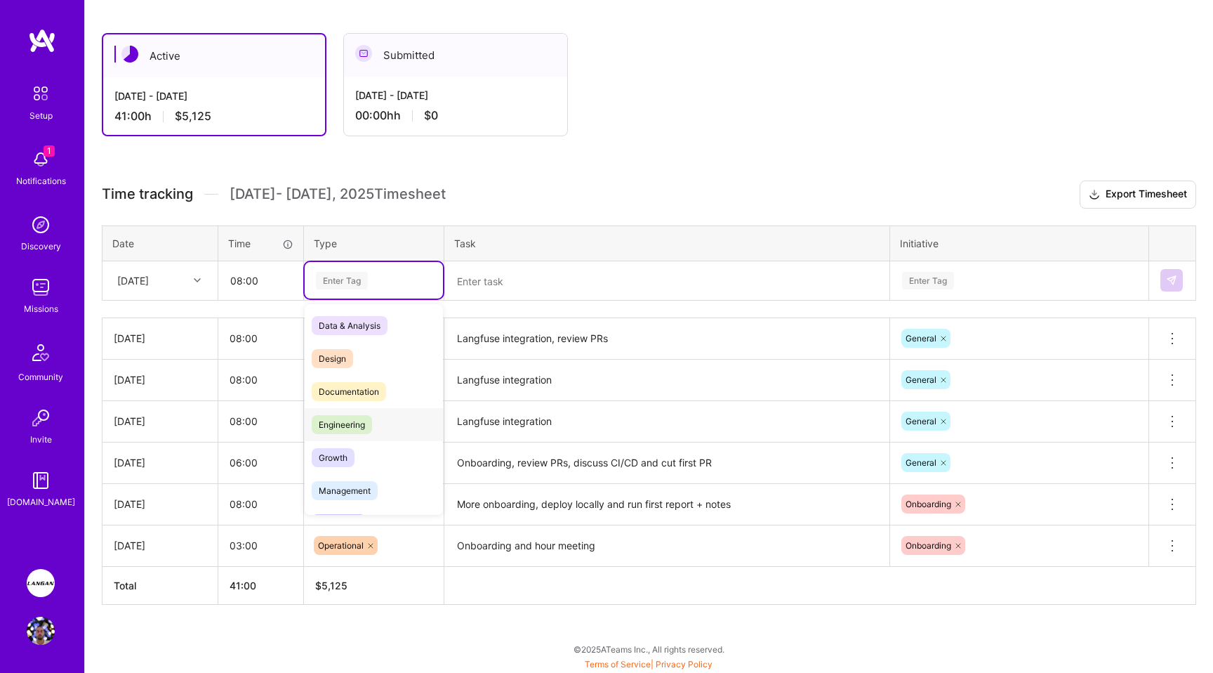
click at [359, 423] on span "Engineering" at bounding box center [342, 424] width 60 height 19
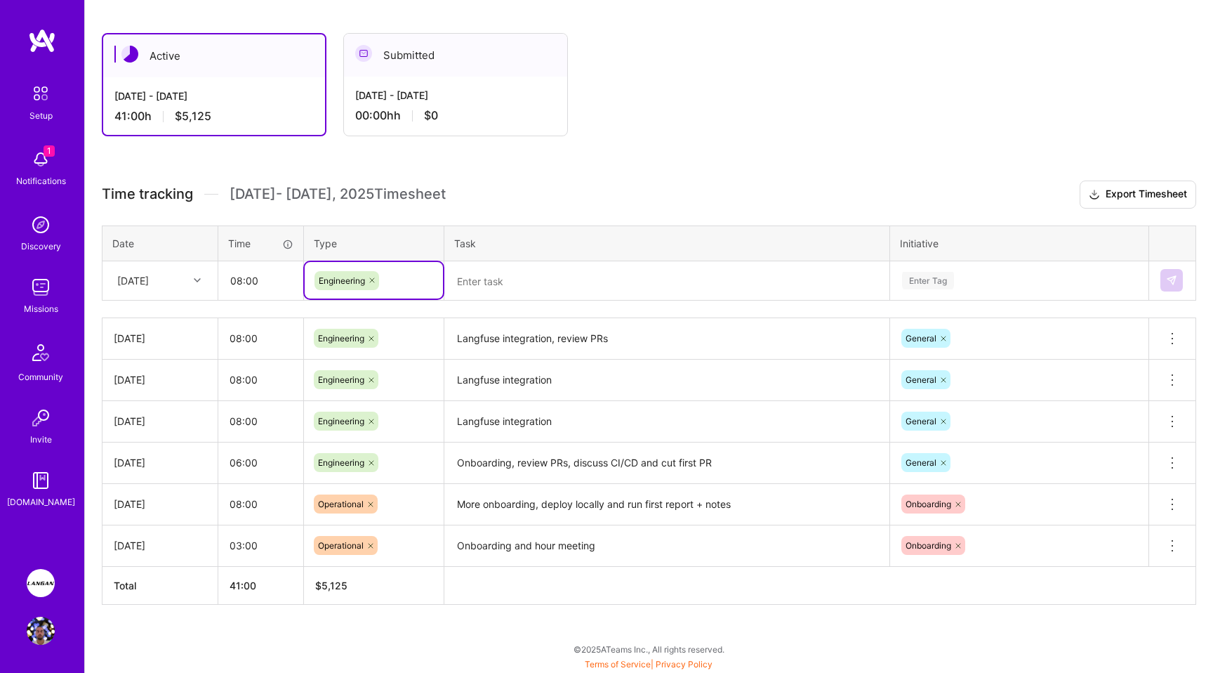
click at [524, 281] on textarea at bounding box center [667, 281] width 442 height 37
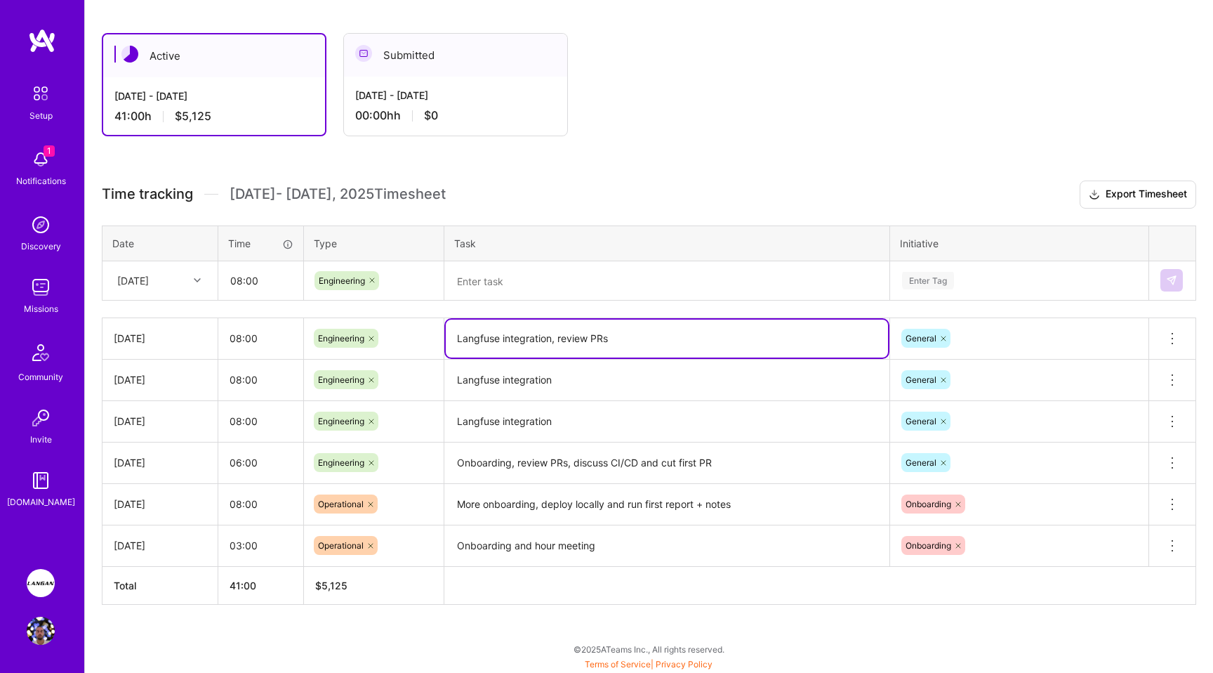
drag, startPoint x: 592, startPoint y: 339, endPoint x: 446, endPoint y: 338, distance: 145.3
click at [448, 338] on textarea "Langfuse integration, review PRs" at bounding box center [667, 338] width 442 height 38
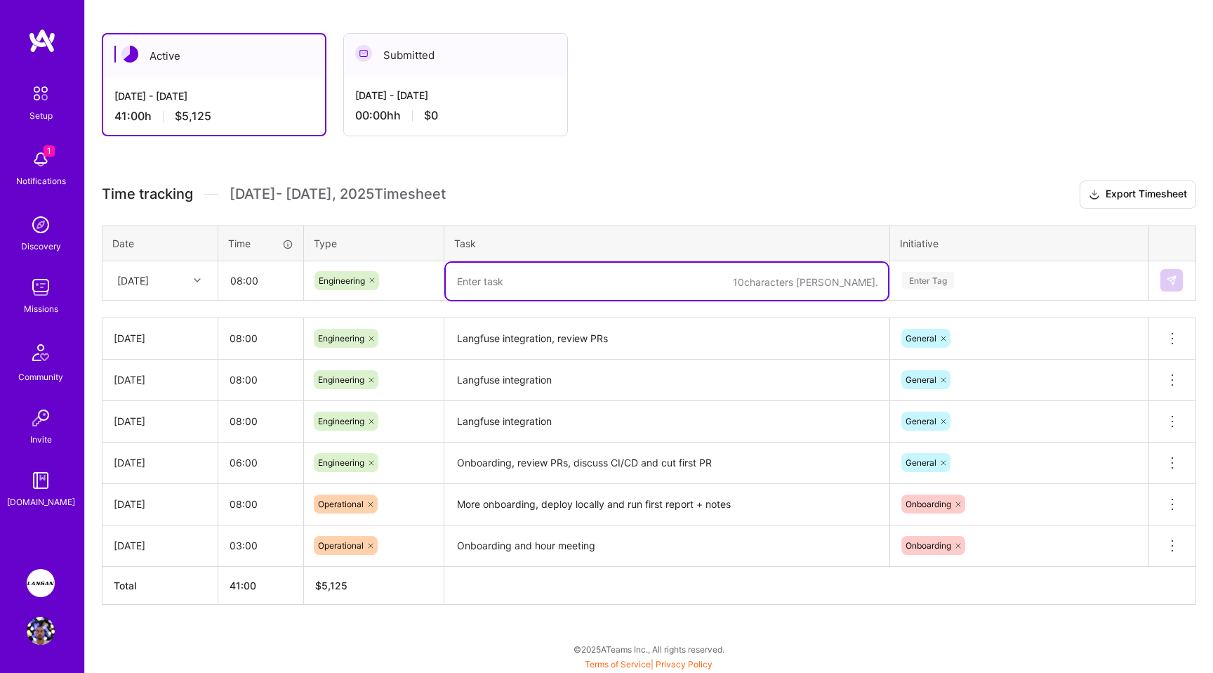
click at [548, 295] on textarea at bounding box center [667, 281] width 442 height 37
paste textarea "Langfuse integration, review PRs"
drag, startPoint x: 621, startPoint y: 281, endPoint x: 555, endPoint y: 281, distance: 65.3
click at [555, 281] on textarea "Langfuse integration, review PRs" at bounding box center [667, 281] width 442 height 37
click at [647, 282] on textarea "Langfuse integration, review PRs" at bounding box center [667, 281] width 442 height 37
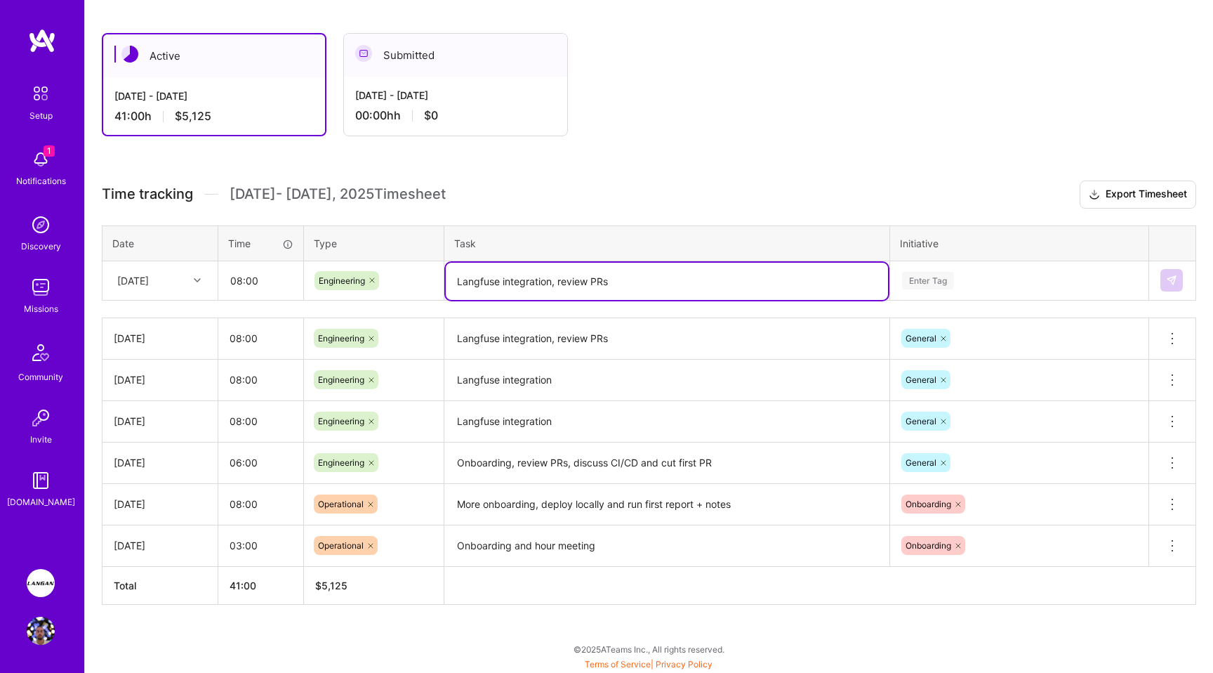
type textarea "Langfuse integration, review PRs"
click at [842, 281] on div "Enter Tag" at bounding box center [928, 281] width 52 height 22
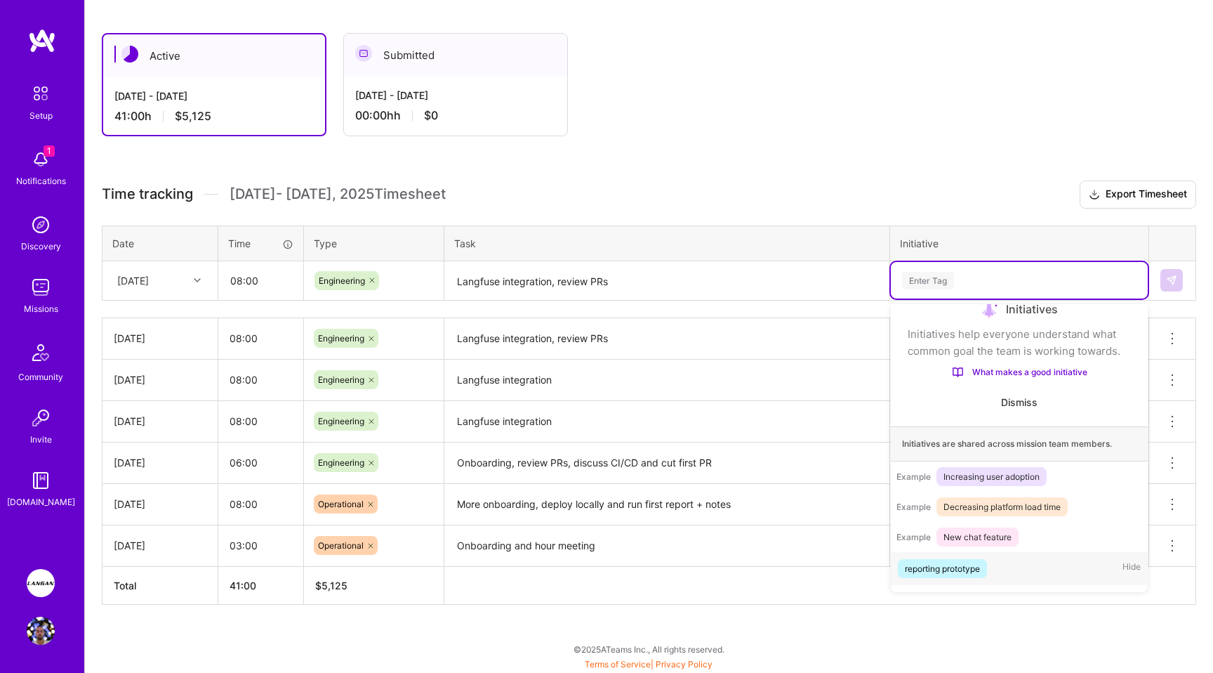
scroll to position [0, 0]
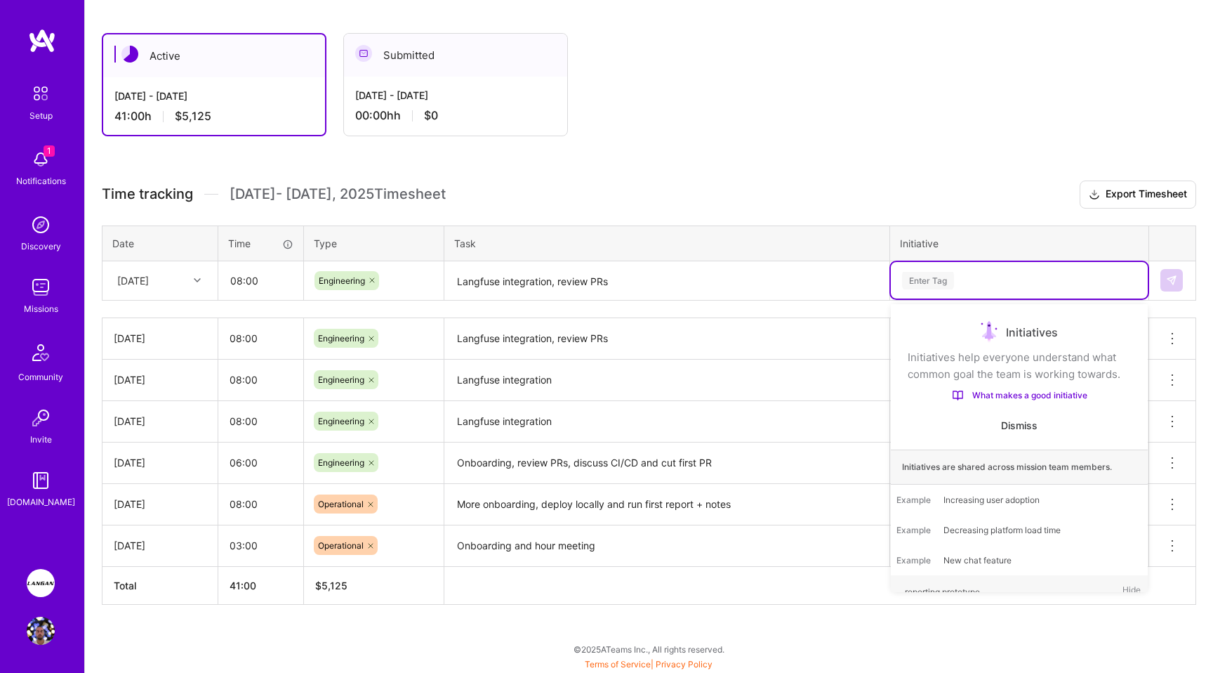
type input "L"
type input "G"
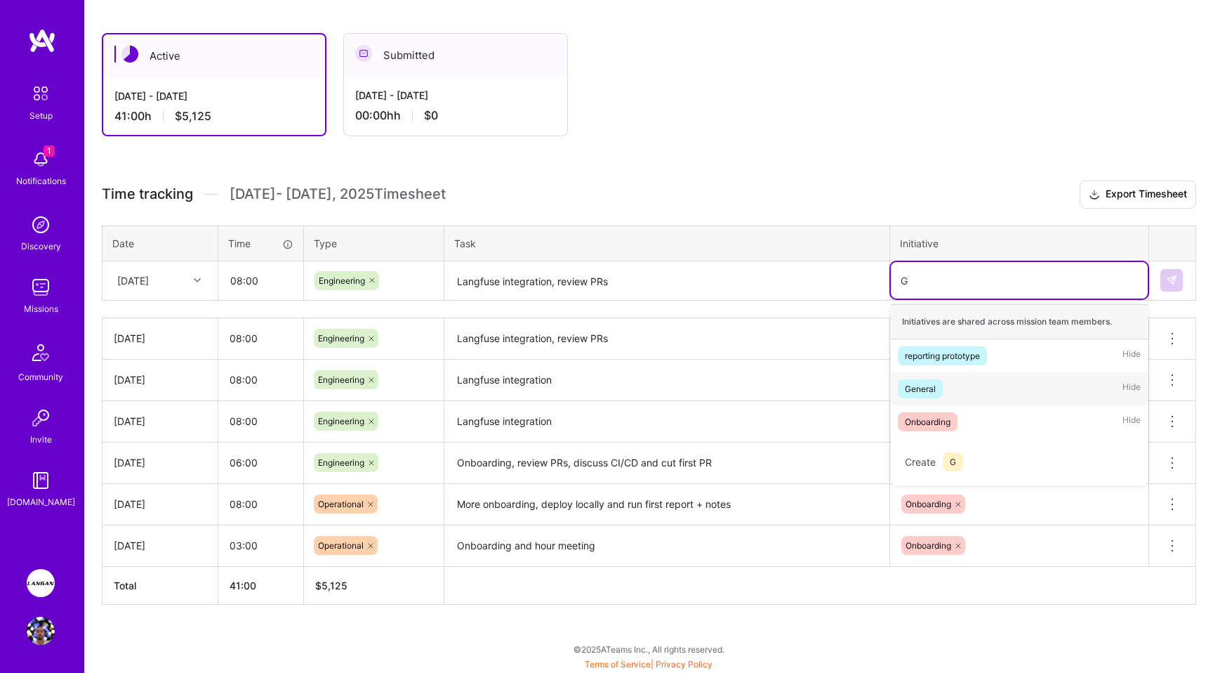
click at [842, 390] on div "General" at bounding box center [920, 388] width 31 height 15
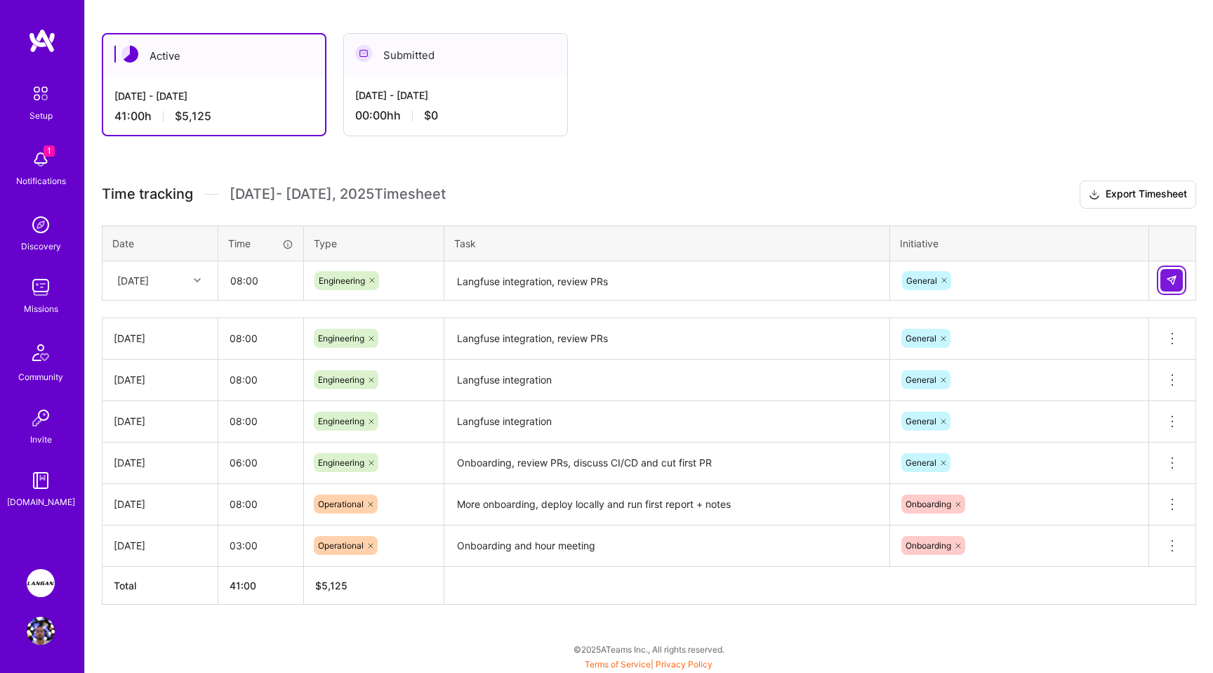
click at [842, 274] on button at bounding box center [1171, 280] width 22 height 22
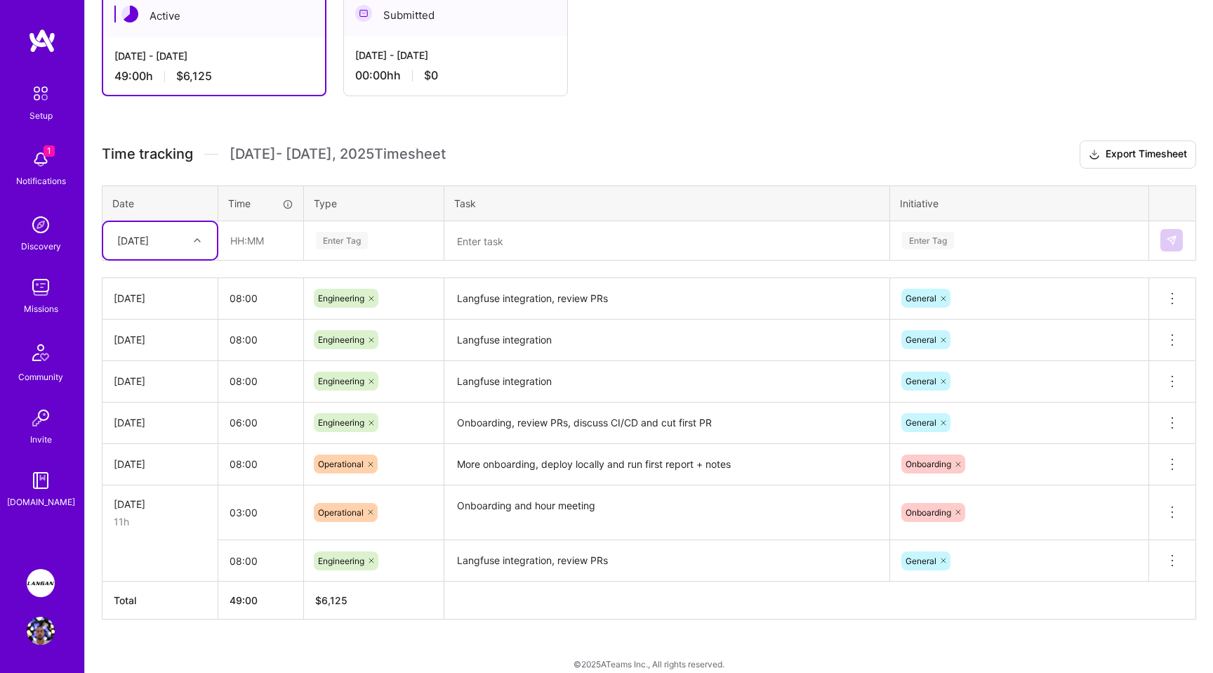
scroll to position [280, 0]
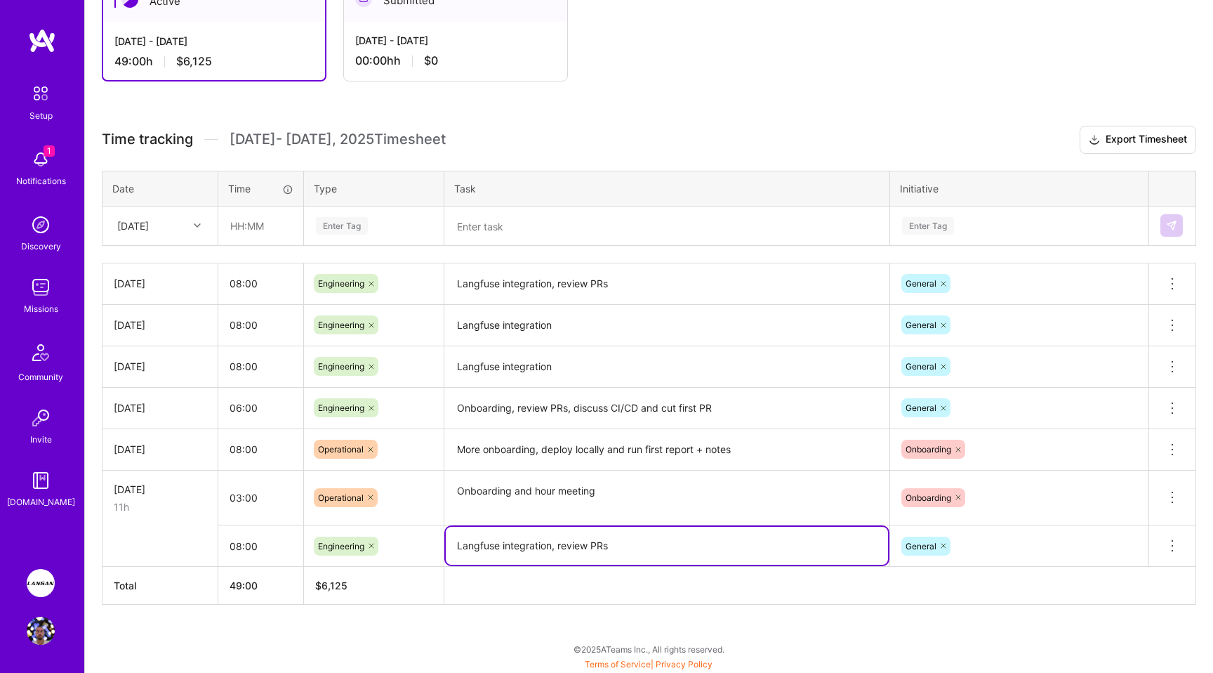
drag, startPoint x: 650, startPoint y: 545, endPoint x: 431, endPoint y: 535, distance: 219.3
click at [431, 535] on tr "08:00 Engineering Langfuse integration, review PRs General Delete row" at bounding box center [649, 545] width 1094 height 41
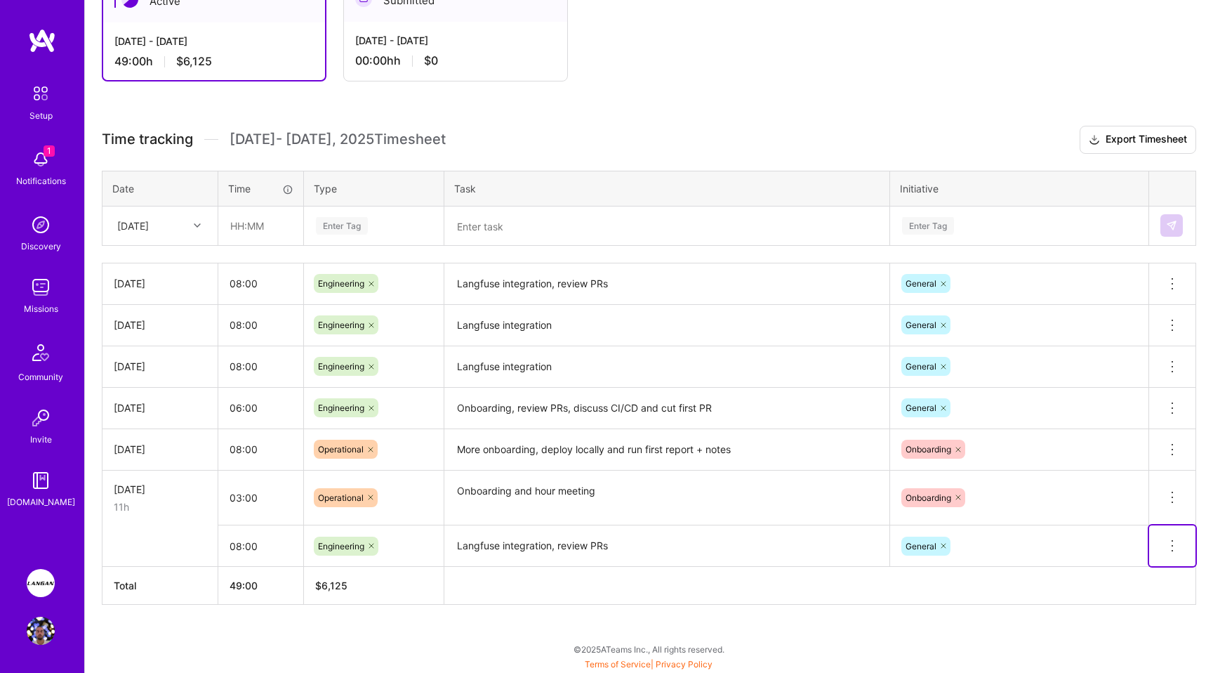
click at [842, 541] on icon at bounding box center [1172, 545] width 17 height 17
click at [842, 564] on button "Delete row" at bounding box center [1137, 569] width 73 height 34
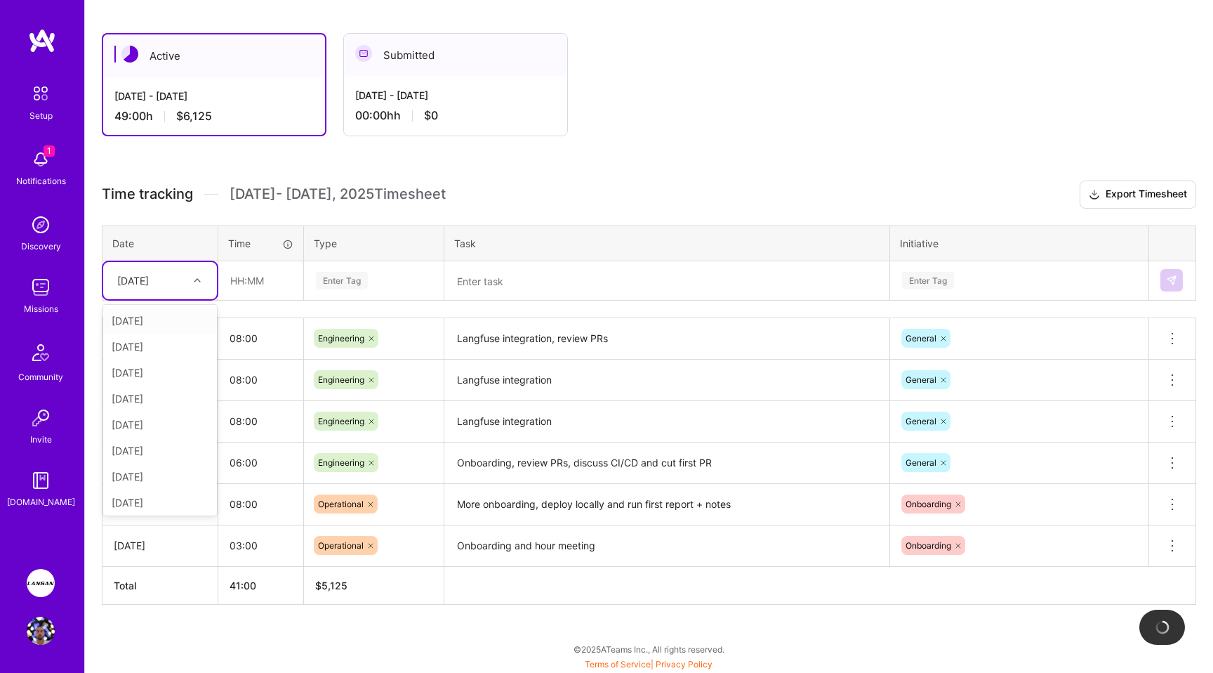
click at [145, 270] on div "[DATE]" at bounding box center [149, 280] width 78 height 23
click at [156, 486] on div "[DATE]" at bounding box center [160, 487] width 114 height 26
click at [262, 272] on input "text" at bounding box center [261, 280] width 84 height 37
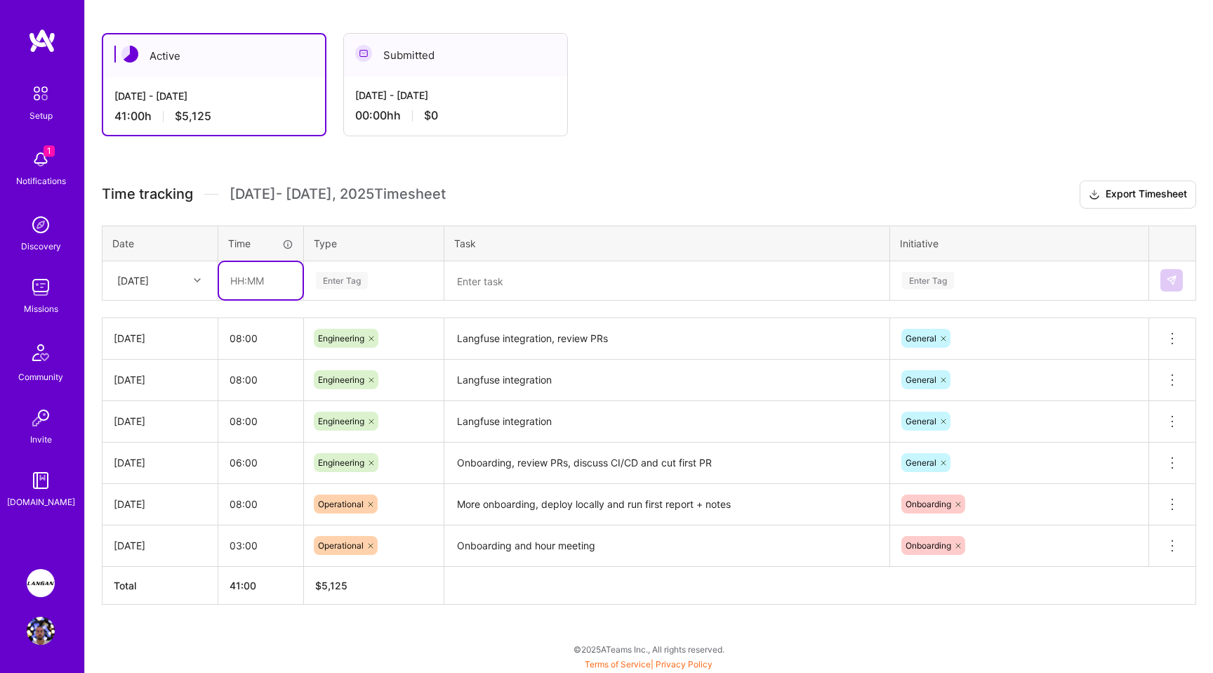
type input "08:00"
click at [347, 281] on div "Enter Tag" at bounding box center [342, 281] width 52 height 22
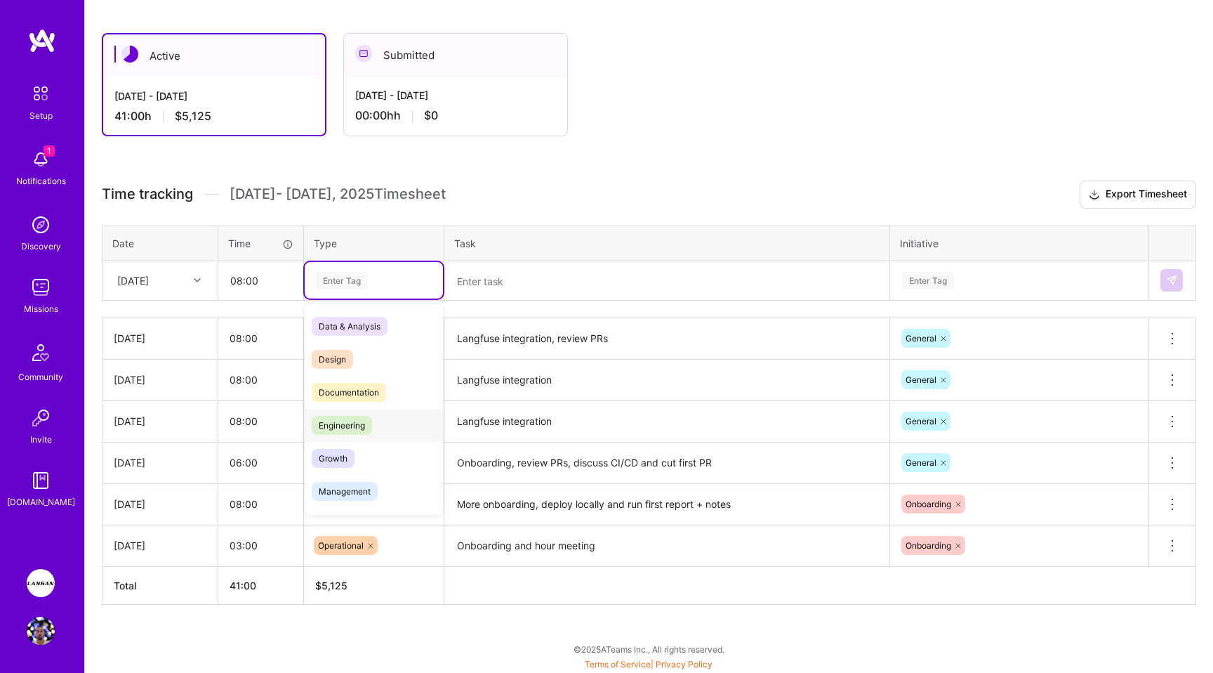
click at [349, 420] on span "Engineering" at bounding box center [342, 425] width 60 height 19
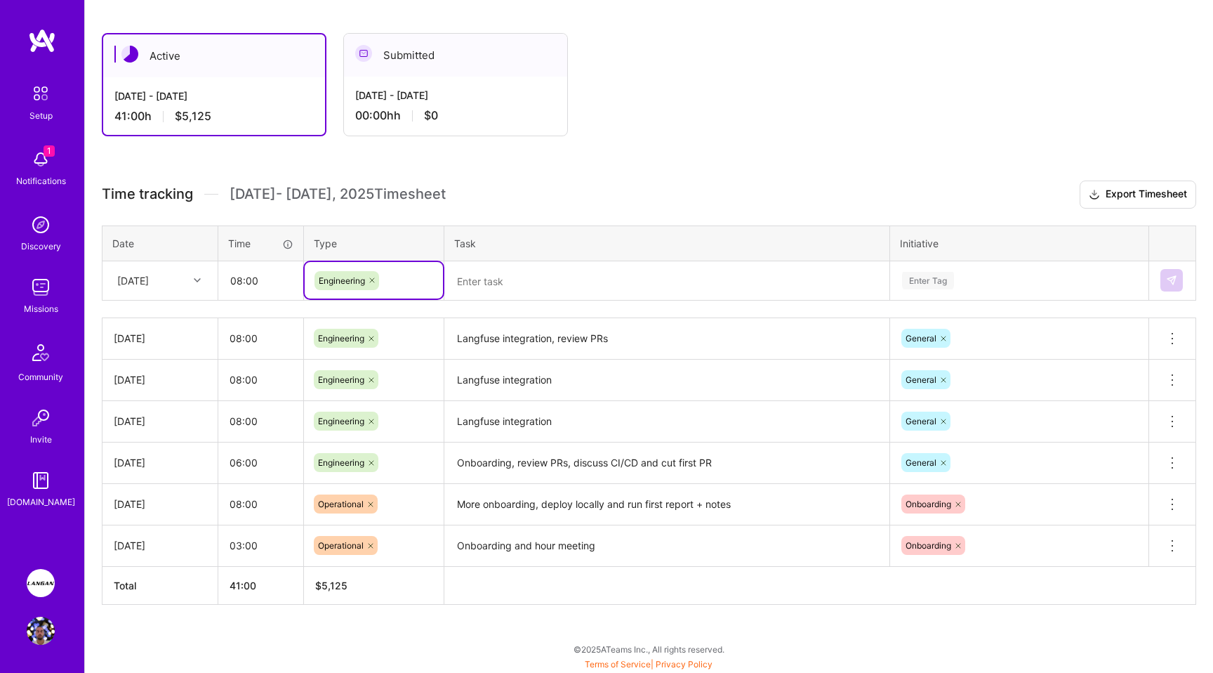
drag, startPoint x: 538, startPoint y: 271, endPoint x: 532, endPoint y: 279, distance: 10.1
click at [535, 275] on textarea at bounding box center [667, 281] width 442 height 37
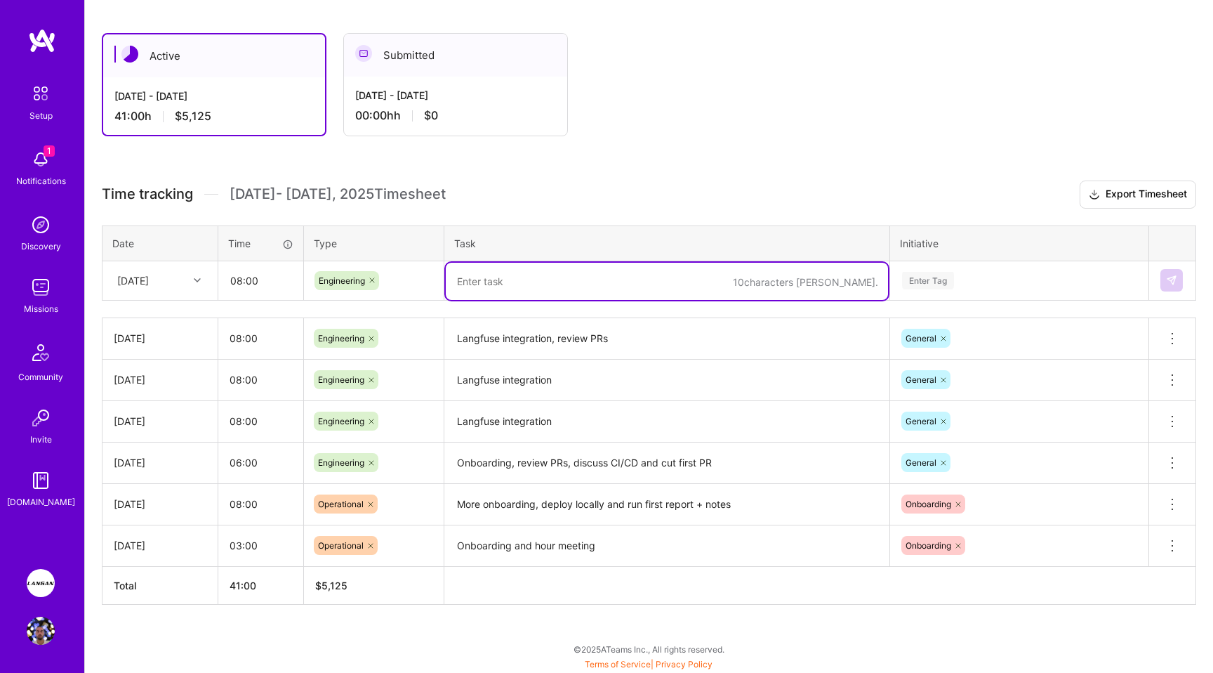
paste textarea "Langfuse integration, review PRs"
type textarea "Langfuse integration, review PRs"
click at [842, 284] on div "Enter Tag" at bounding box center [928, 281] width 52 height 22
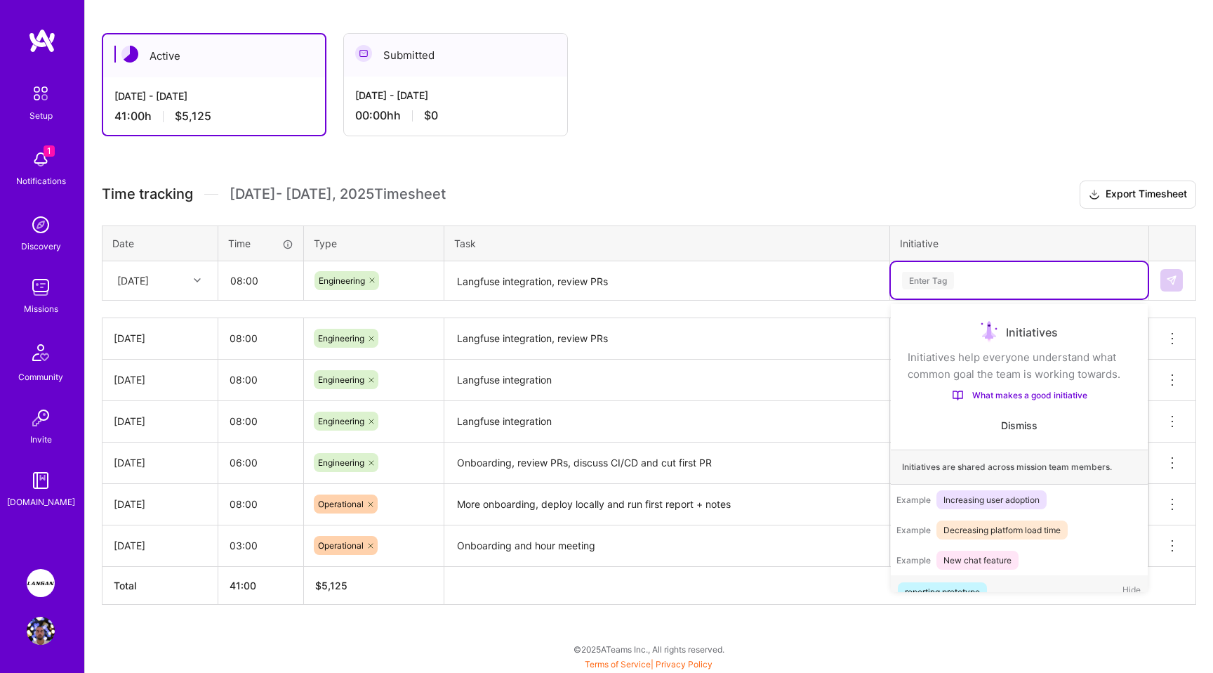
scroll to position [27, 0]
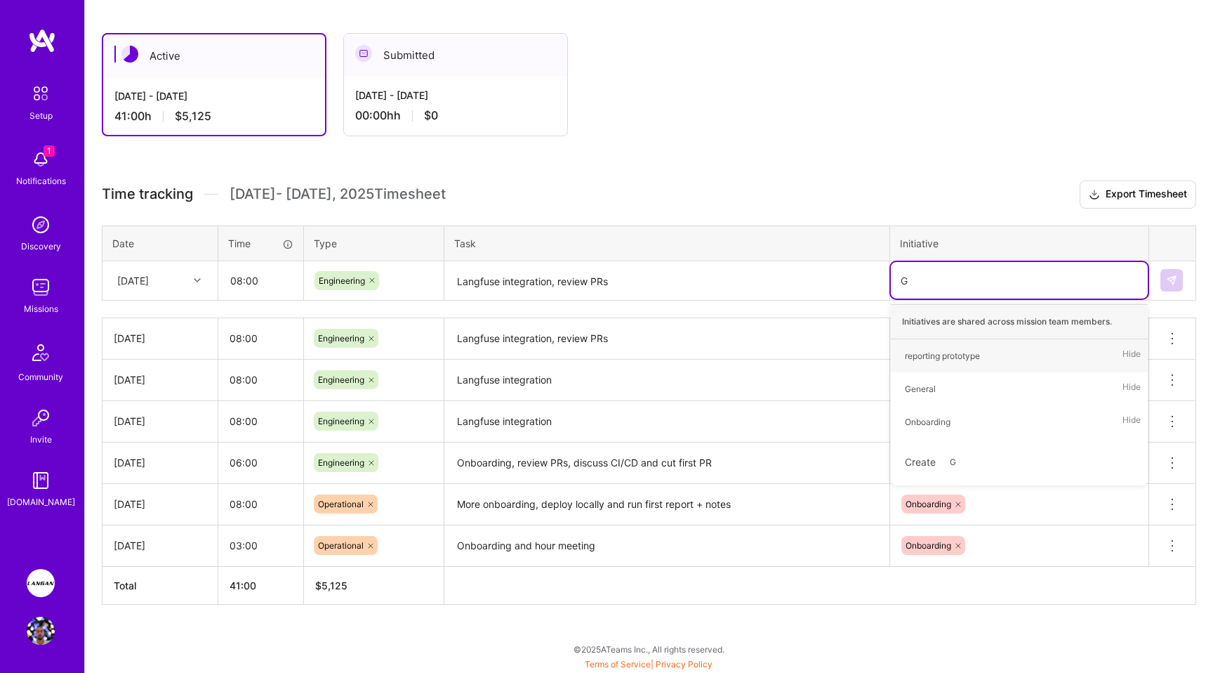
type input "Ge"
click at [842, 355] on div "General" at bounding box center [920, 355] width 31 height 15
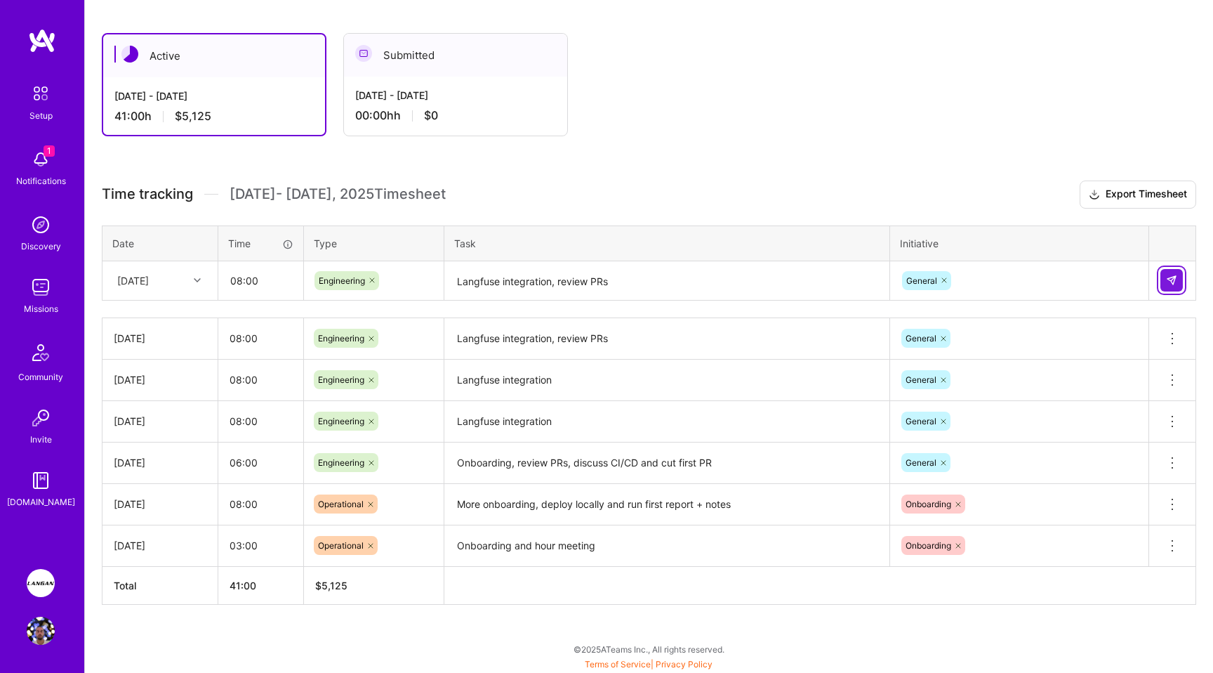
click at [842, 273] on button at bounding box center [1171, 280] width 22 height 22
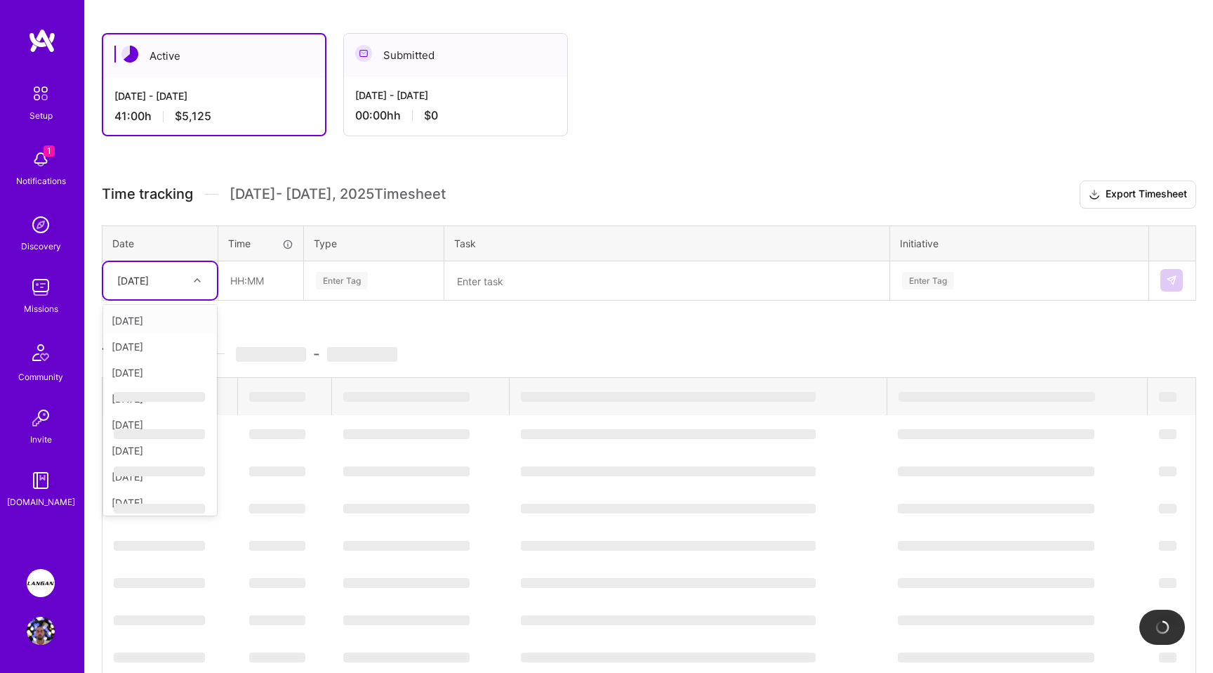
click at [189, 277] on div at bounding box center [199, 280] width 22 height 18
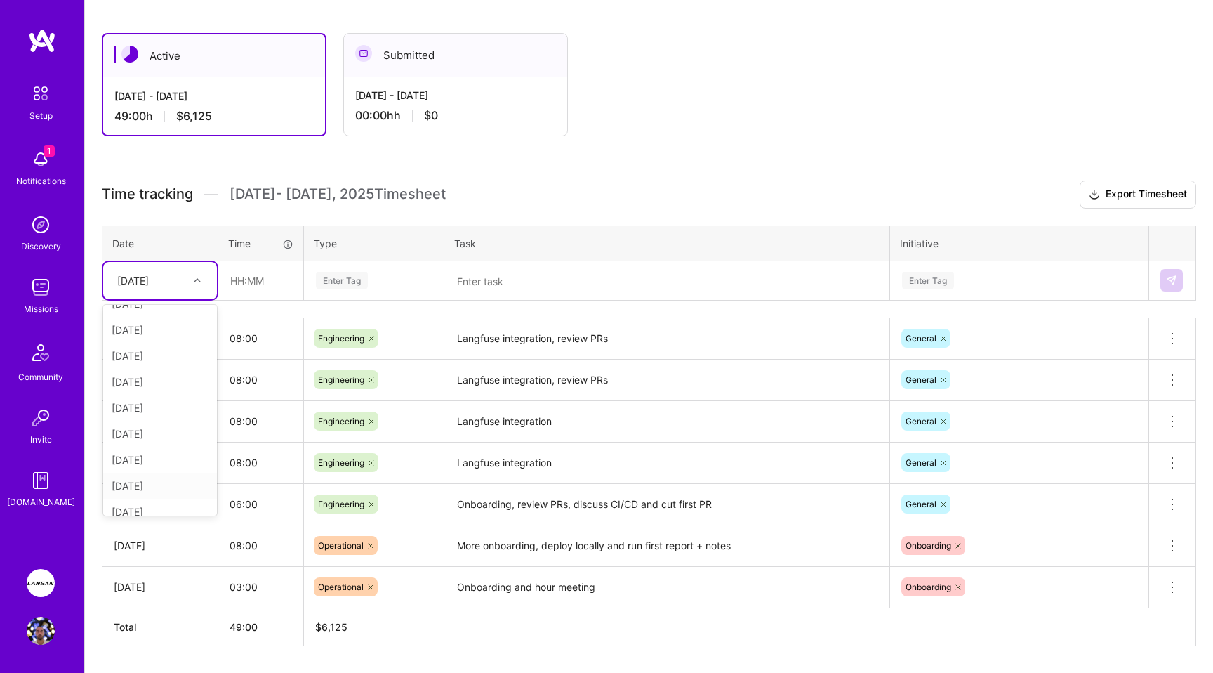
scroll to position [133, 0]
click at [140, 499] on div "[DATE]" at bounding box center [160, 499] width 114 height 26
click at [243, 277] on input "text" at bounding box center [261, 280] width 84 height 37
type input "08:00"
click at [336, 279] on div "Enter Tag" at bounding box center [342, 281] width 52 height 22
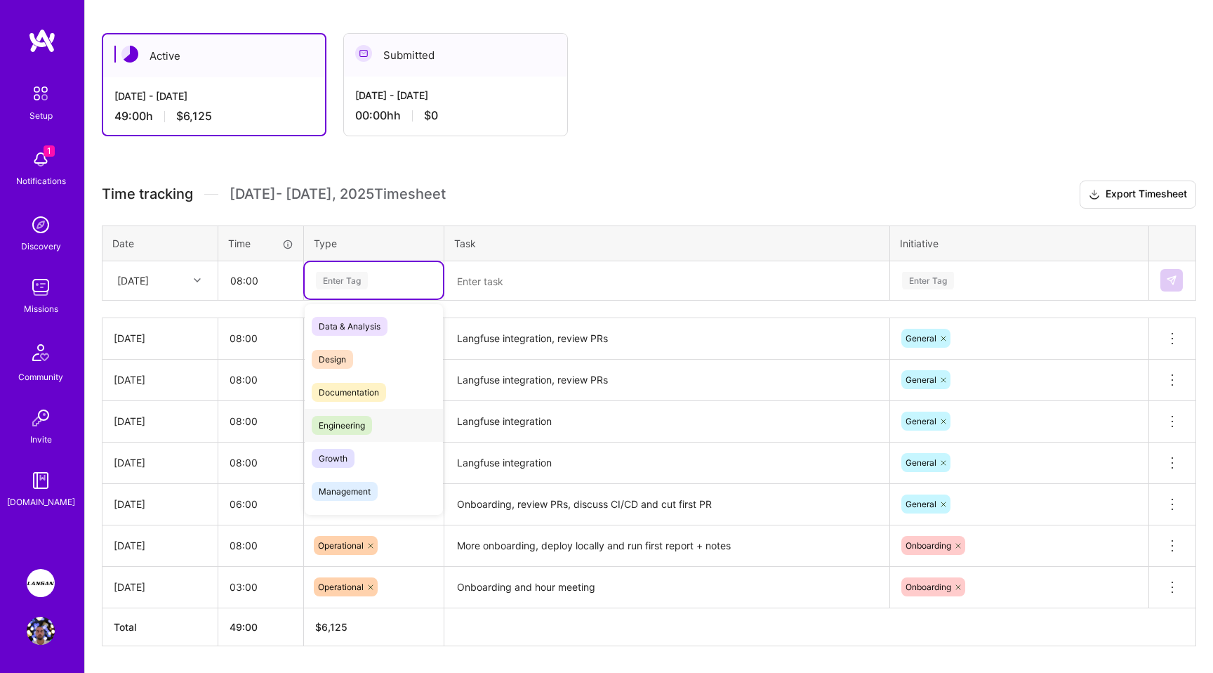
drag, startPoint x: 347, startPoint y: 420, endPoint x: 421, endPoint y: 359, distance: 96.7
click at [347, 420] on span "Engineering" at bounding box center [342, 425] width 60 height 19
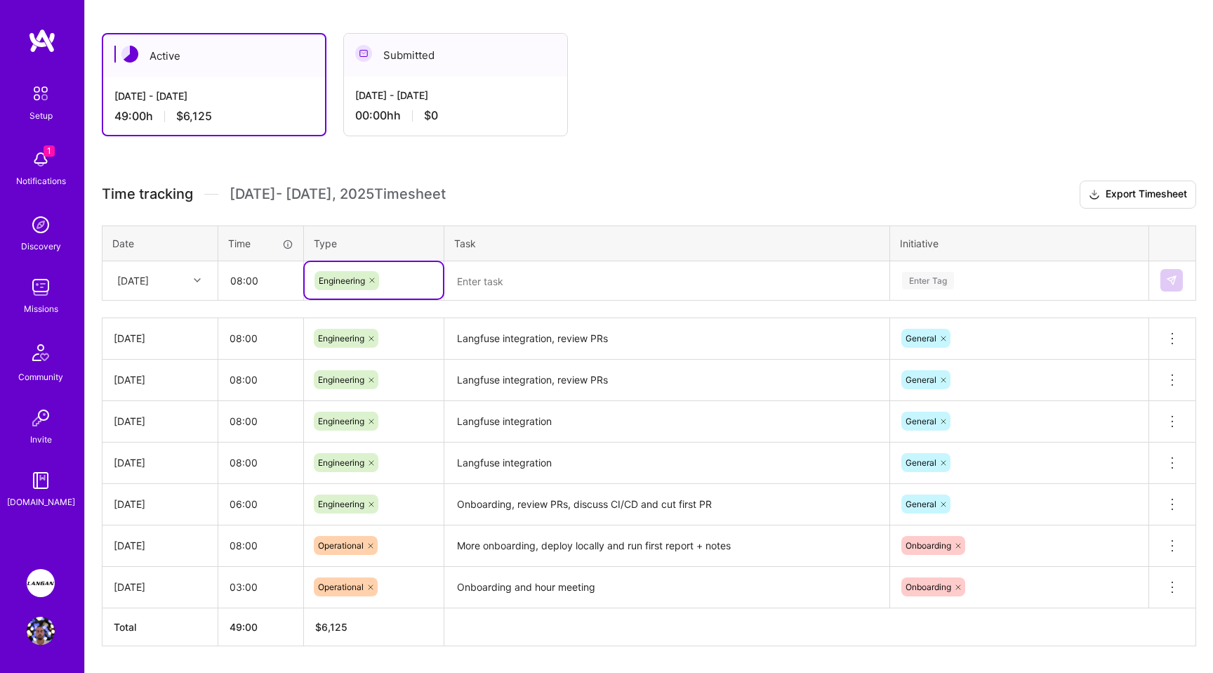
click at [487, 289] on textarea at bounding box center [667, 281] width 442 height 37
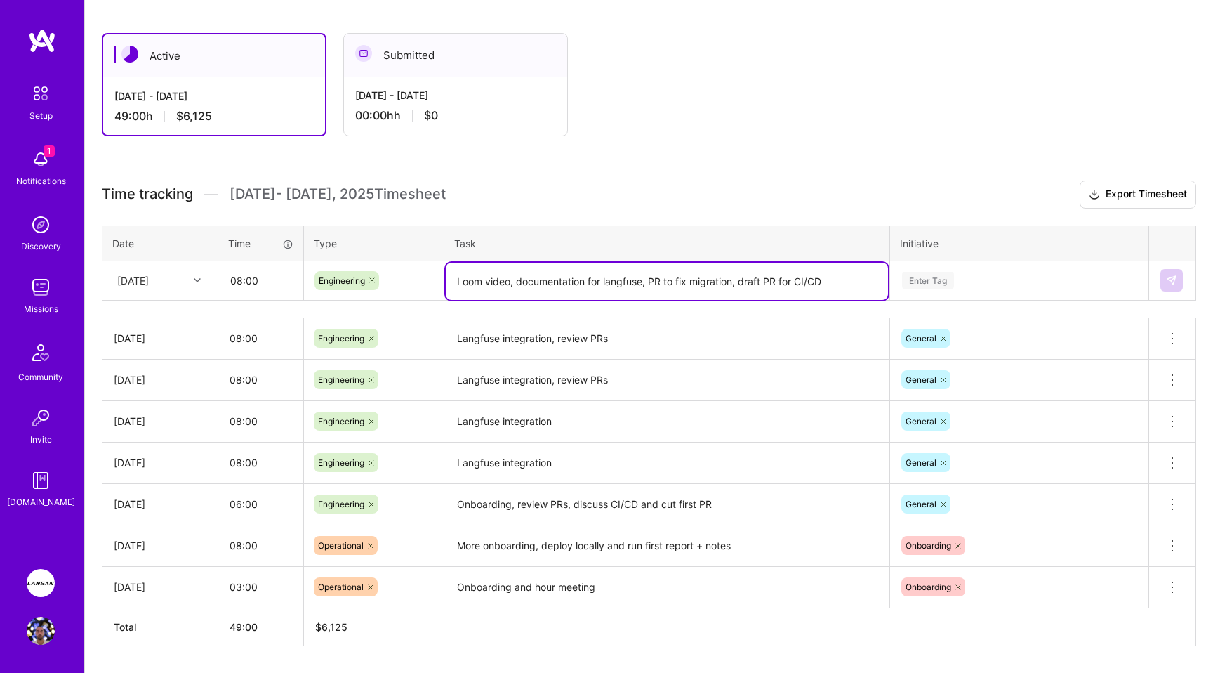
type textarea "Loom video, documentation for langfuse, PR to fix migration, draft PR for CI/CD"
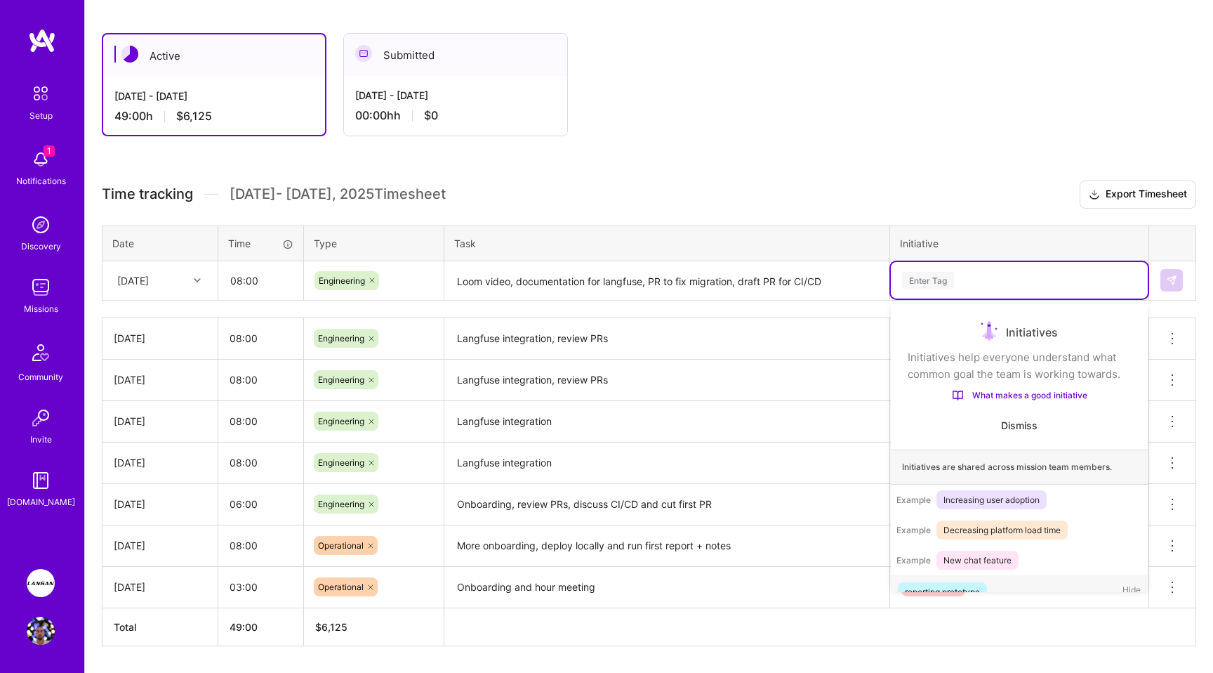
click at [842, 281] on div "Enter Tag" at bounding box center [928, 281] width 52 height 22
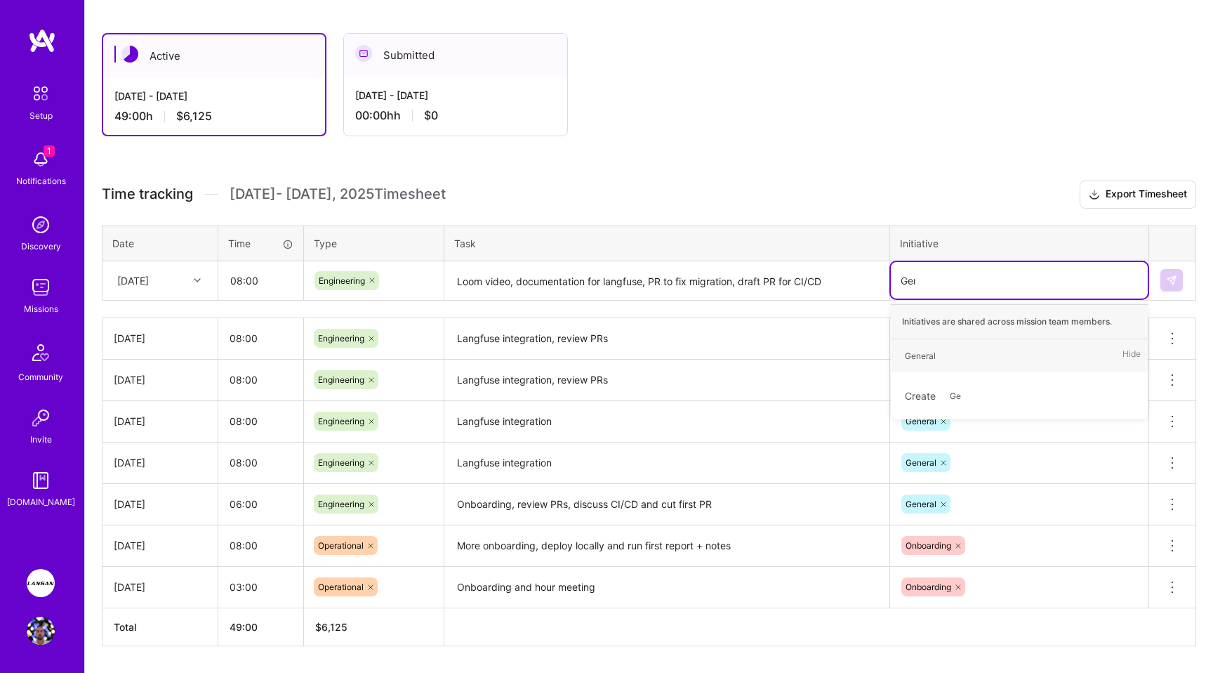
type input "Gene"
click at [842, 354] on div "General" at bounding box center [920, 355] width 31 height 15
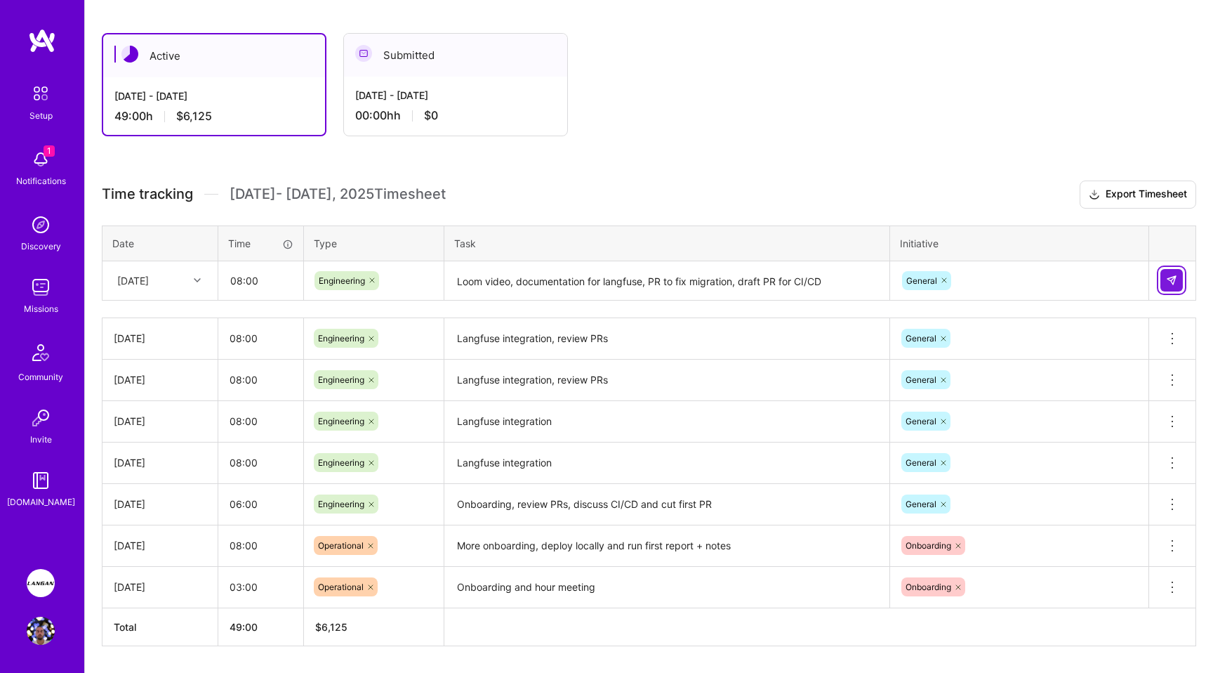
click at [842, 280] on button at bounding box center [1171, 280] width 22 height 22
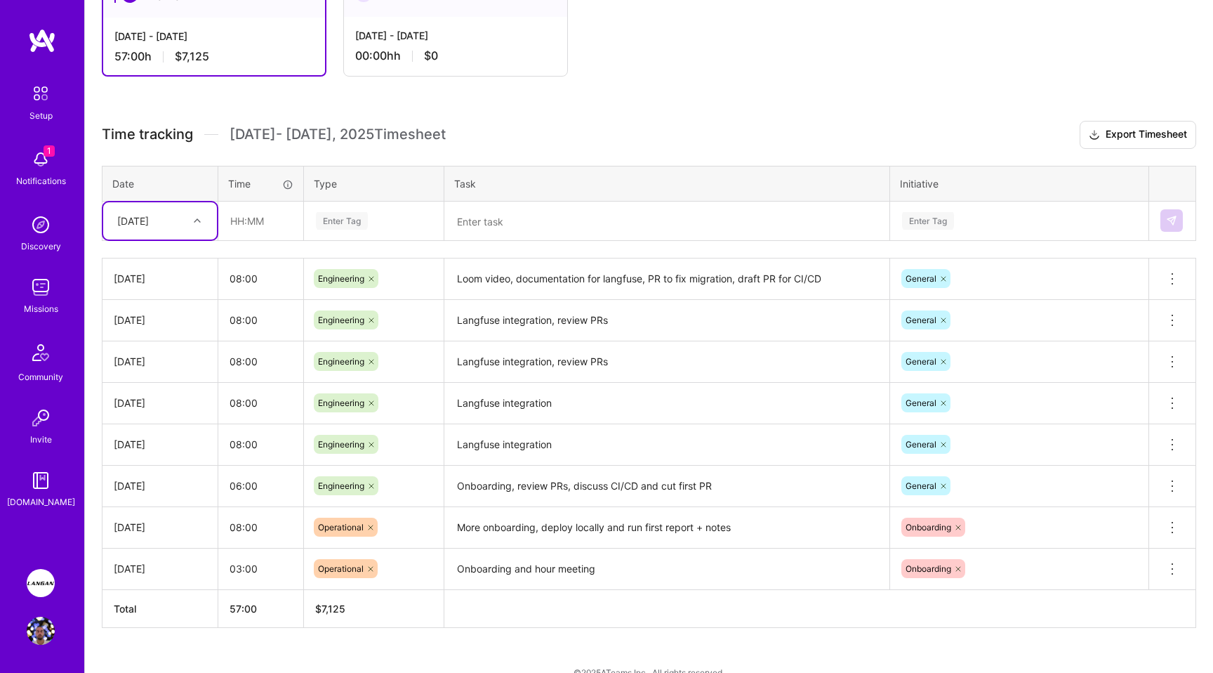
scroll to position [308, 0]
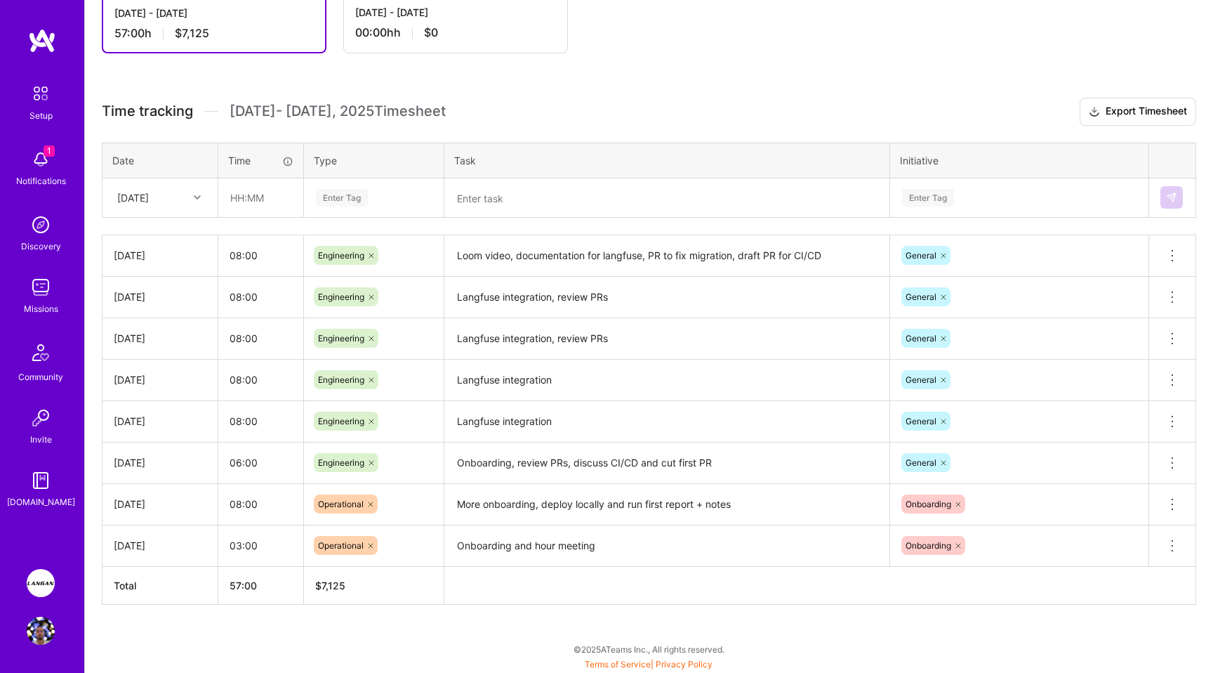
click at [43, 162] on img at bounding box center [41, 159] width 28 height 28
click at [43, 162] on div "Setup 1 Notifications Discovery Missions Community Invite [DOMAIN_NAME]" at bounding box center [42, 294] width 84 height 430
click at [41, 113] on div "Setup" at bounding box center [40, 115] width 23 height 15
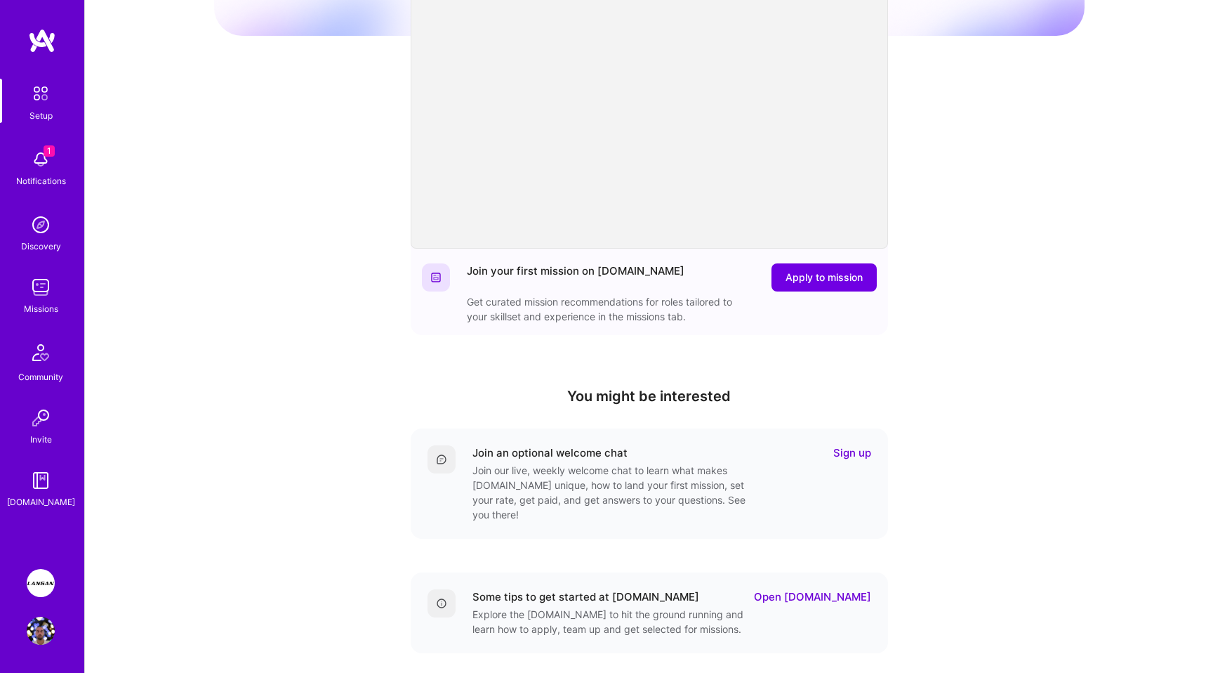
scroll to position [193, 0]
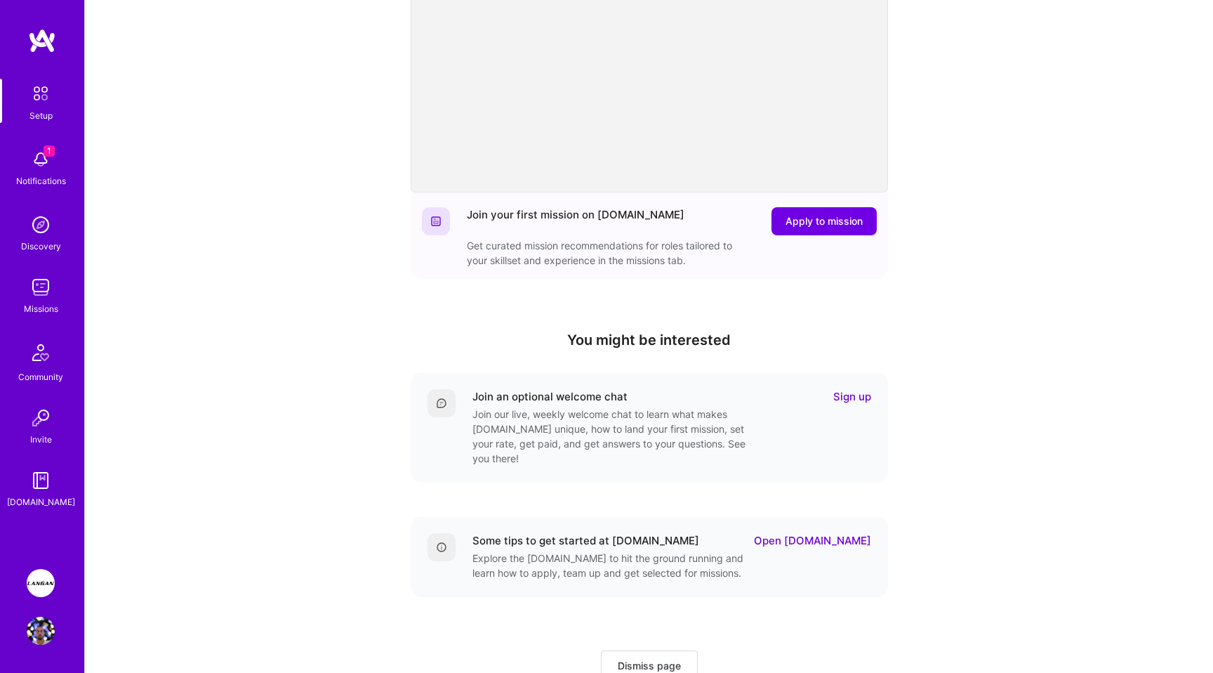
click at [39, 577] on img at bounding box center [41, 583] width 28 height 28
